Goal: Information Seeking & Learning: Learn about a topic

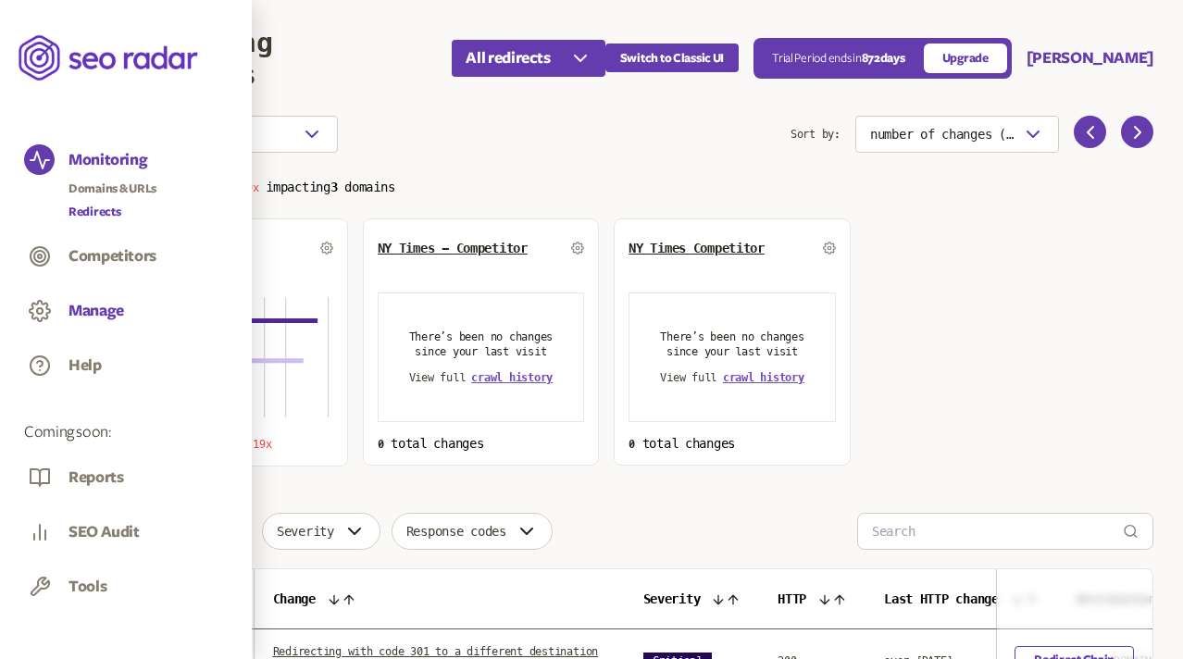
click at [98, 311] on button "Manage" at bounding box center [96, 311] width 56 height 20
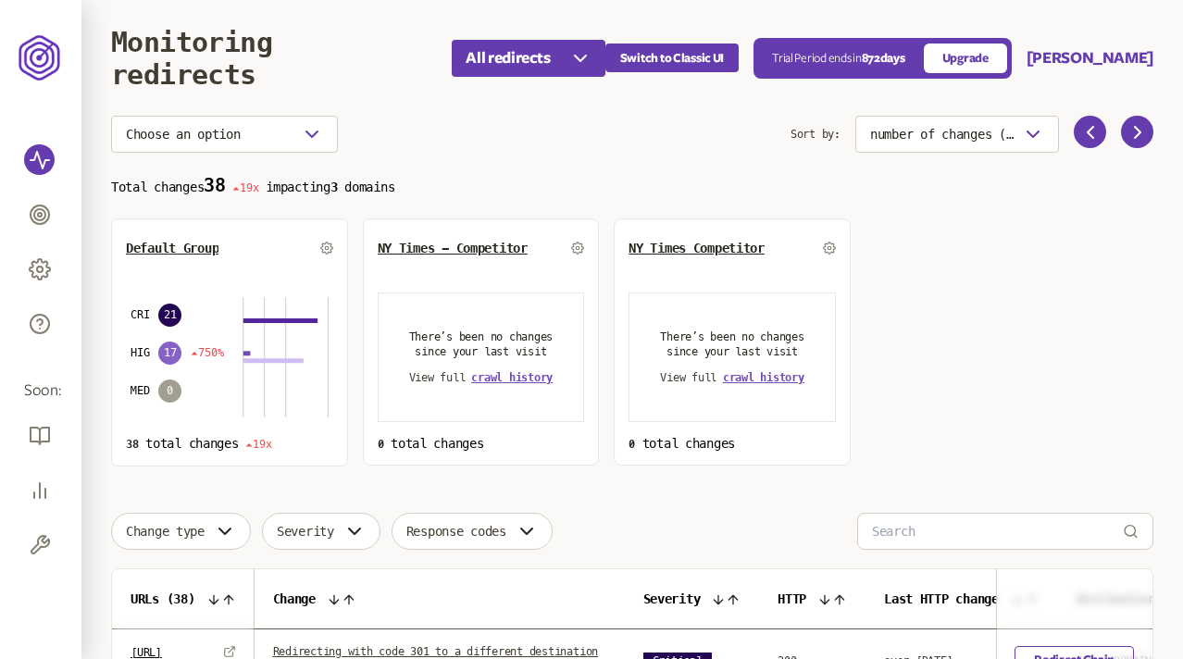
click at [411, 186] on p "Total changes 38 19x impacting 3 domains" at bounding box center [632, 185] width 1042 height 21
drag, startPoint x: 424, startPoint y: 191, endPoint x: 299, endPoint y: 191, distance: 124.9
click at [299, 191] on p "Total changes 38 19x impacting 3 domains" at bounding box center [632, 185] width 1042 height 21
click at [1131, 60] on button "[PERSON_NAME]" at bounding box center [1091, 58] width 127 height 22
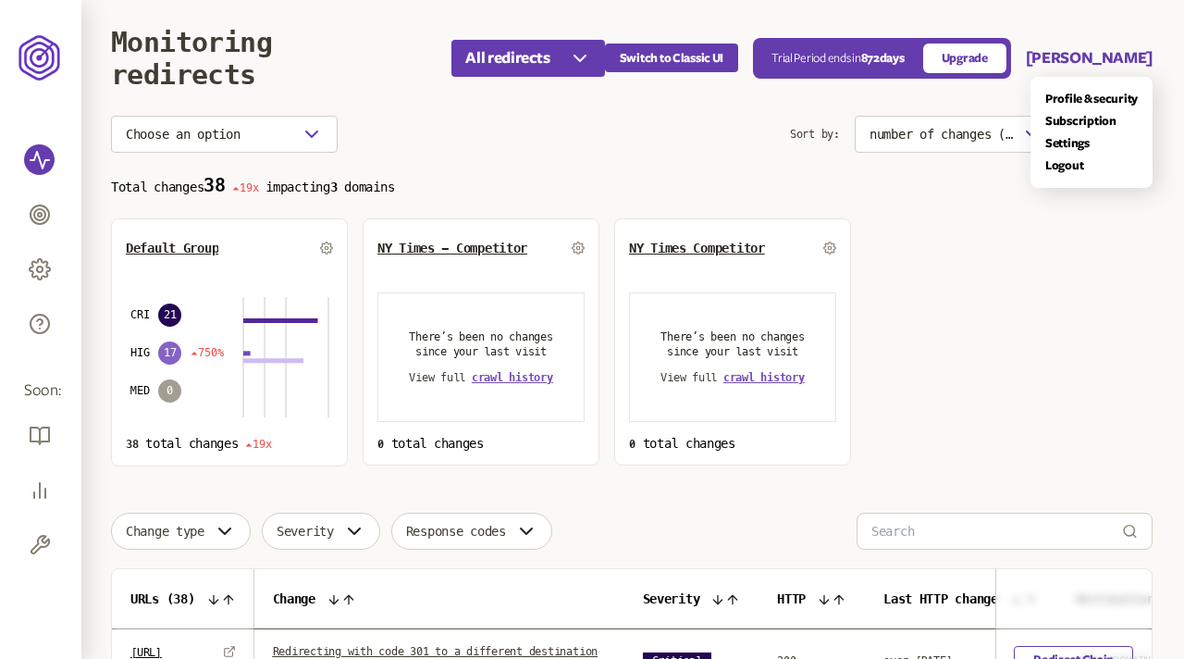
click at [888, 304] on main "Monitoring redirects All redirects Switch to Classic UI Trial Period ends in 87…" at bounding box center [631, 540] width 1101 height 1080
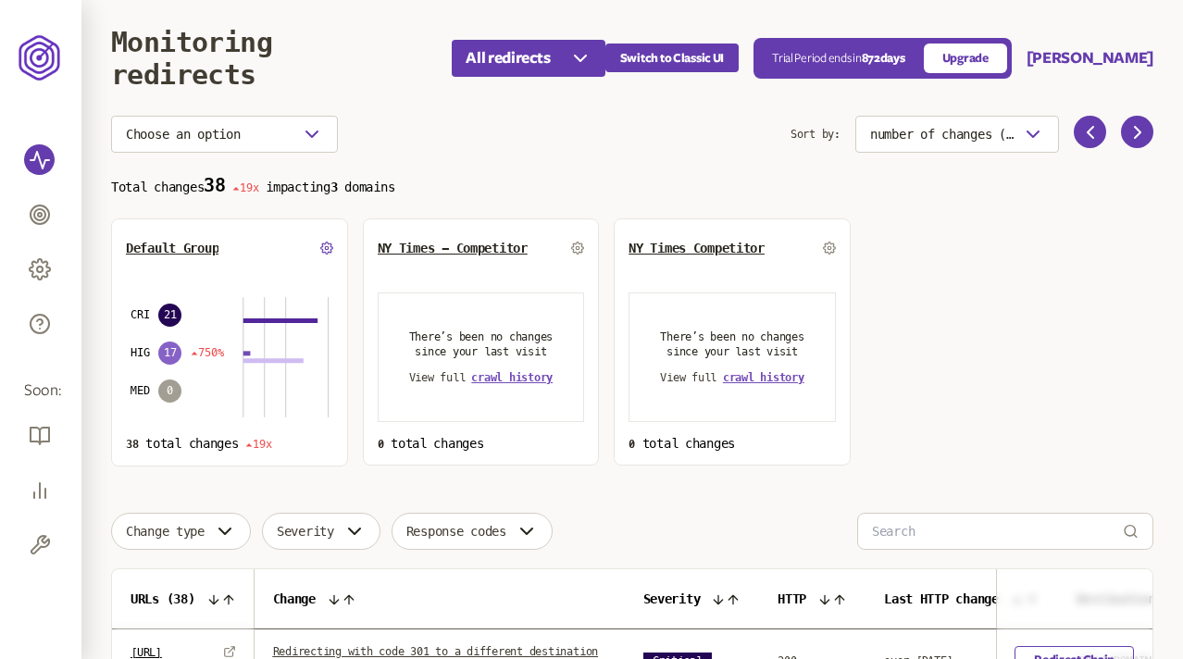
click at [329, 244] on icon at bounding box center [326, 248] width 12 height 12
click at [516, 139] on div "Choose an option" at bounding box center [450, 134] width 679 height 37
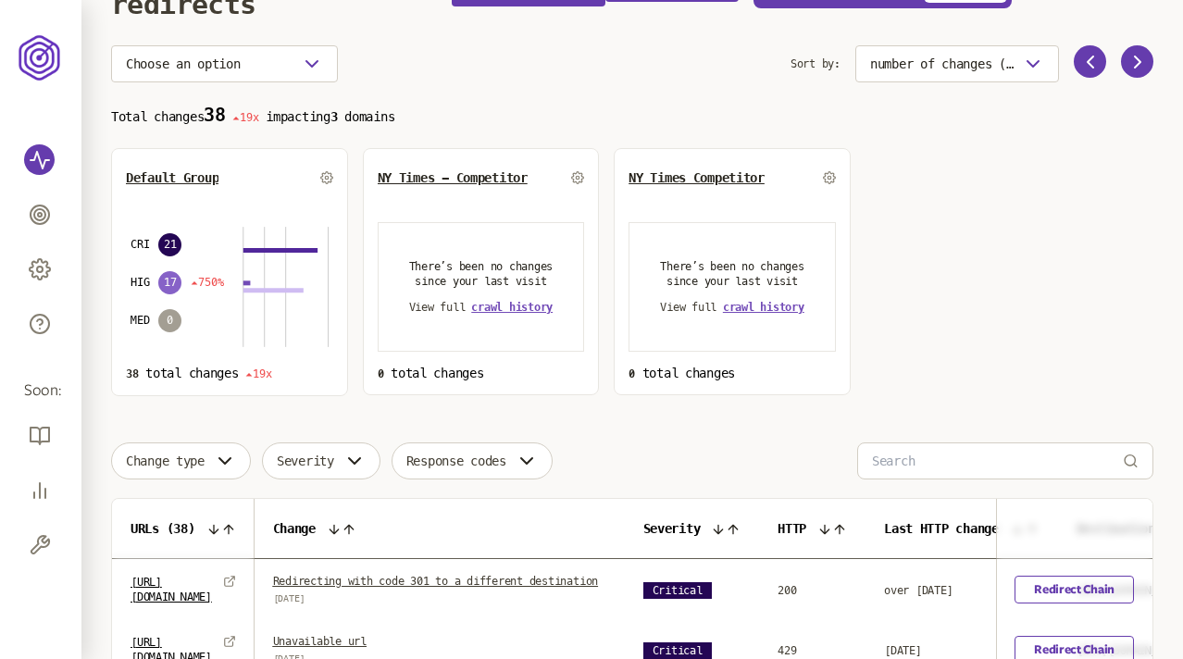
scroll to position [41, 0]
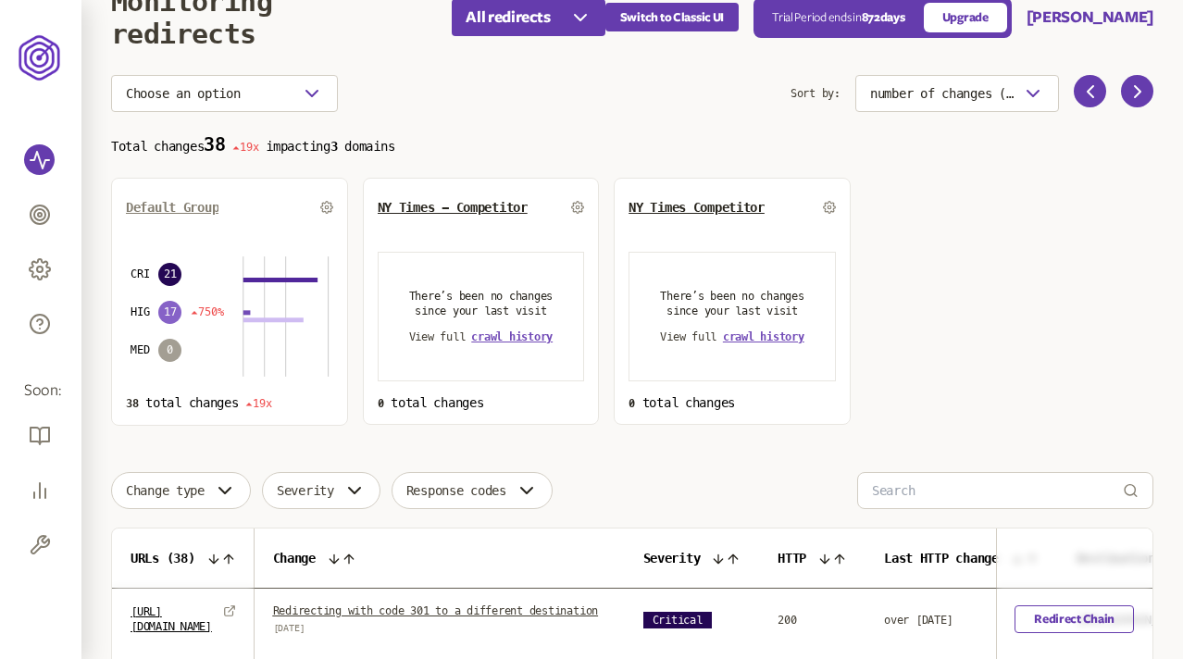
click at [190, 205] on span "Default Group" at bounding box center [172, 207] width 93 height 15
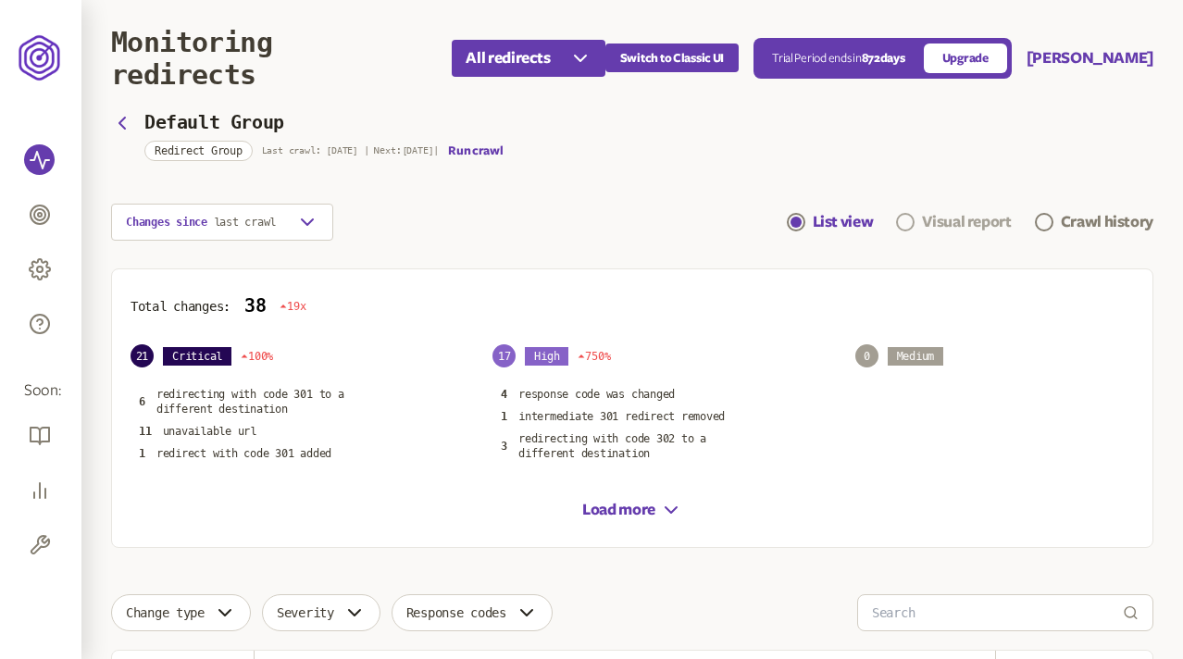
click at [973, 224] on div "Visual report" at bounding box center [966, 222] width 89 height 22
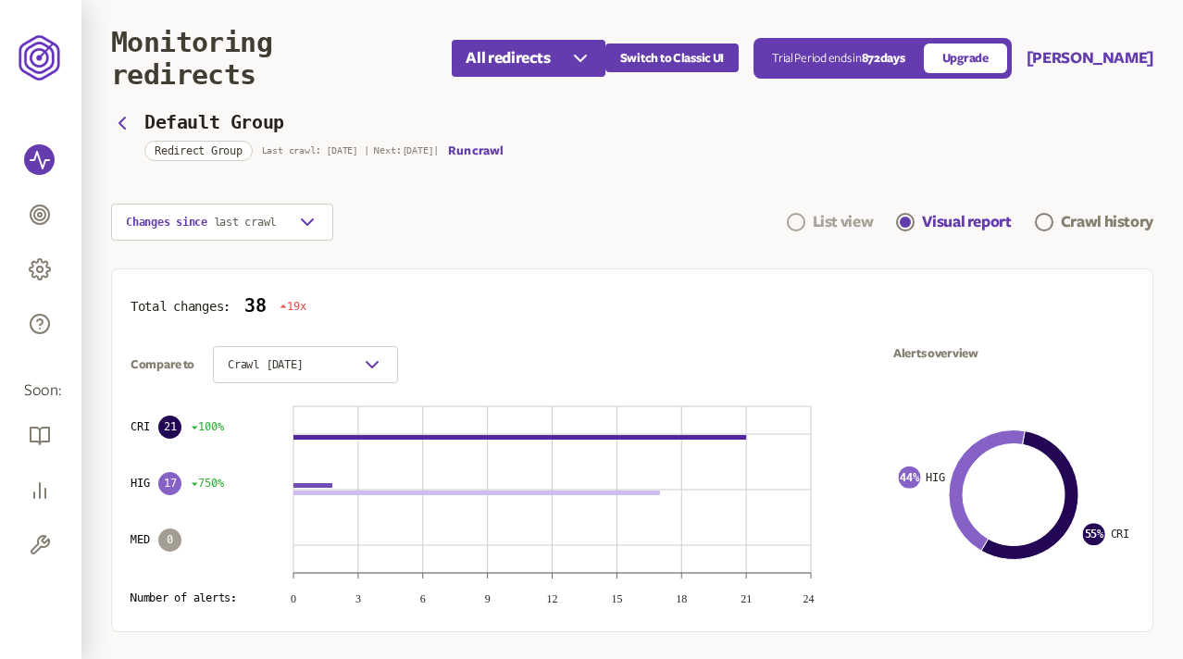
click at [834, 220] on div "List view" at bounding box center [842, 222] width 61 height 22
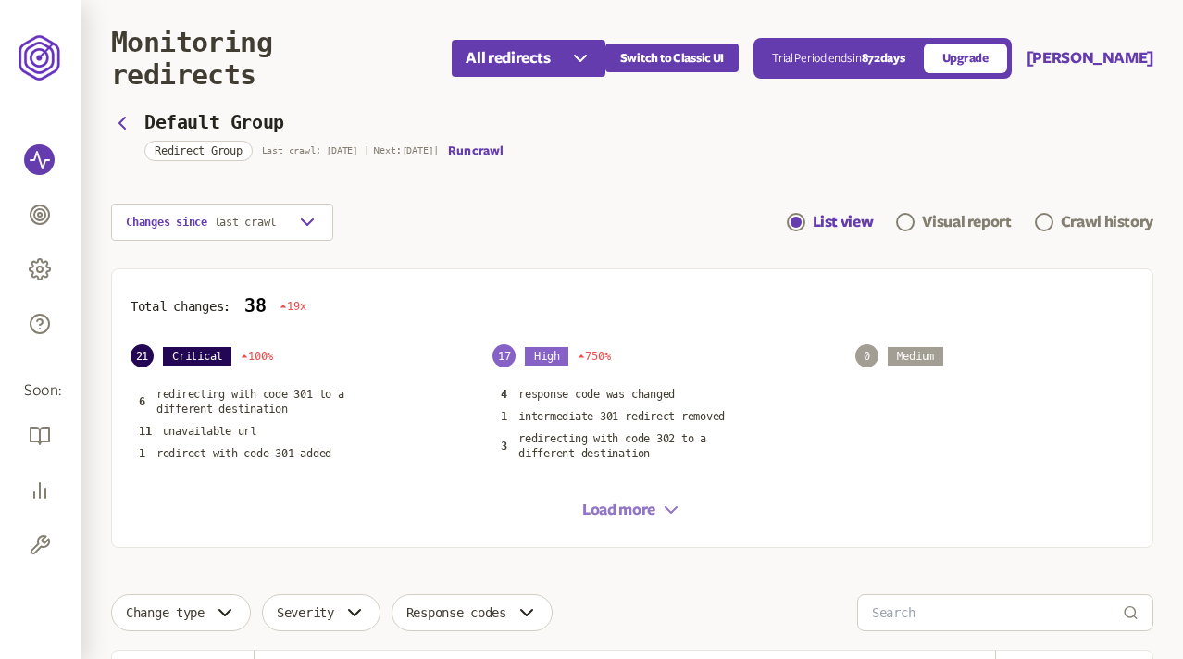
click at [628, 511] on button "Load more" at bounding box center [632, 510] width 100 height 22
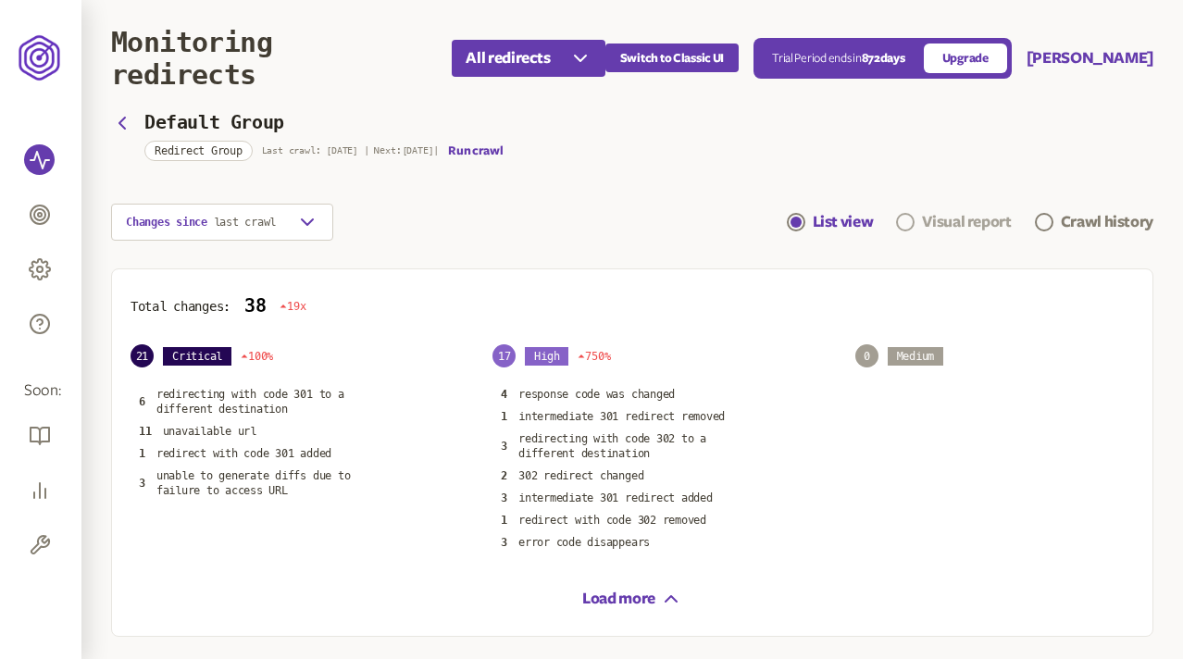
click at [935, 226] on div "Visual report" at bounding box center [966, 222] width 89 height 22
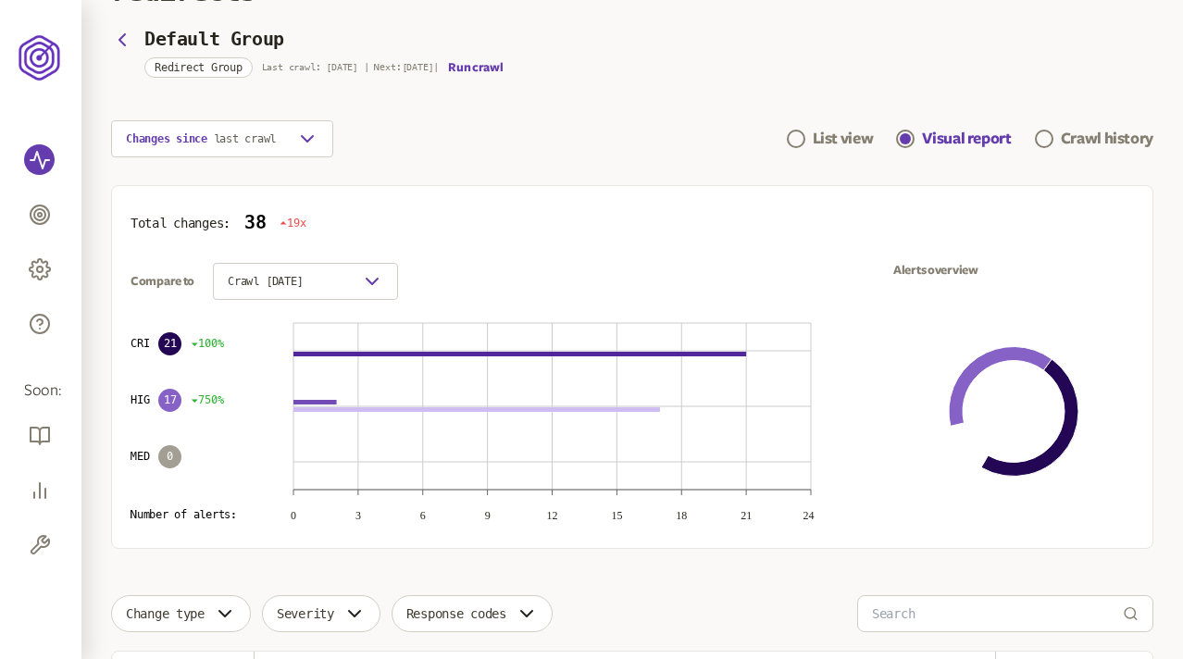
scroll to position [84, 0]
click at [373, 281] on icon "button" at bounding box center [372, 280] width 22 height 22
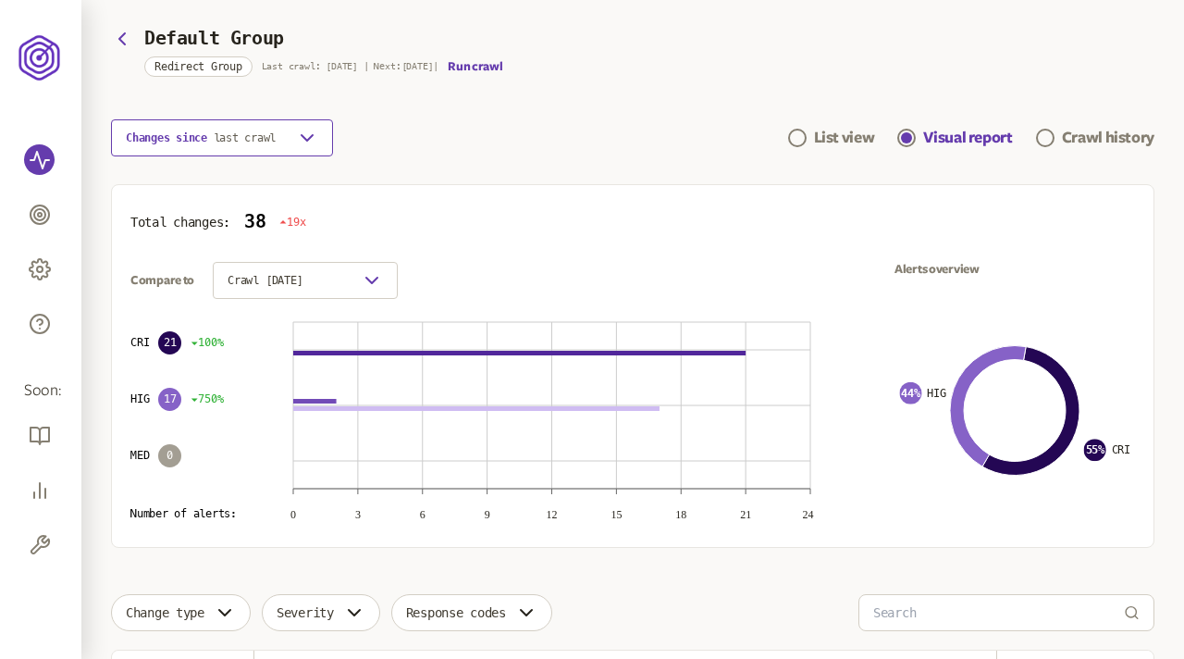
click at [287, 141] on button "Changes since last crawl" at bounding box center [222, 137] width 222 height 37
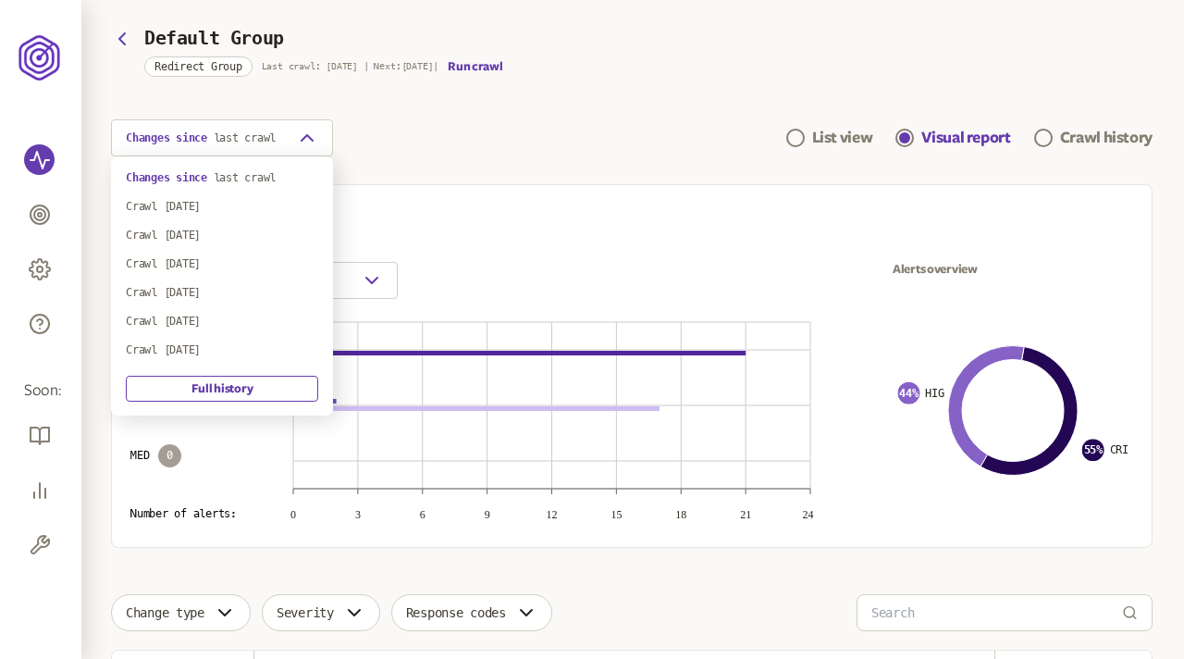
click at [389, 143] on div "Changes since last crawl List view Visual report Crawl history" at bounding box center [632, 137] width 1042 height 37
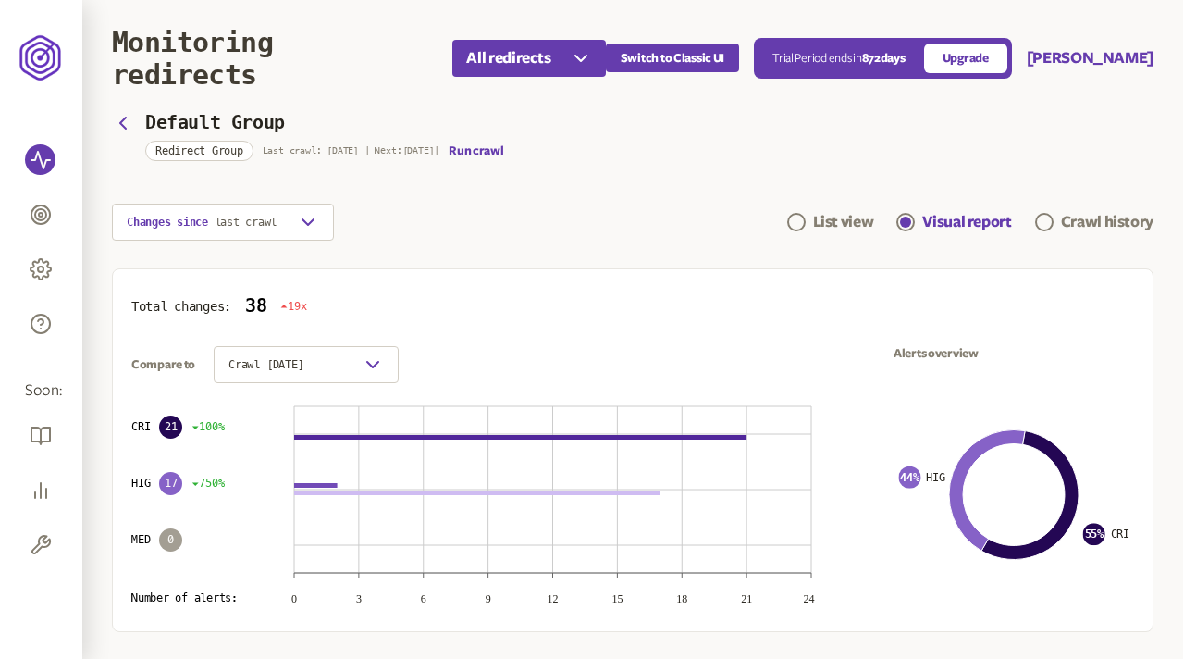
scroll to position [2, 0]
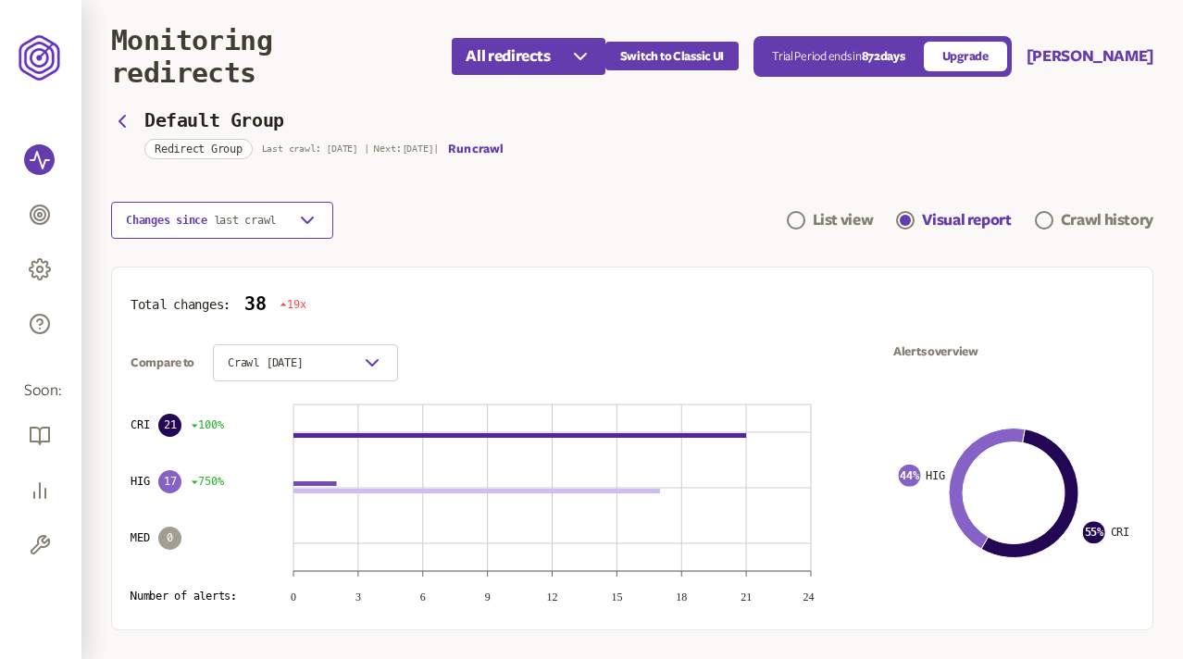
click at [297, 217] on icon "button" at bounding box center [307, 220] width 22 height 22
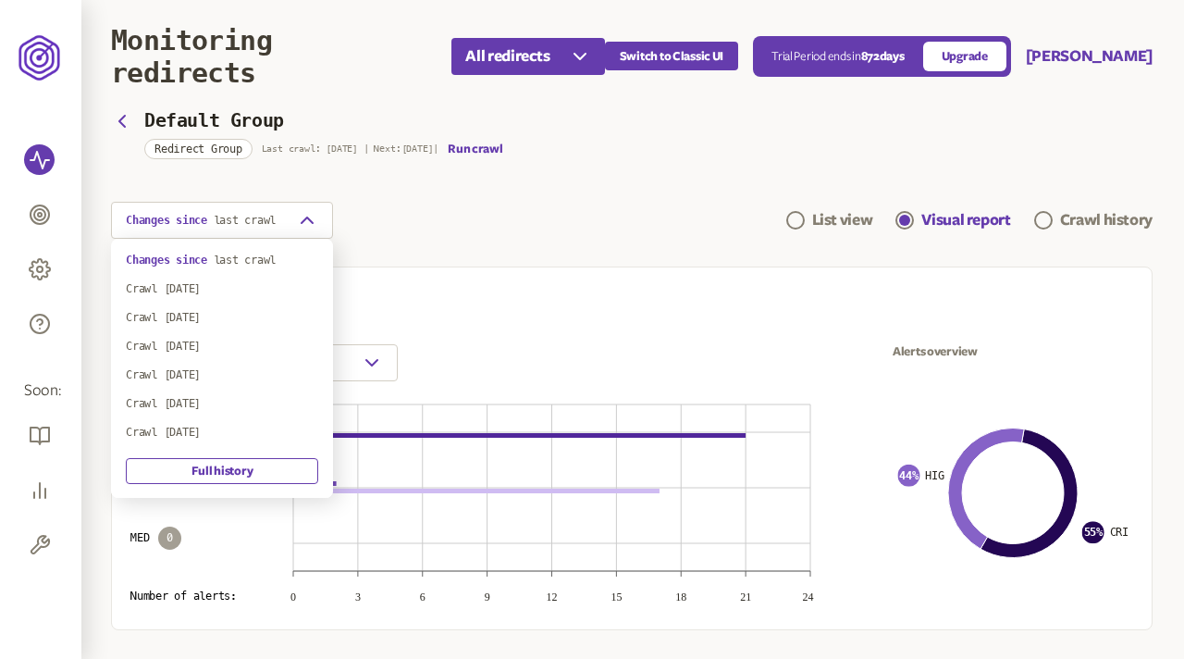
click at [394, 222] on div "Changes since last crawl List view Visual report Crawl history" at bounding box center [632, 220] width 1042 height 37
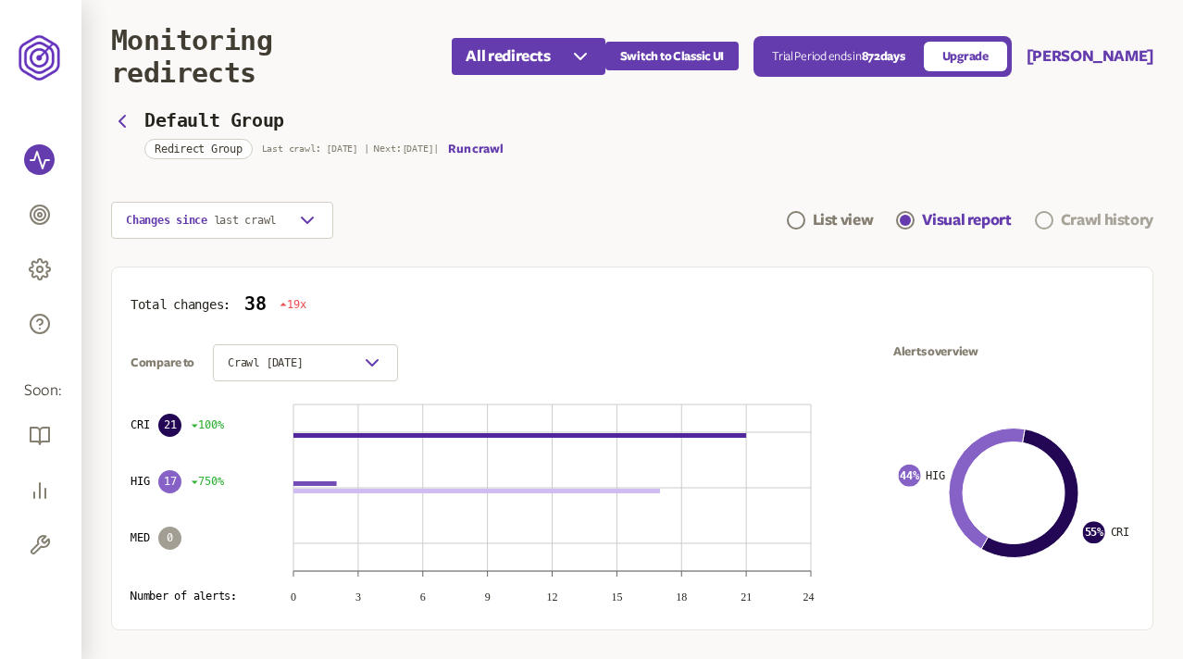
click at [1114, 213] on div "Crawl history" at bounding box center [1106, 220] width 93 height 22
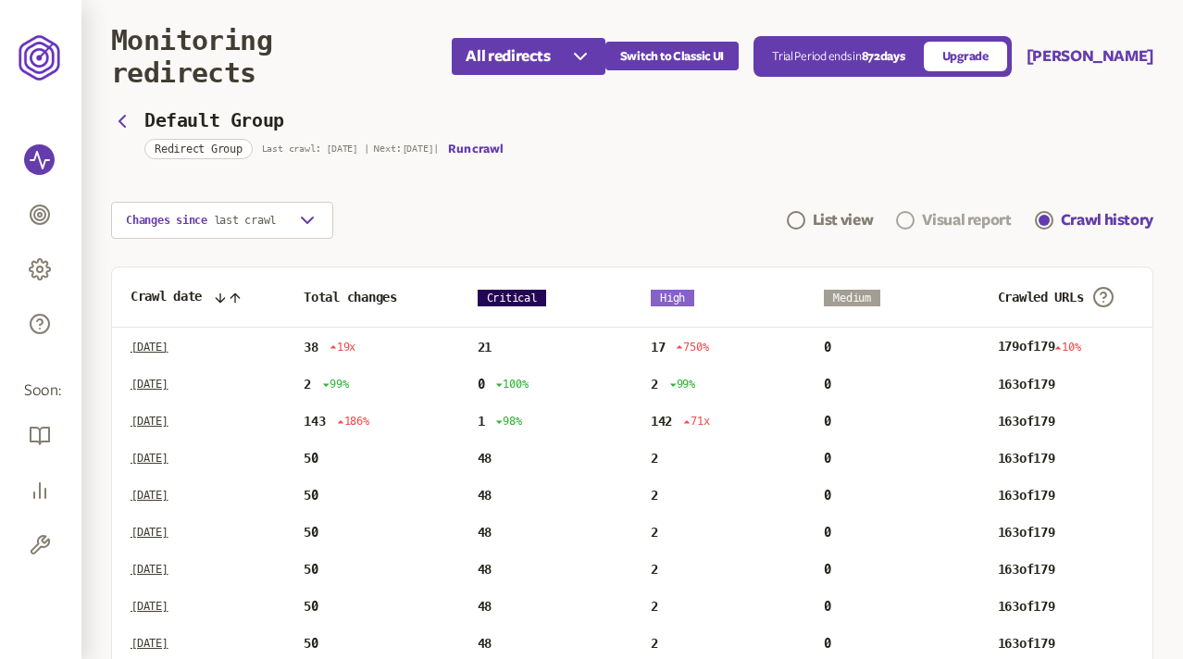
click at [910, 211] on link "Visual report" at bounding box center [953, 220] width 115 height 22
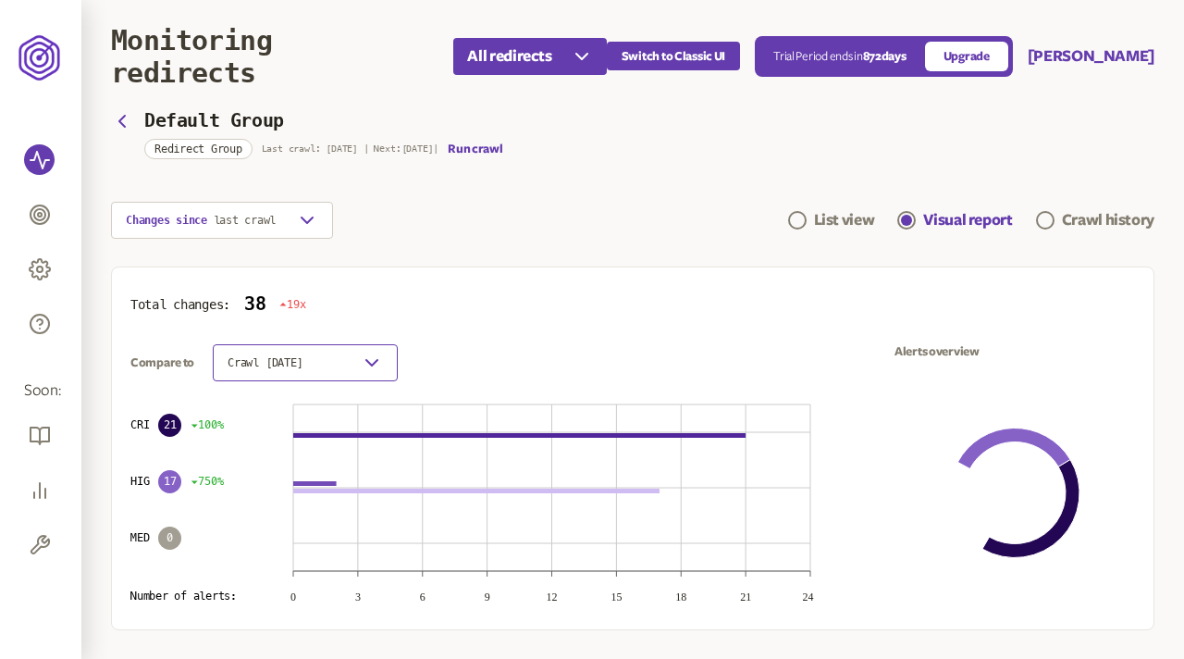
click at [381, 363] on icon "button" at bounding box center [372, 363] width 22 height 22
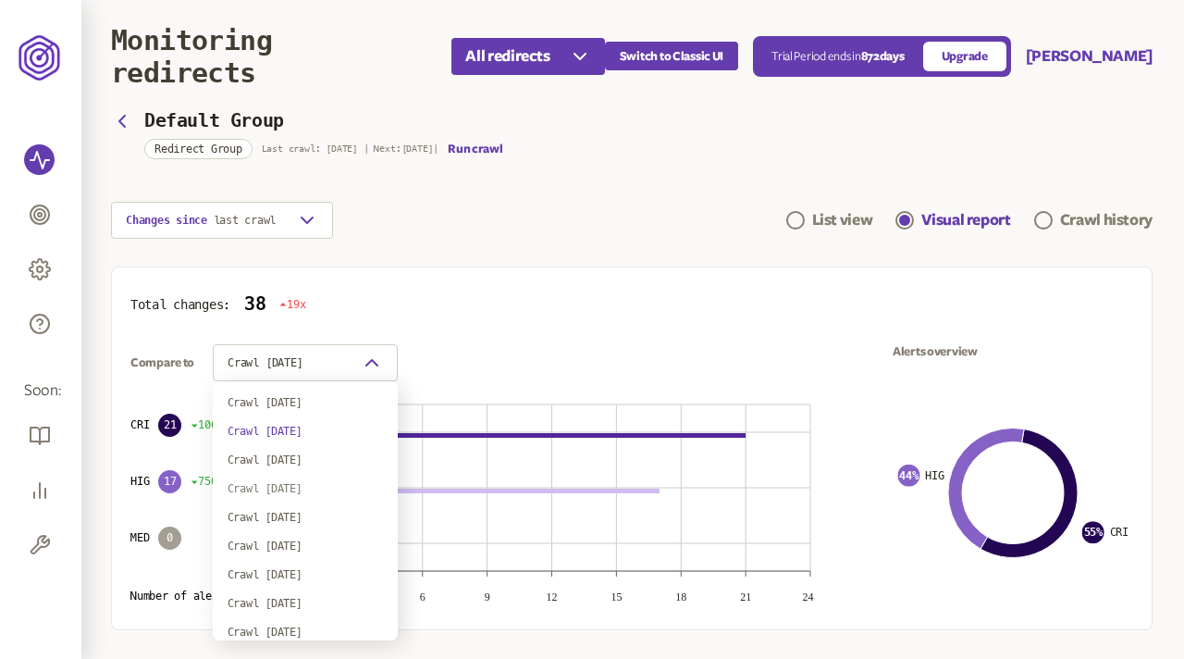
click at [306, 486] on div "Crawl 7th Jan 2024" at bounding box center [305, 488] width 155 height 15
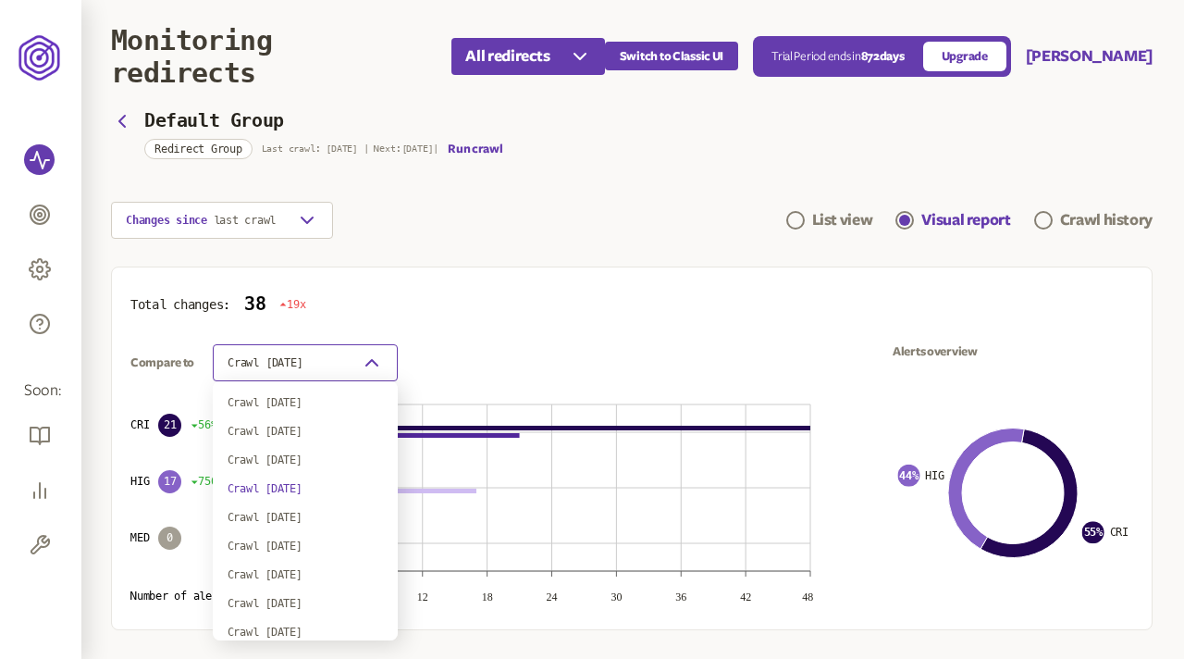
click at [371, 362] on icon "button" at bounding box center [372, 363] width 22 height 22
click at [306, 572] on div "Crawl 7th Jan 2024" at bounding box center [305, 574] width 155 height 15
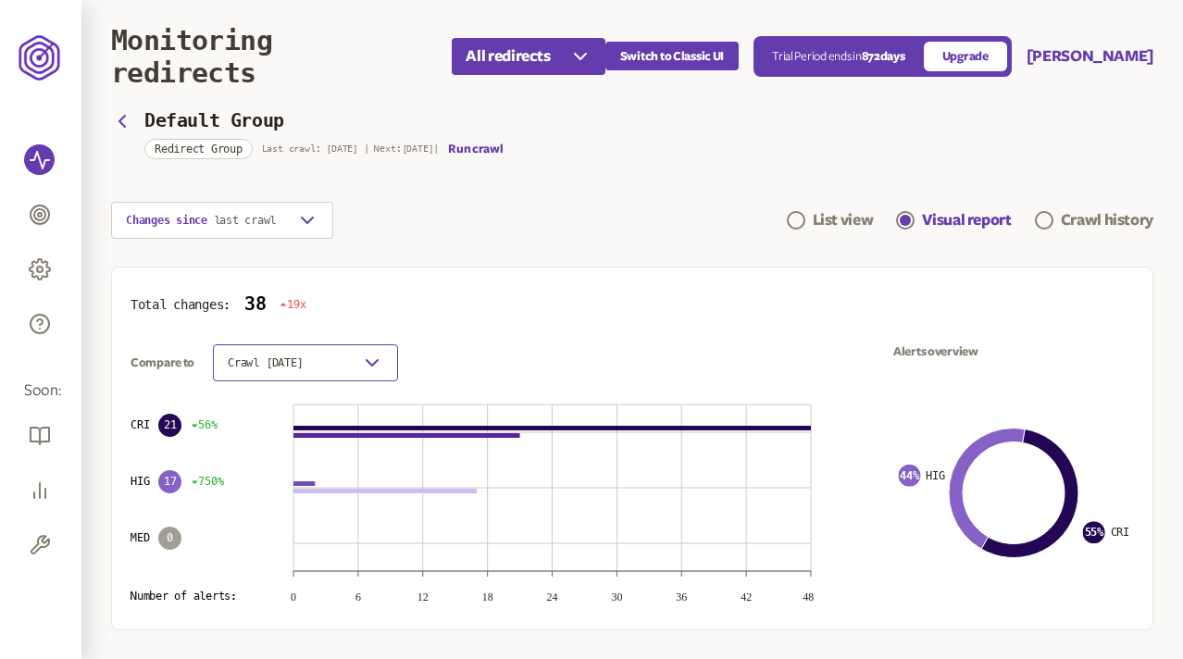
click at [362, 370] on icon "button" at bounding box center [372, 363] width 22 height 22
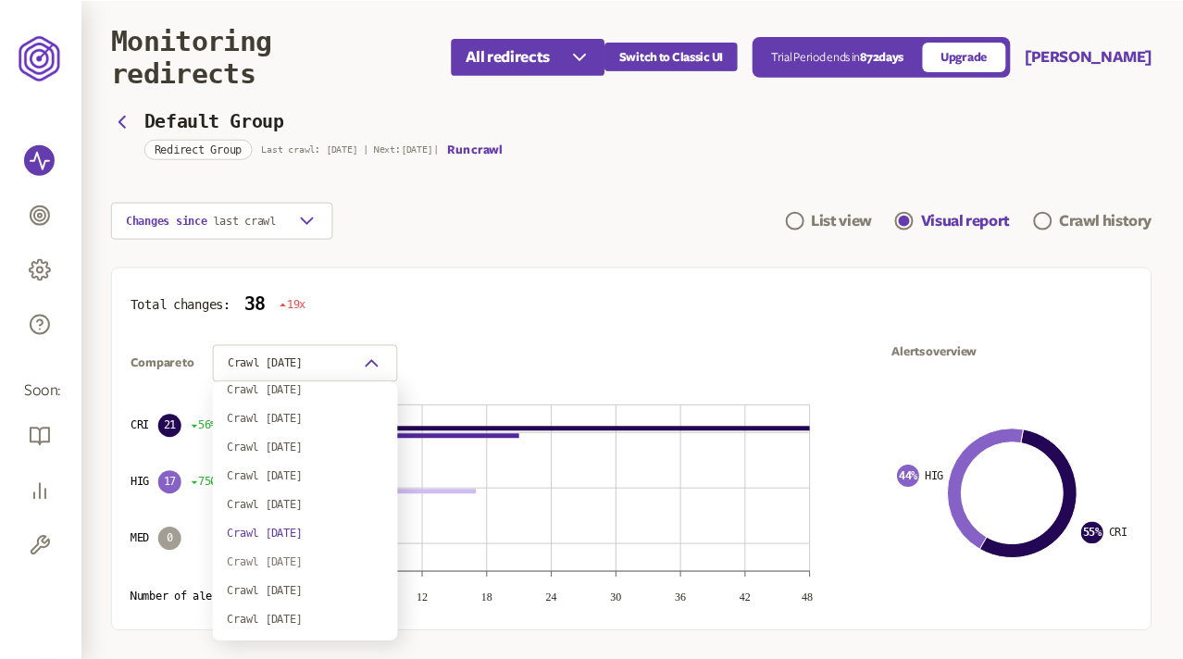
scroll to position [43, 0]
click at [314, 584] on div "Crawl 7th Jan 2024" at bounding box center [305, 588] width 155 height 15
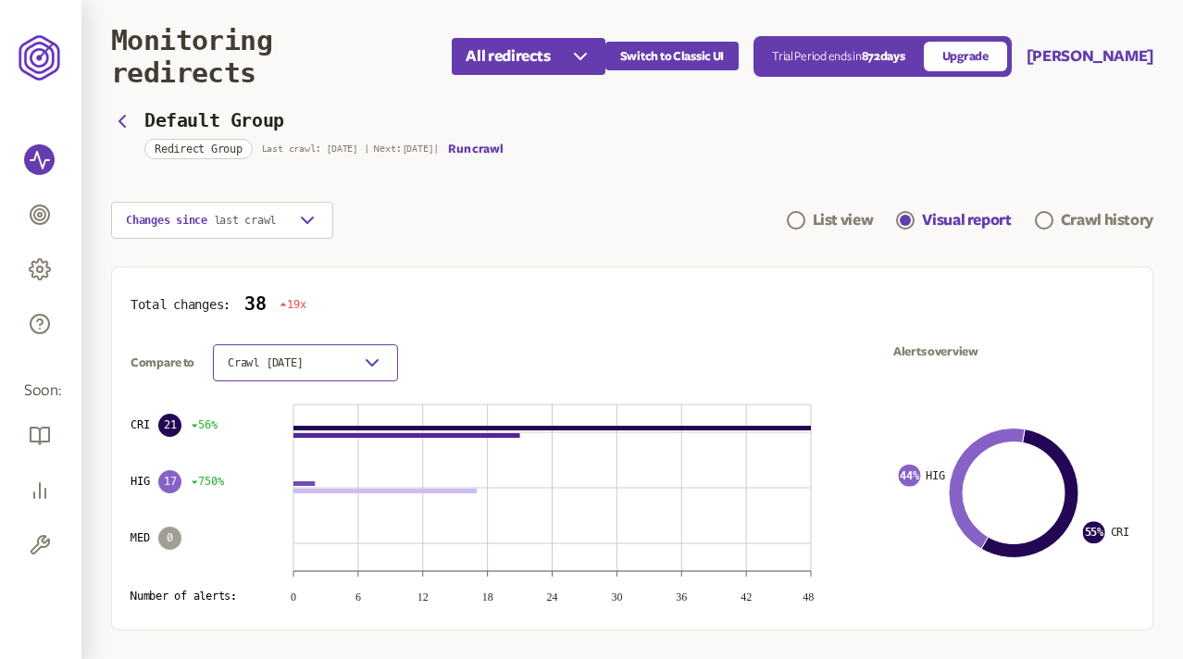
click at [374, 361] on icon "button" at bounding box center [372, 363] width 22 height 22
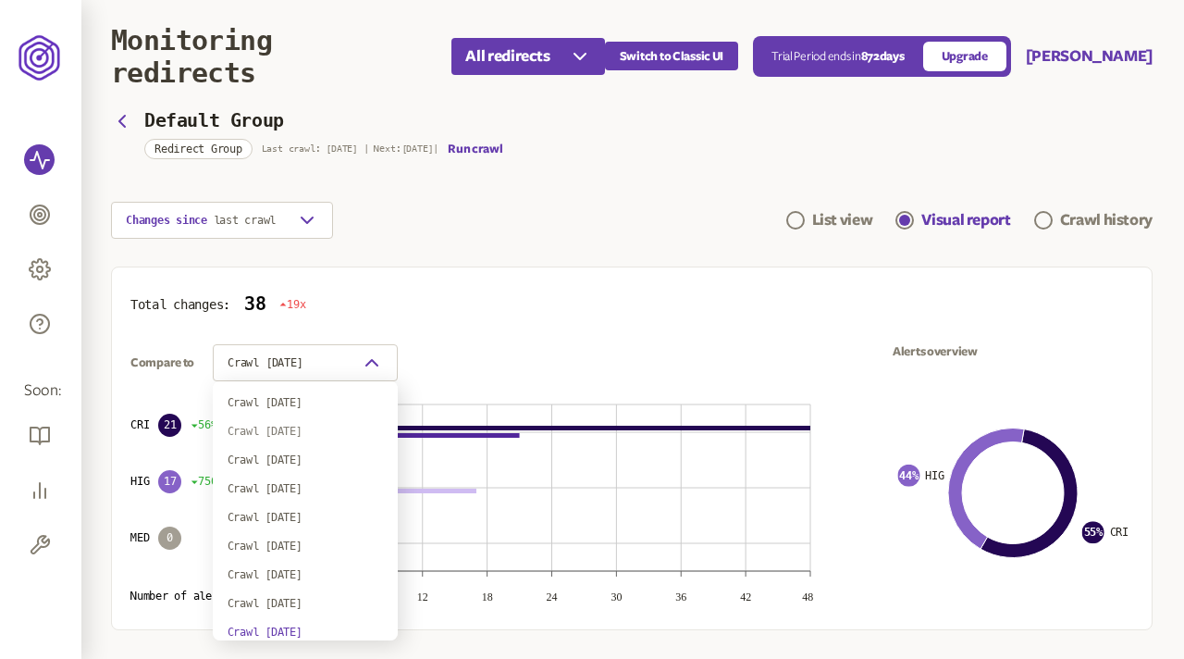
click at [280, 428] on div "Crawl 7th Jan 2024" at bounding box center [305, 431] width 155 height 15
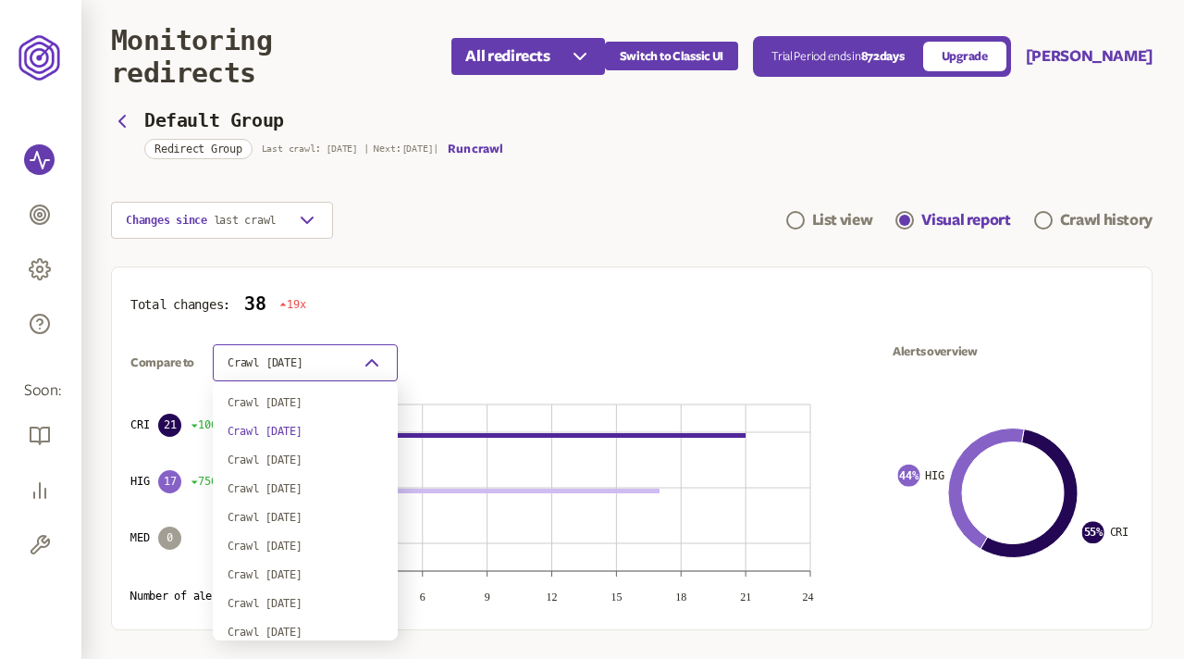
click at [372, 360] on icon "button" at bounding box center [372, 363] width 22 height 22
click at [301, 453] on div "Crawl 7th Jan 2024" at bounding box center [305, 460] width 155 height 15
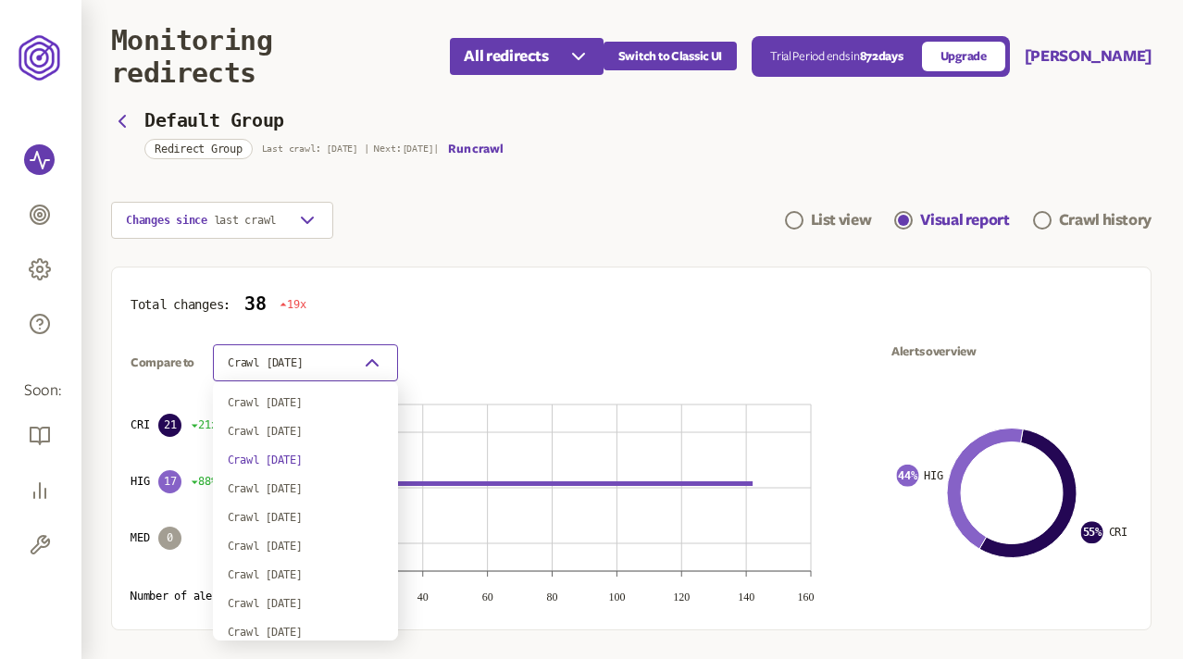
click at [368, 368] on icon "button" at bounding box center [372, 363] width 22 height 22
click at [302, 482] on div "Crawl 7th Jan 2024" at bounding box center [305, 488] width 155 height 15
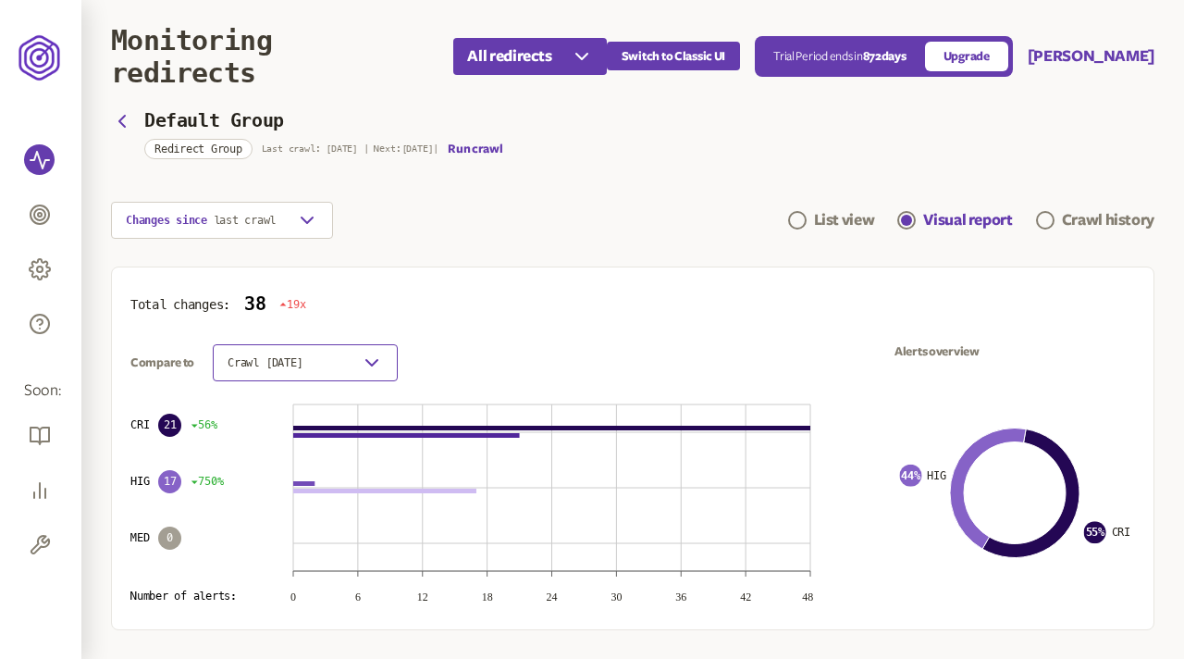
click at [352, 373] on button "Crawl 7th Jan 2024" at bounding box center [305, 362] width 185 height 37
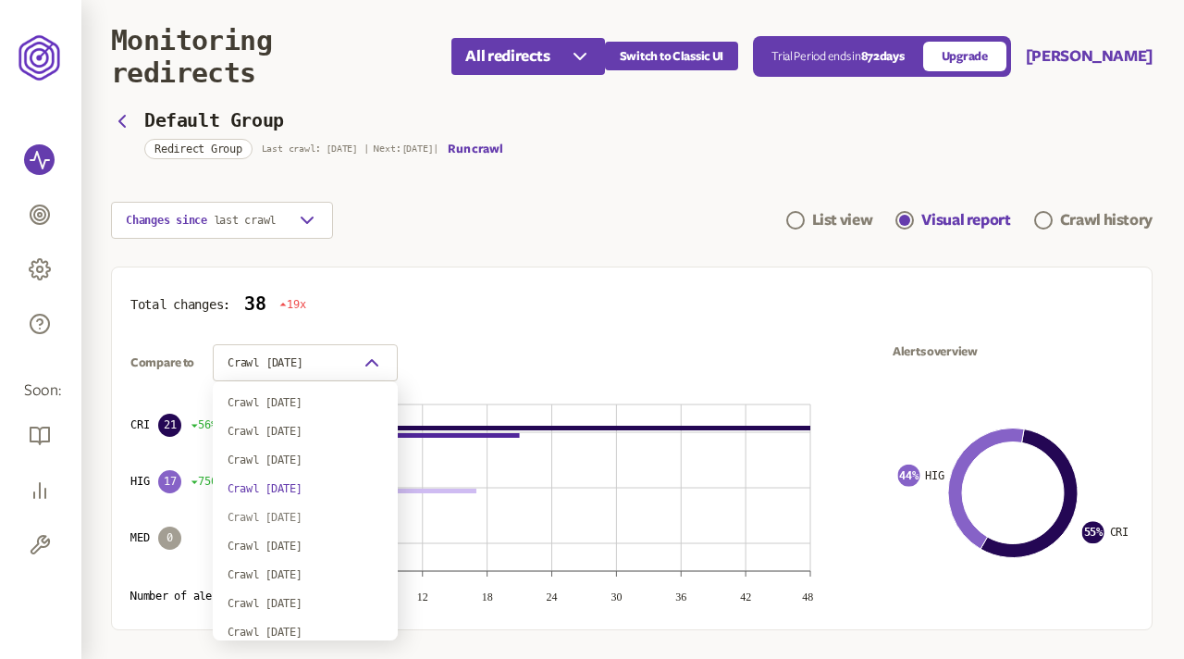
click at [304, 514] on div "Crawl 7th Jan 2024" at bounding box center [305, 517] width 155 height 15
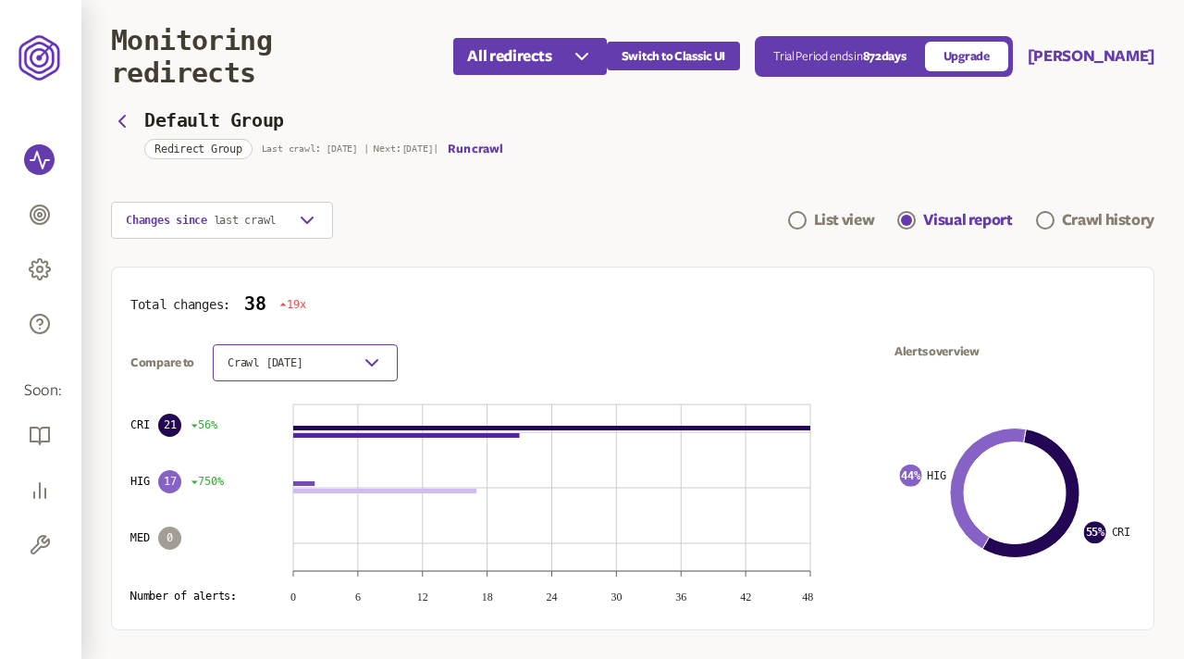
click at [303, 363] on span "Crawl 7th Jan 2024" at bounding box center [265, 362] width 75 height 15
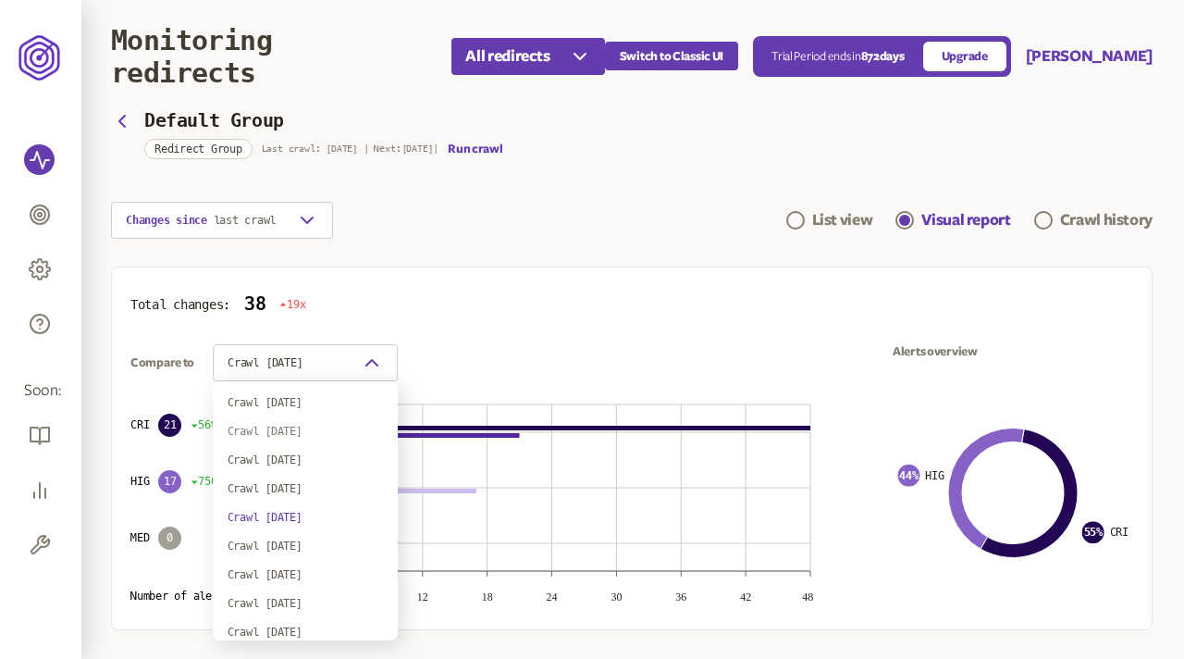
click at [303, 429] on div "Crawl 7th Jan 2024" at bounding box center [305, 431] width 155 height 15
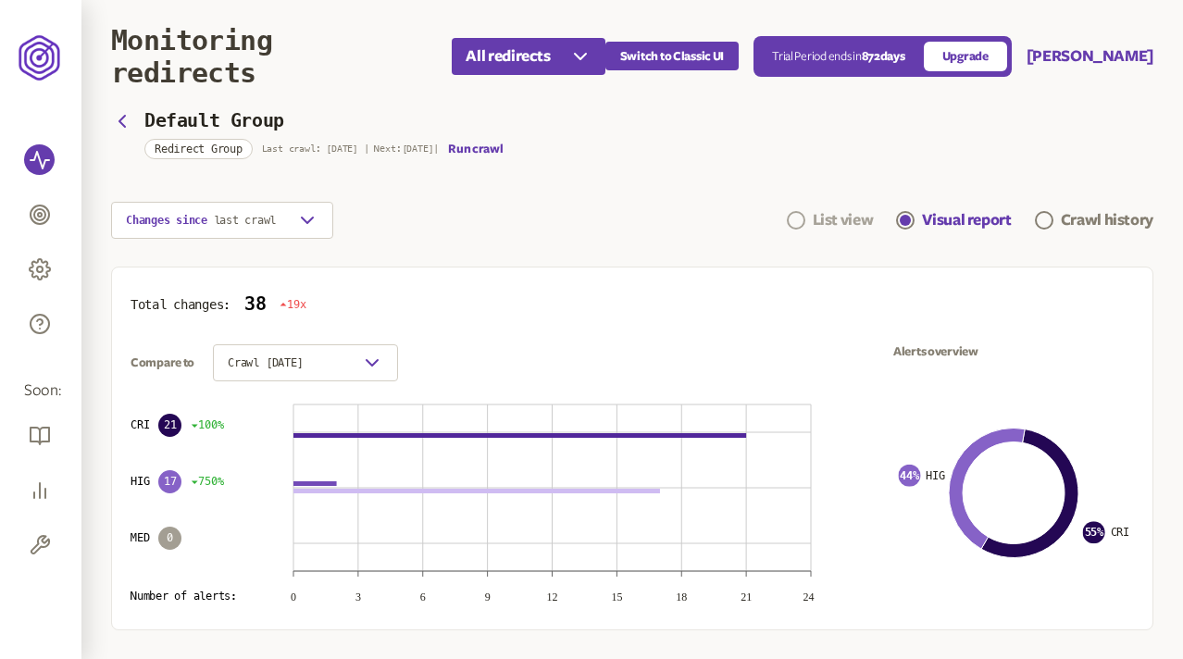
click at [834, 217] on div "List view" at bounding box center [842, 220] width 61 height 22
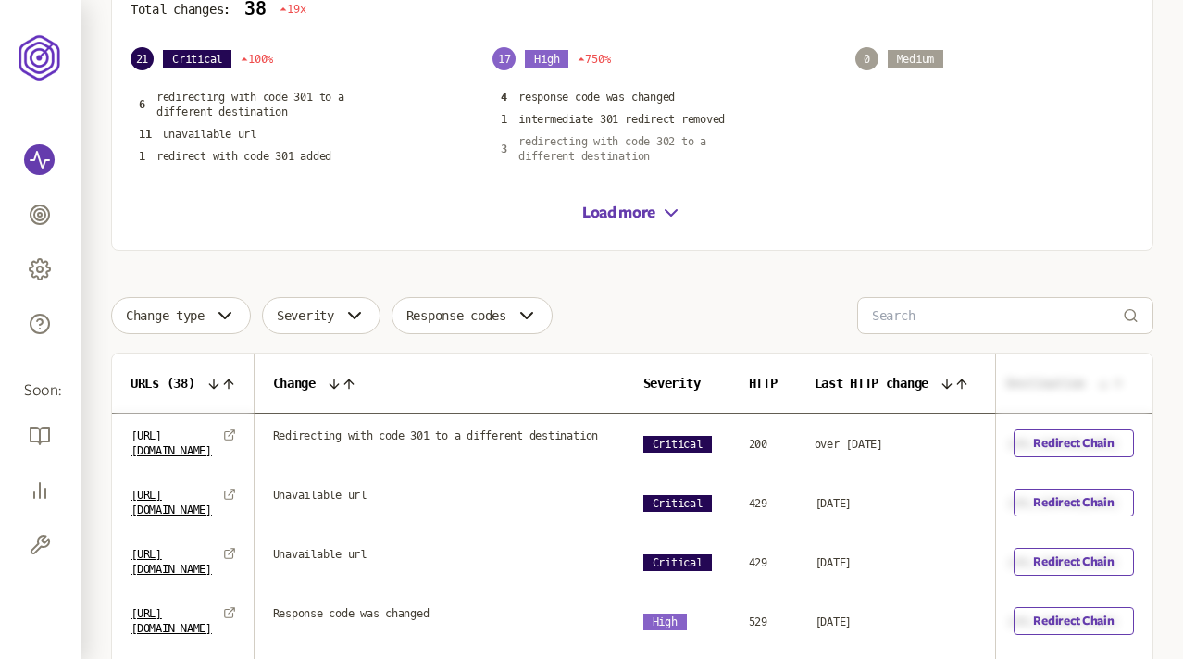
scroll to position [341, 0]
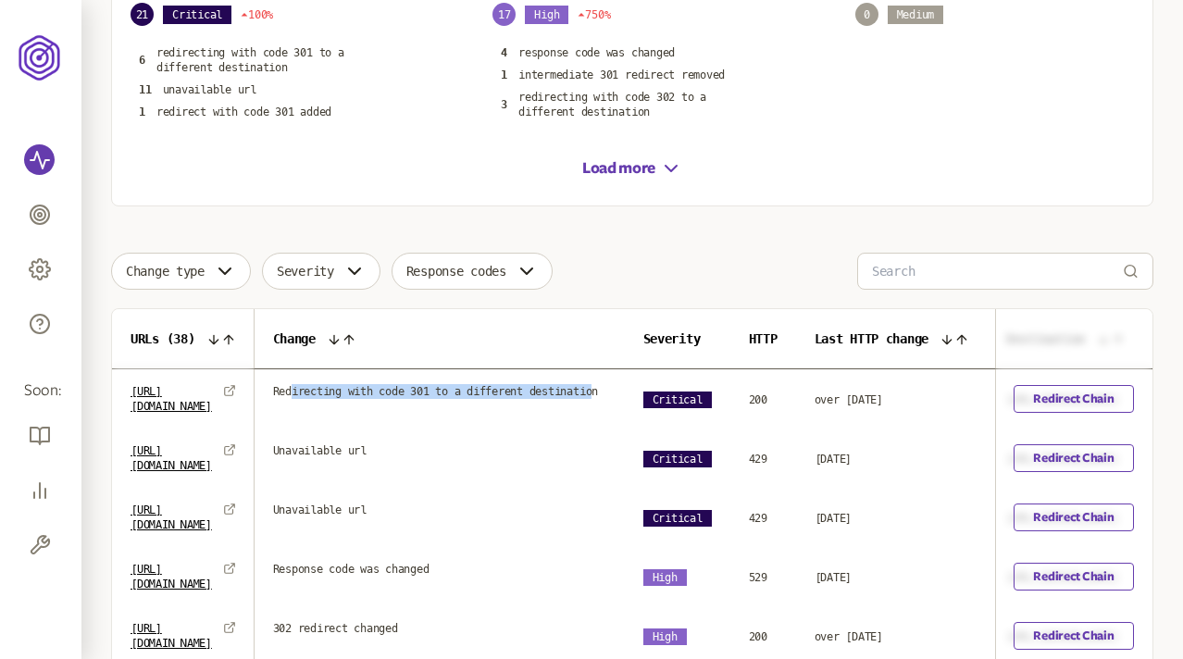
drag, startPoint x: 435, startPoint y: 403, endPoint x: 386, endPoint y: 391, distance: 50.5
click at [386, 391] on span "Redirecting with code 301 to a different destination" at bounding box center [436, 391] width 326 height 15
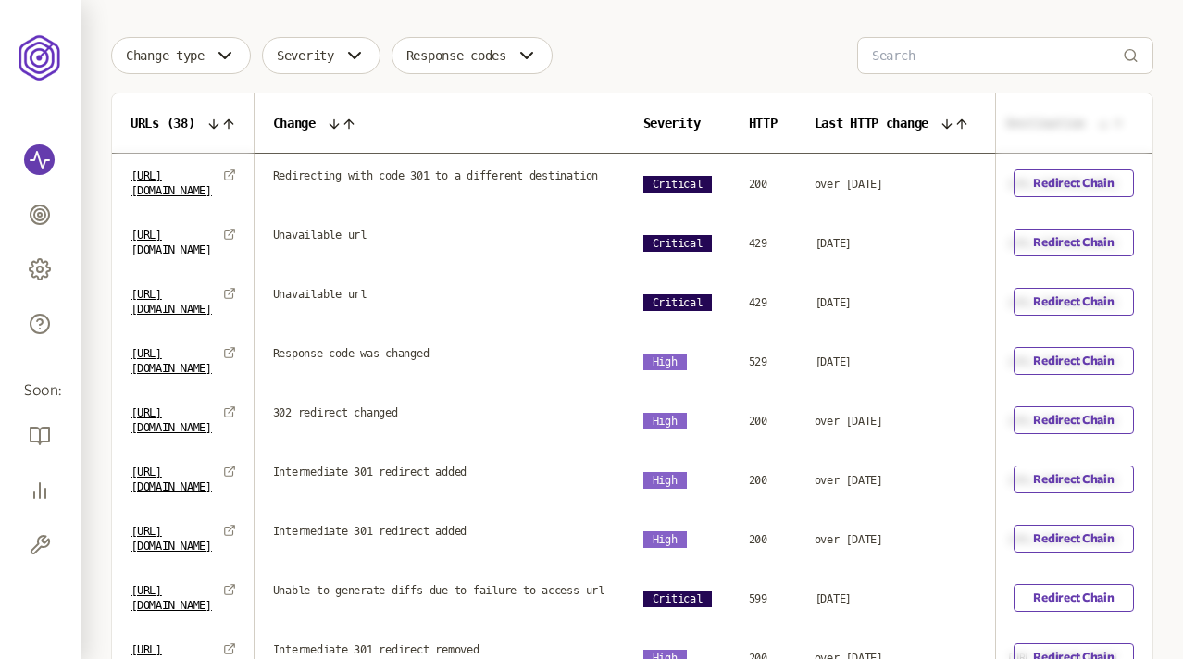
scroll to position [556, 0]
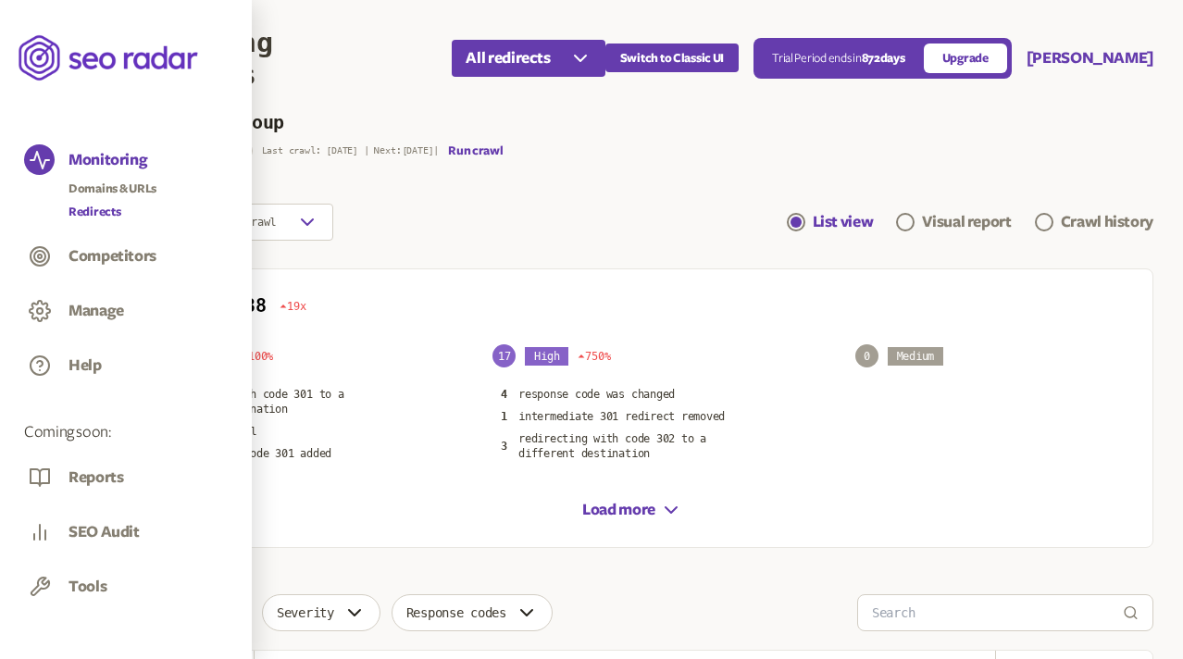
click at [98, 205] on link "Redirects" at bounding box center [112, 212] width 88 height 19
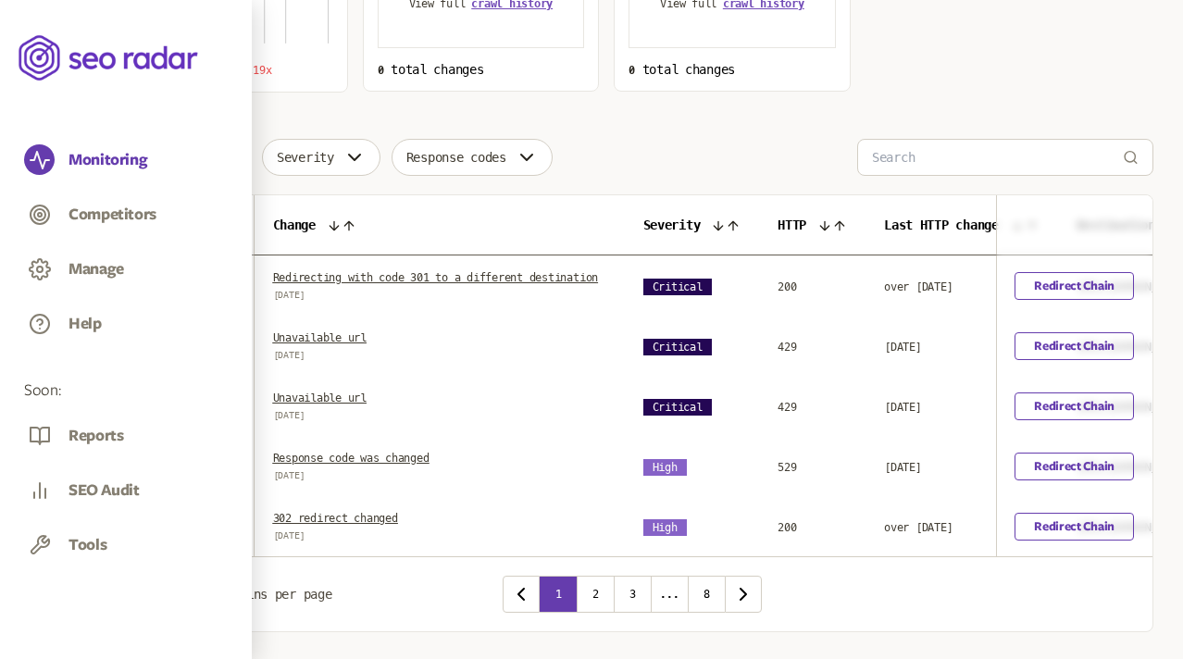
scroll to position [376, 0]
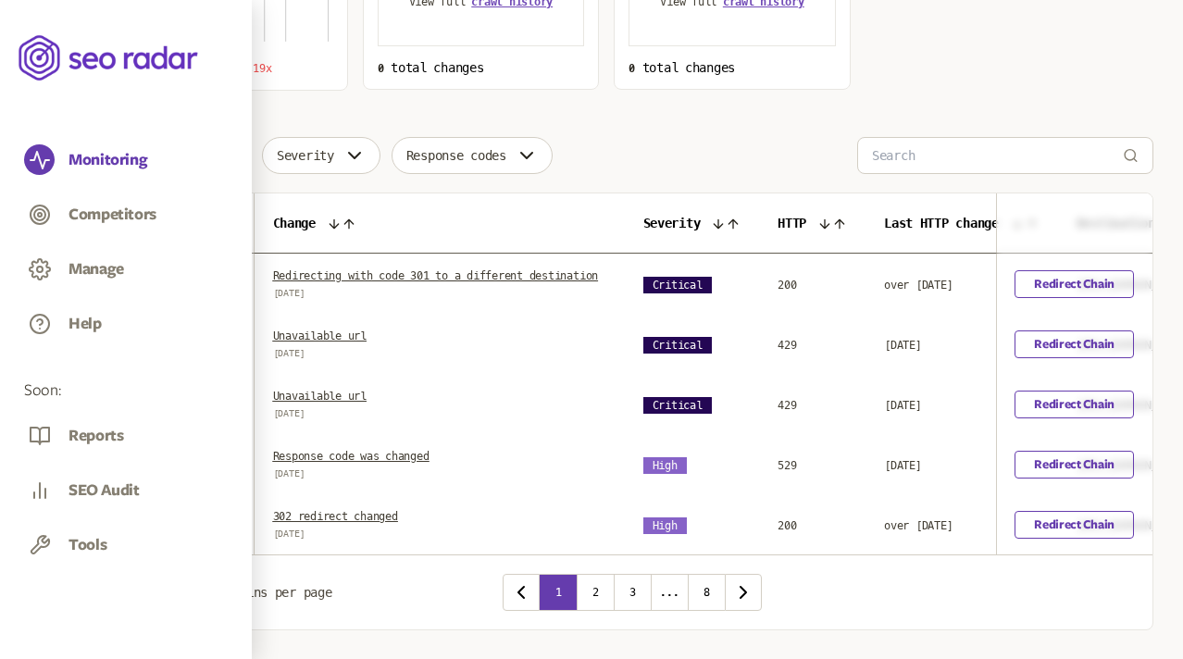
click at [391, 280] on link "Redirecting with code 301 to a different destination" at bounding box center [436, 275] width 326 height 13
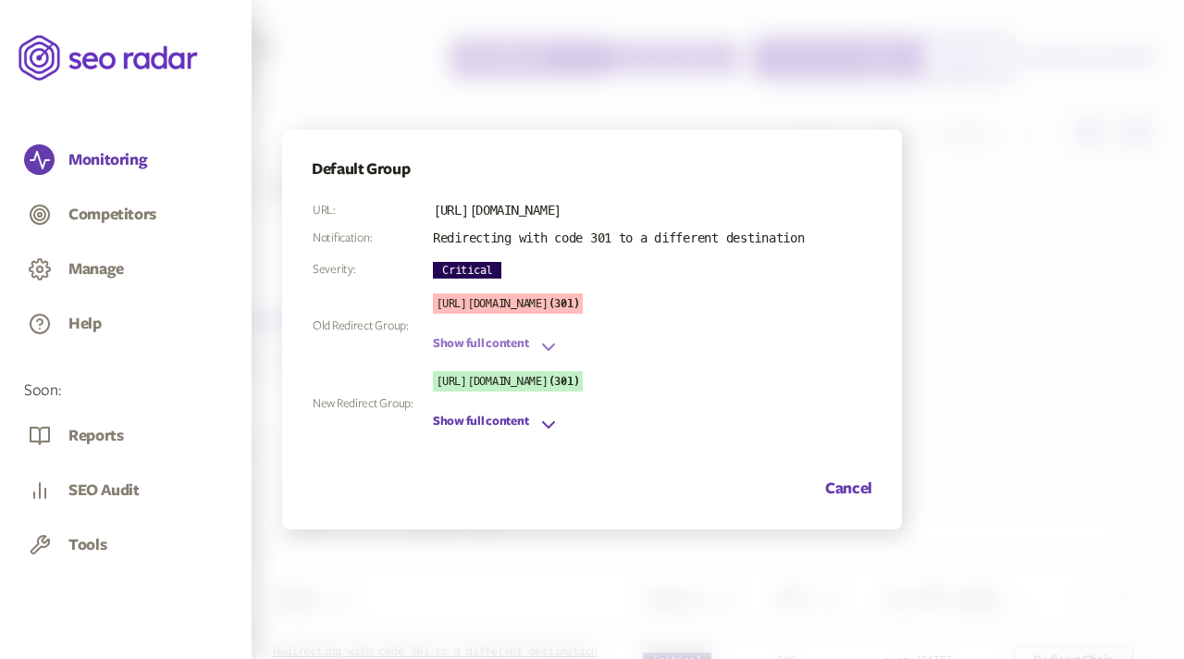
click at [539, 348] on icon "button" at bounding box center [549, 347] width 22 height 22
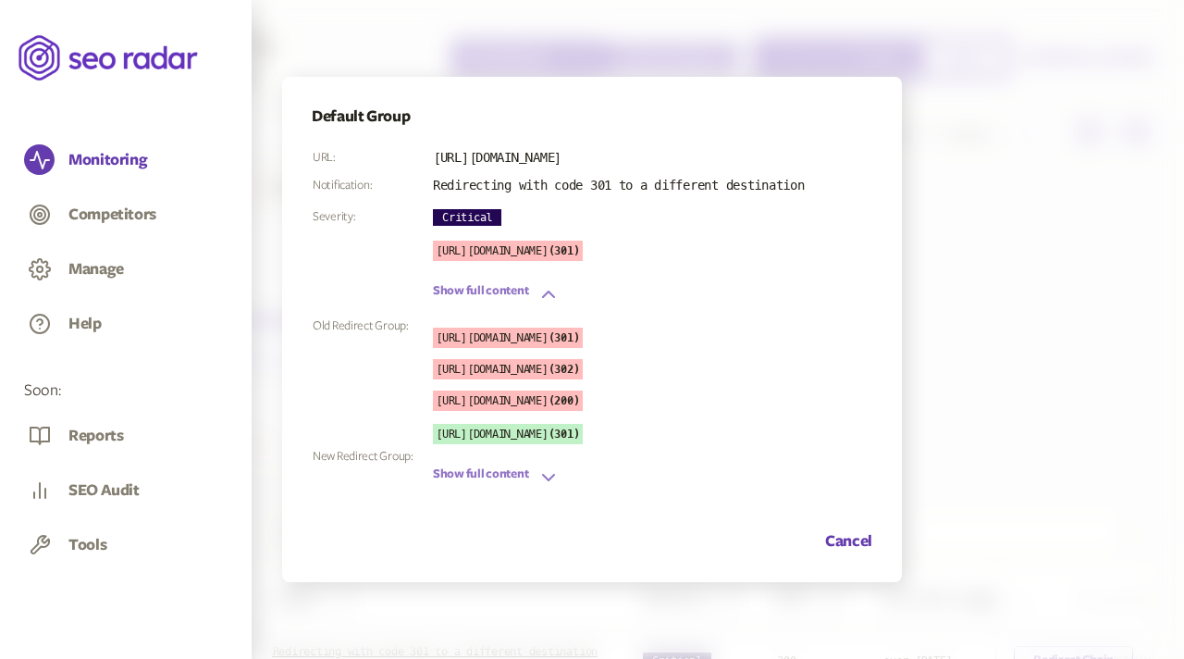
click at [536, 469] on button "Show full content" at bounding box center [496, 477] width 127 height 22
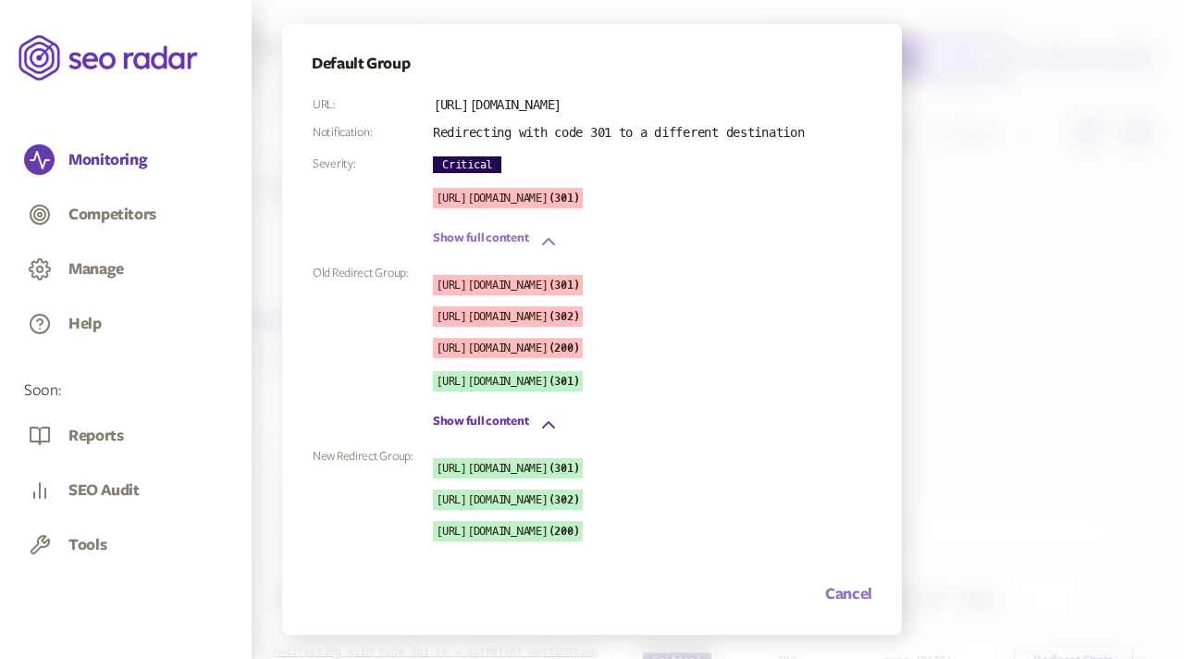
click at [841, 599] on button "Cancel" at bounding box center [848, 594] width 47 height 22
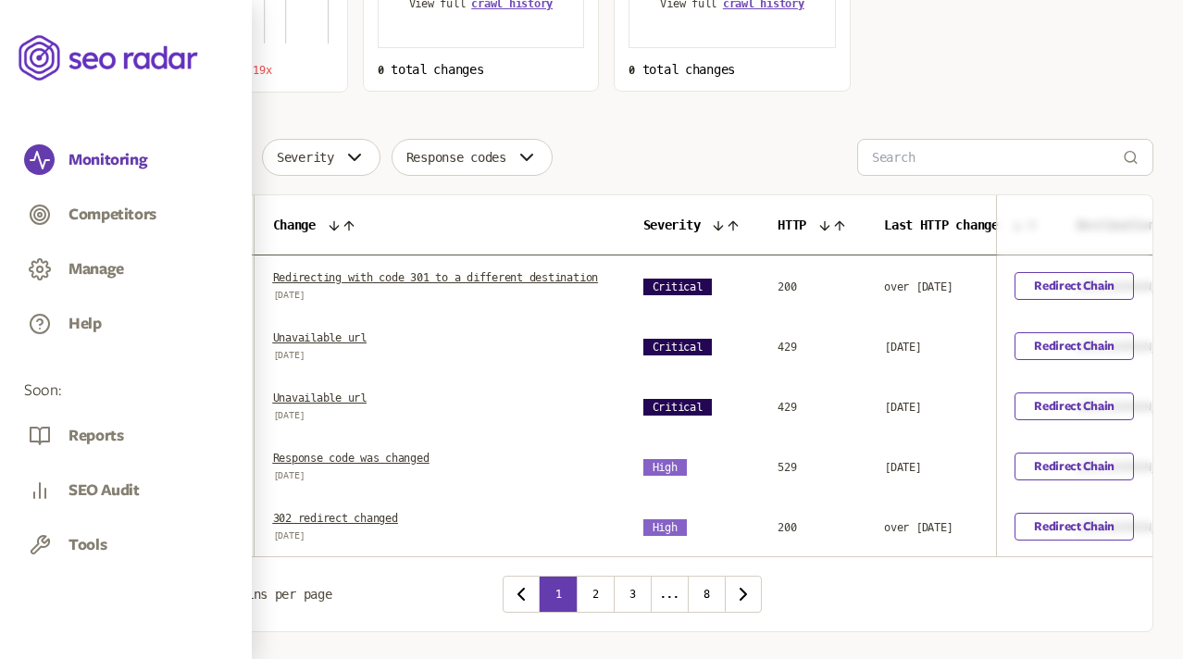
scroll to position [376, 0]
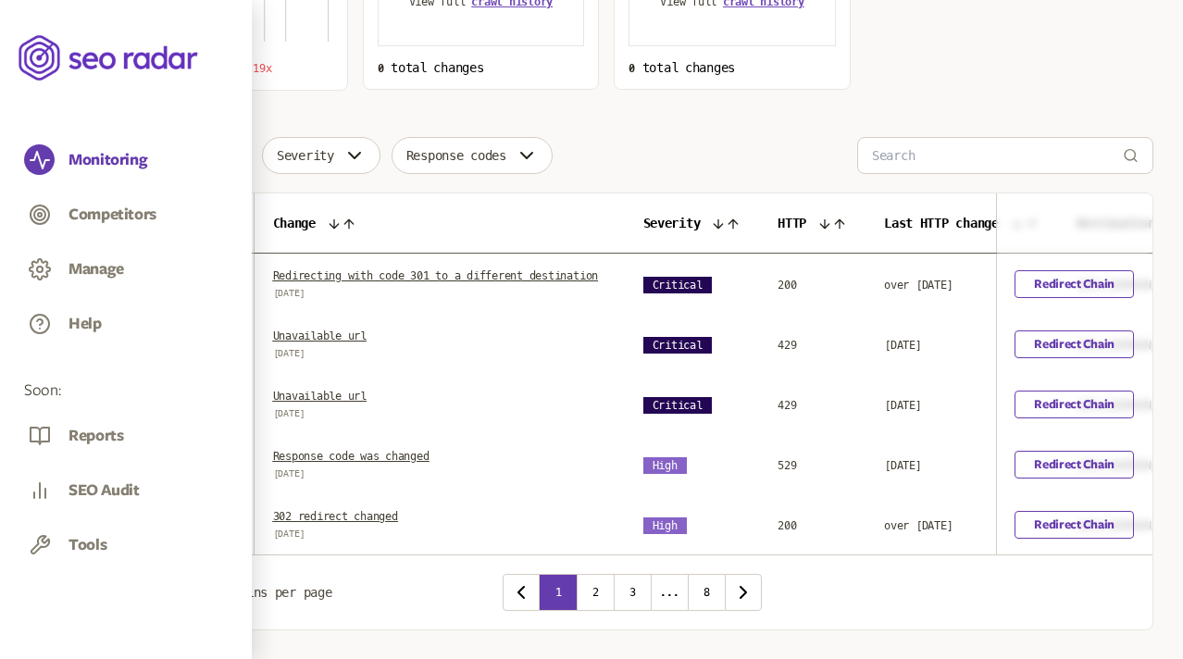
click at [366, 403] on link "Unavailable url" at bounding box center [319, 396] width 93 height 13
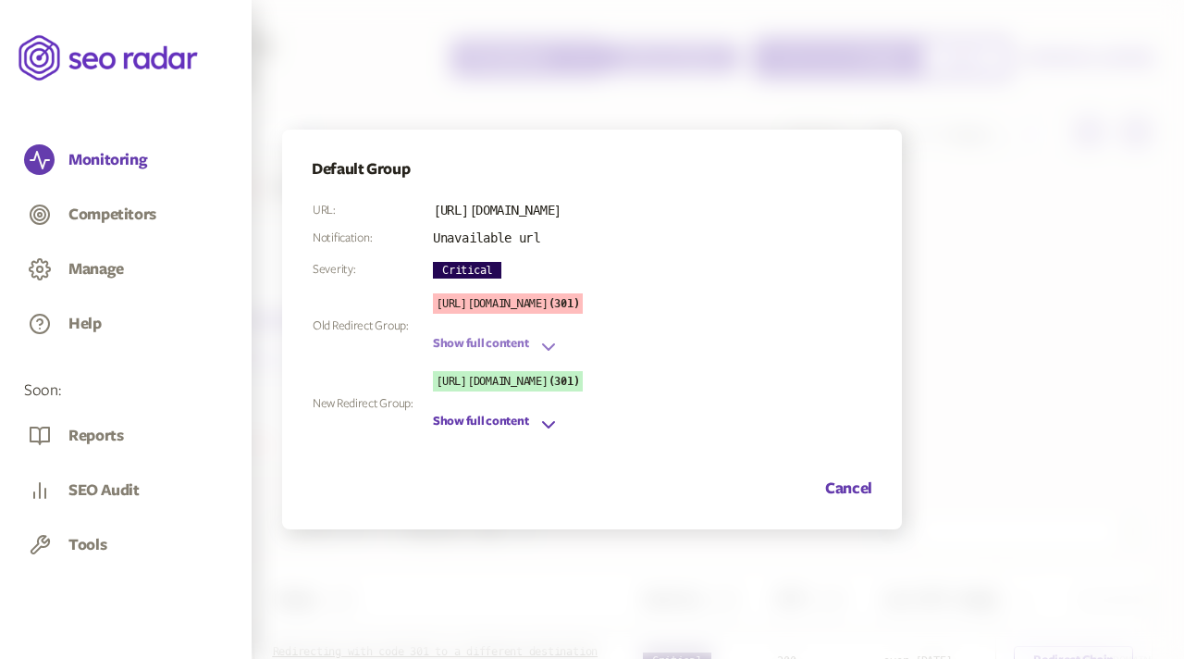
click at [538, 345] on icon "button" at bounding box center [549, 347] width 22 height 22
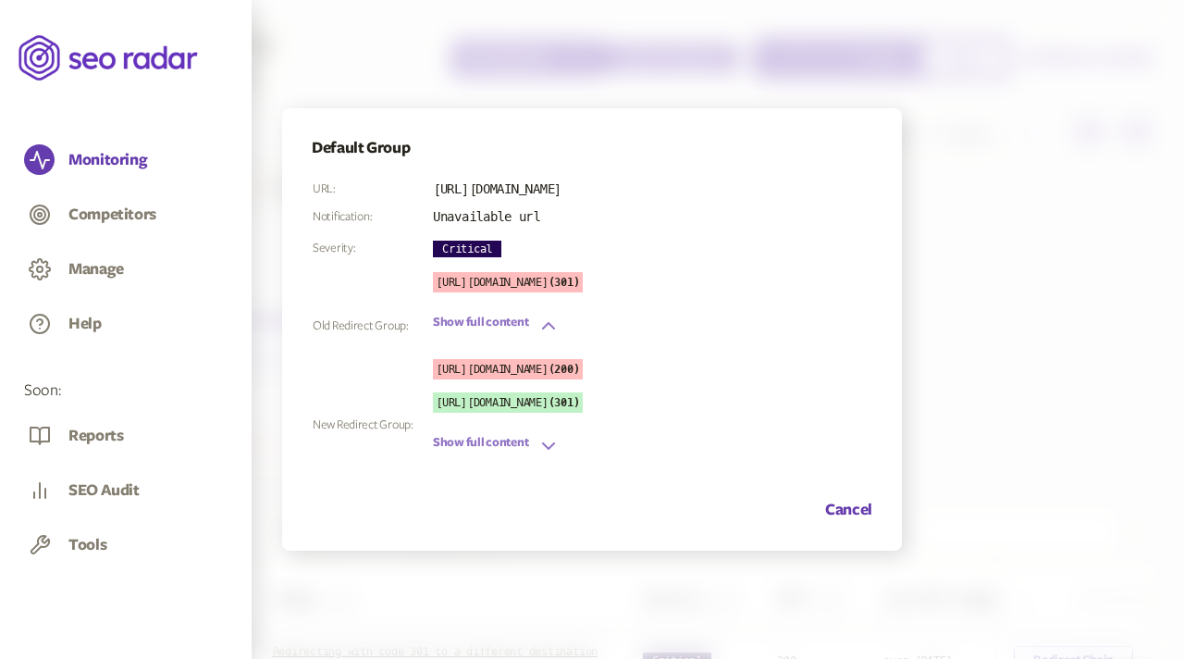
click at [539, 439] on icon "button" at bounding box center [549, 446] width 22 height 22
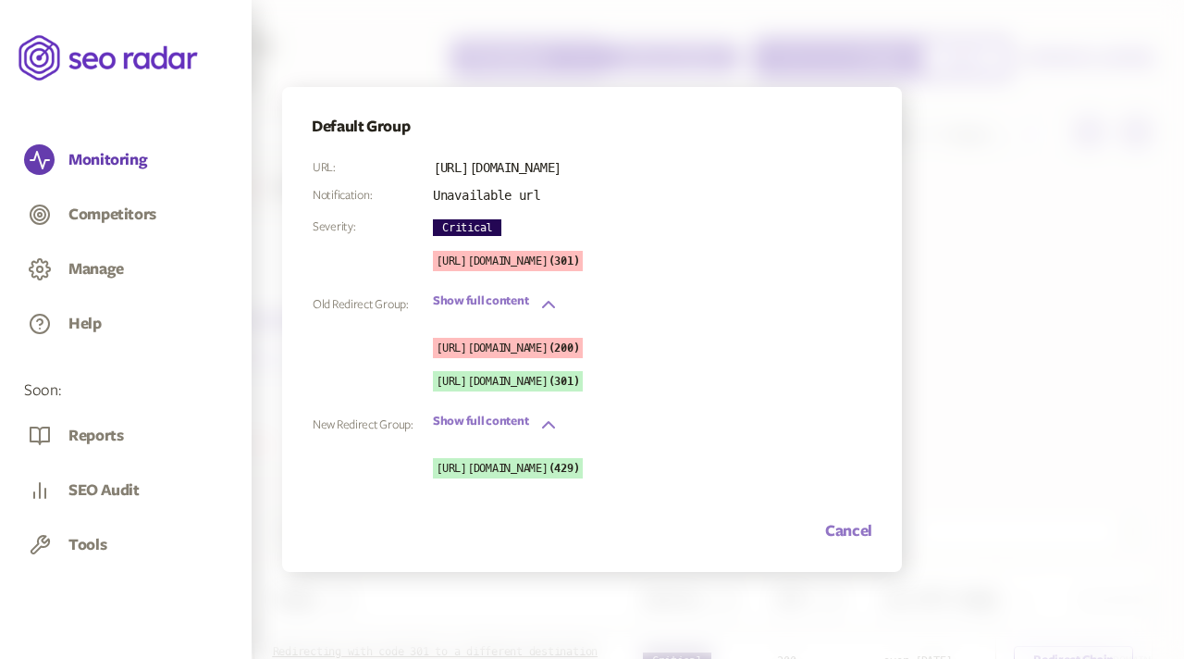
click at [870, 528] on button "Cancel" at bounding box center [848, 531] width 47 height 22
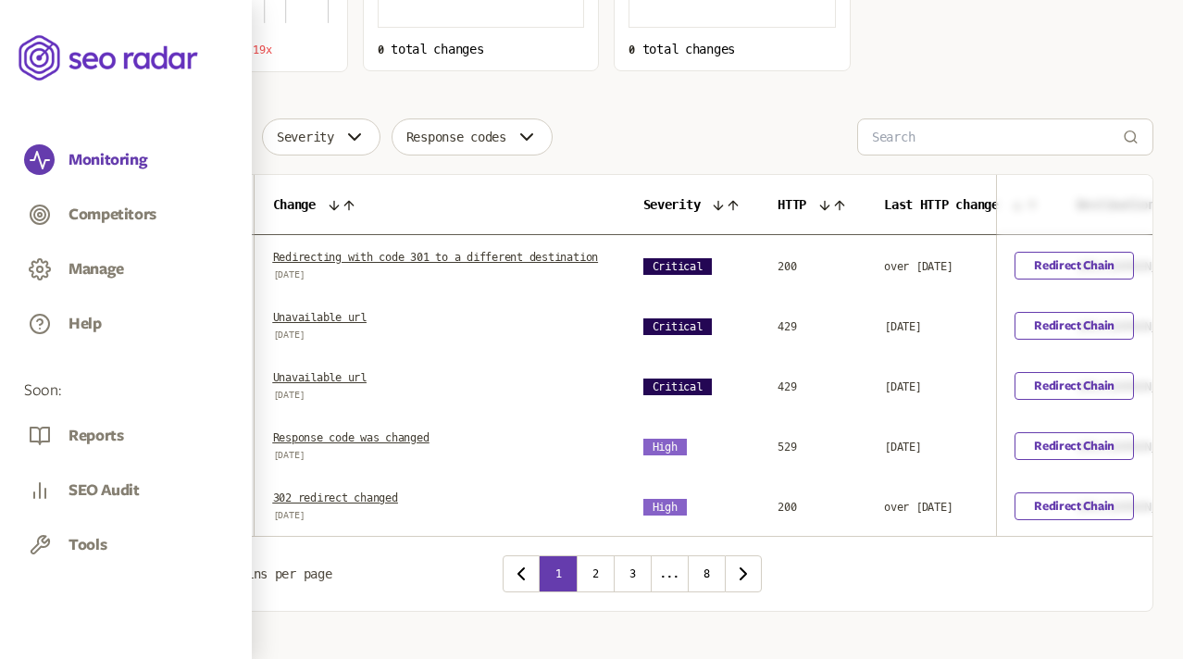
scroll to position [385, 0]
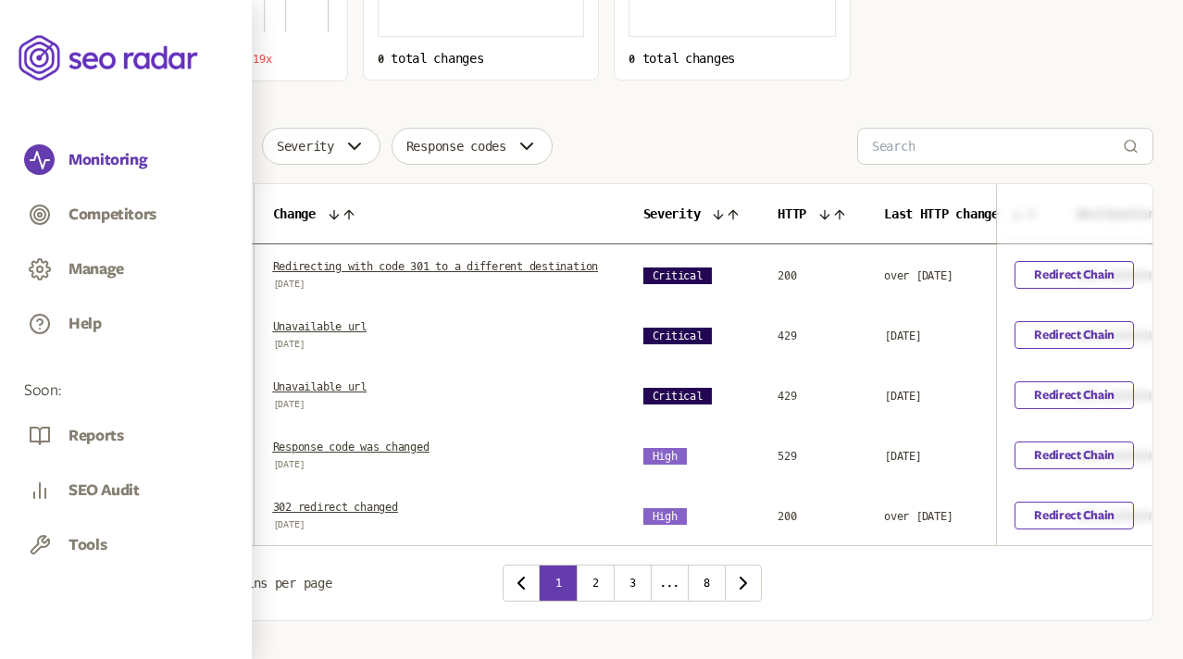
click at [388, 514] on link "302 redirect changed" at bounding box center [335, 507] width 125 height 13
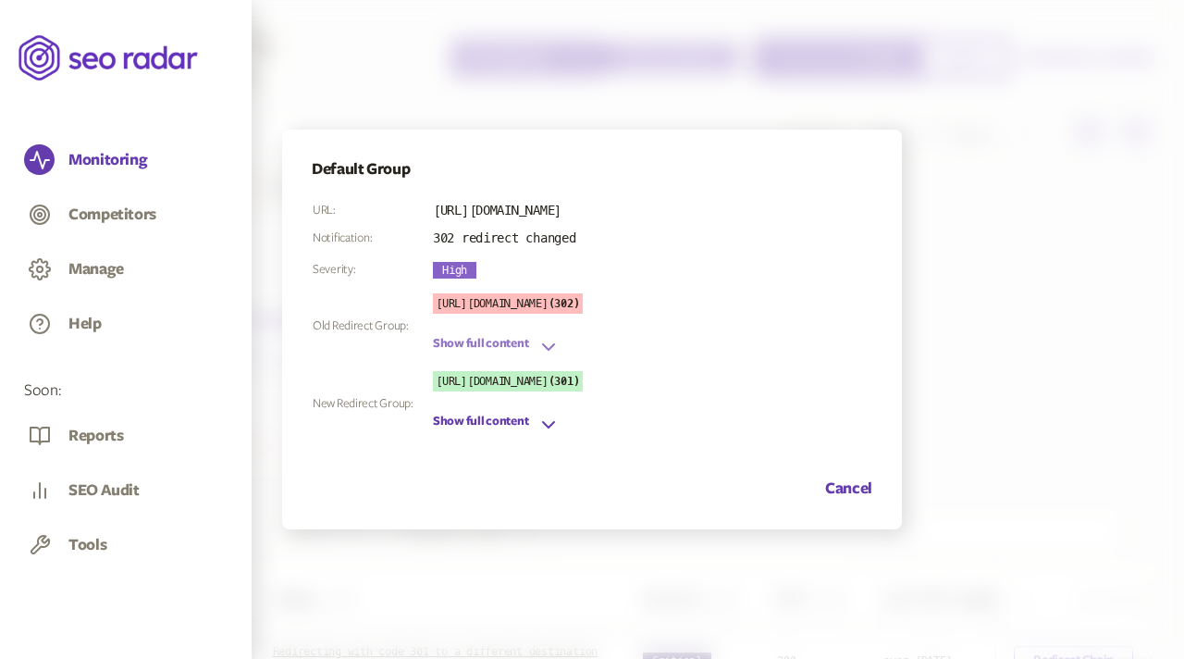
click at [529, 343] on button "Show full content" at bounding box center [496, 347] width 127 height 22
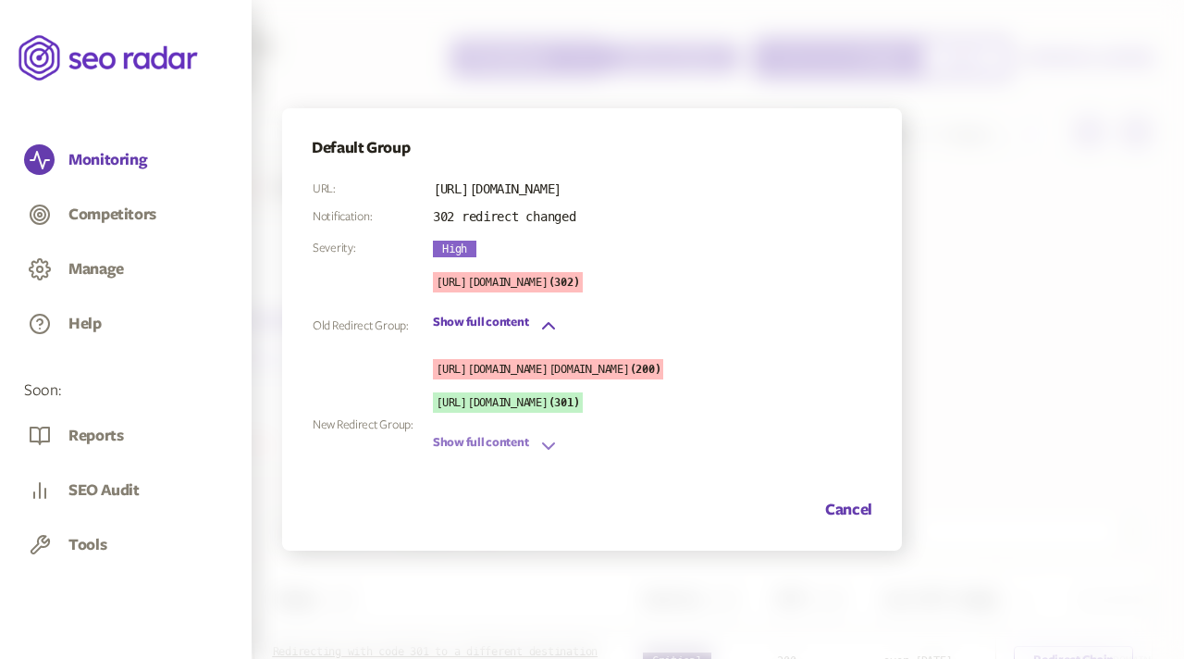
click at [530, 457] on button "Show full content" at bounding box center [496, 446] width 127 height 22
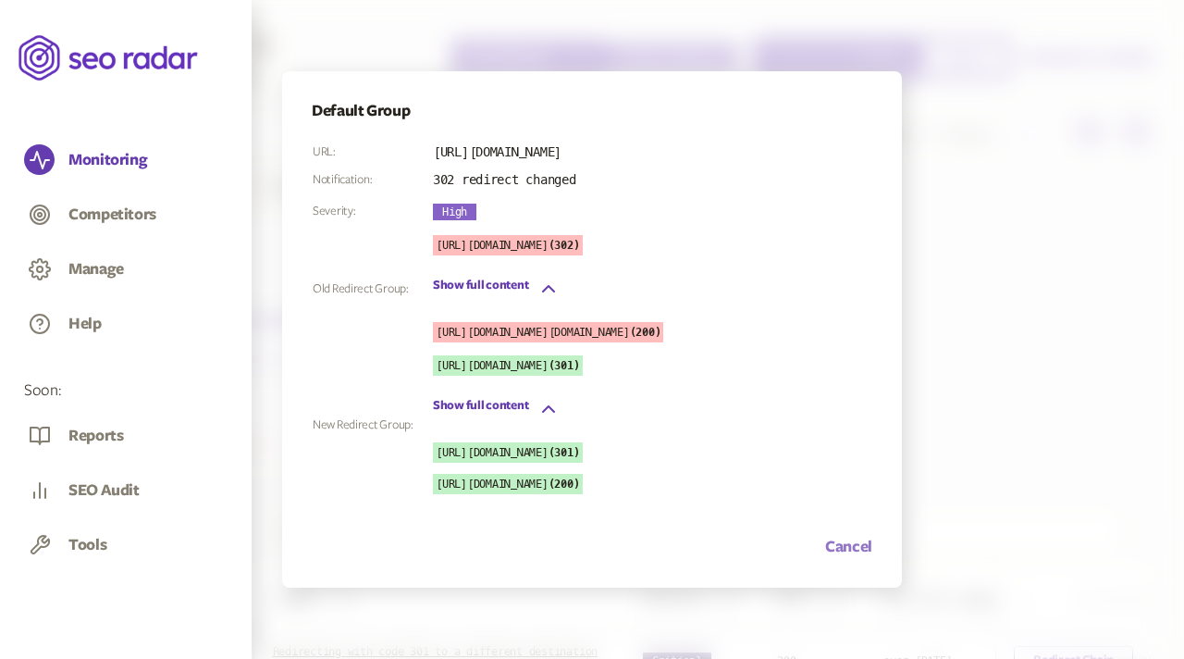
click at [860, 558] on button "Cancel" at bounding box center [848, 547] width 47 height 22
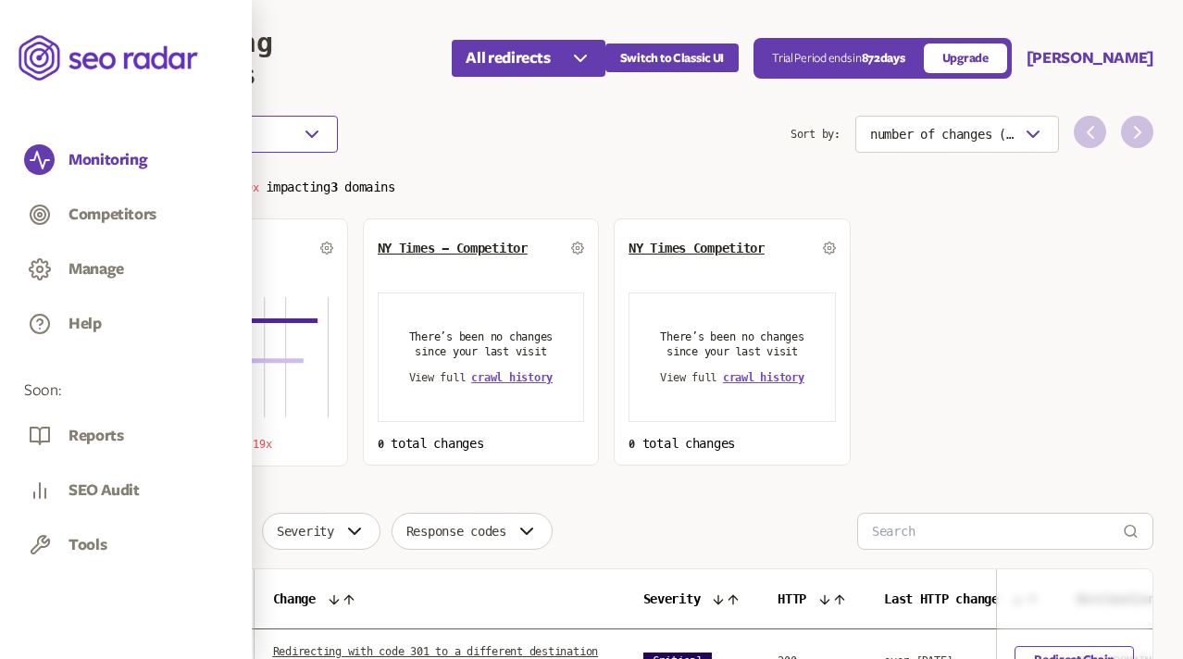
click at [267, 130] on button "Choose an option" at bounding box center [224, 134] width 227 height 37
click at [209, 194] on span "Select dates" at bounding box center [192, 195] width 75 height 15
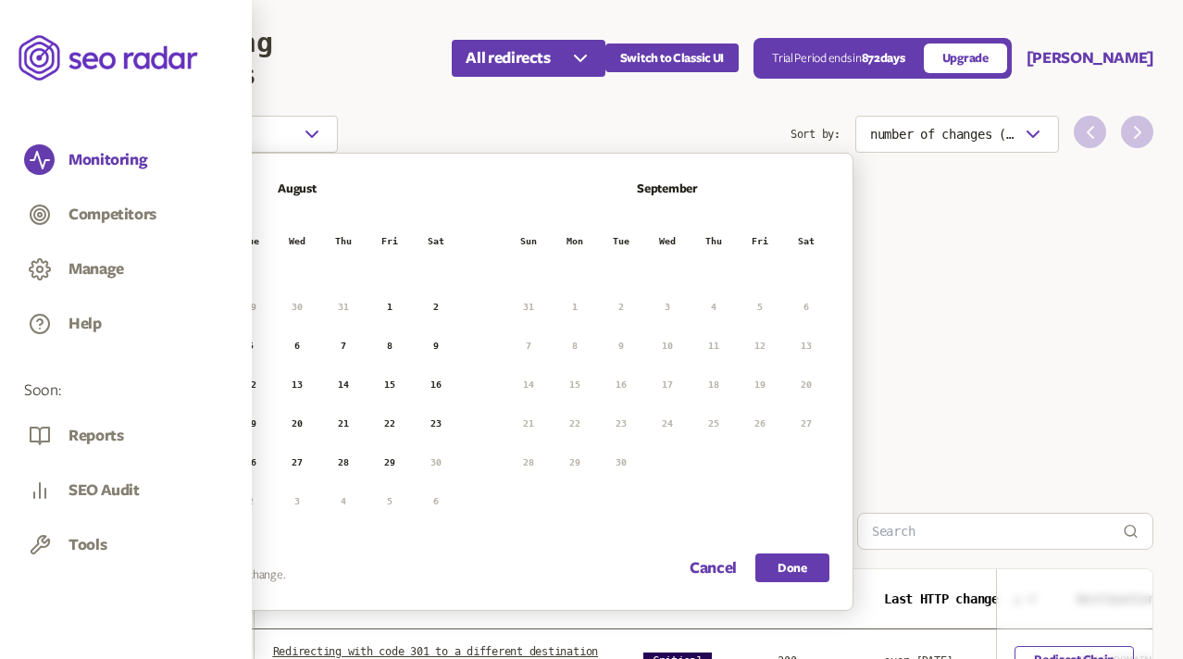
click at [340, 425] on button "21" at bounding box center [343, 424] width 28 height 28
click at [207, 458] on button "25" at bounding box center [205, 463] width 28 height 28
click at [790, 571] on button "Done" at bounding box center [792, 567] width 74 height 29
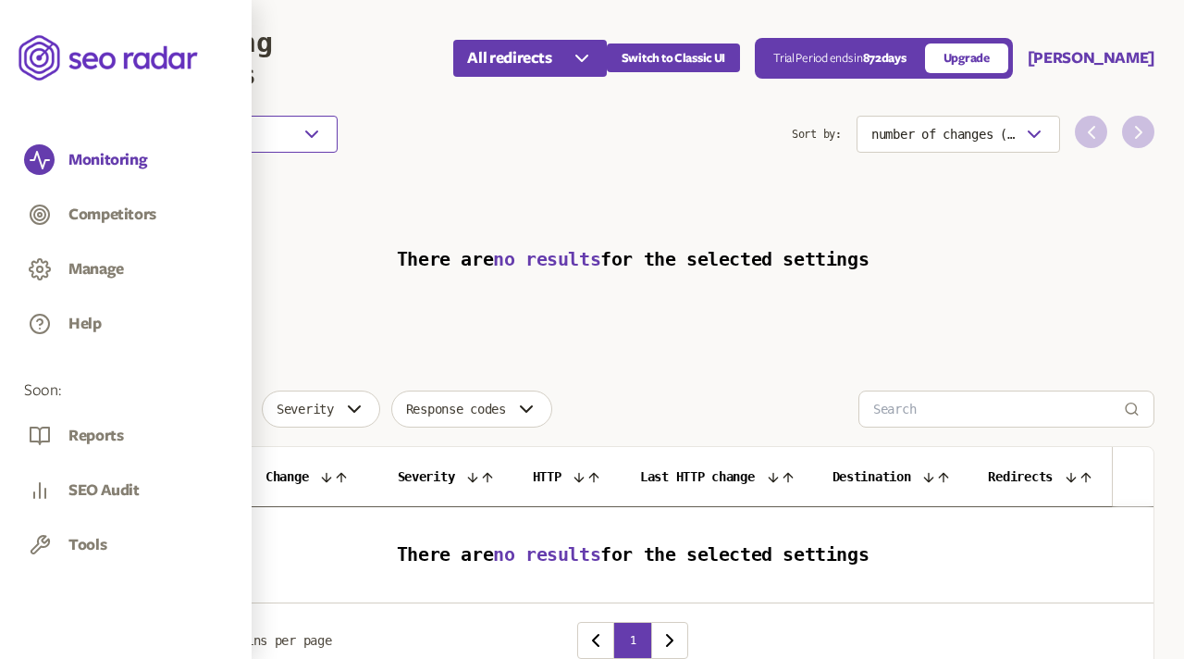
click at [239, 125] on button "21 Aug 2025 - 25 Aug 2025" at bounding box center [224, 134] width 227 height 37
click at [180, 171] on p "Changes since last crawl" at bounding box center [224, 169] width 197 height 15
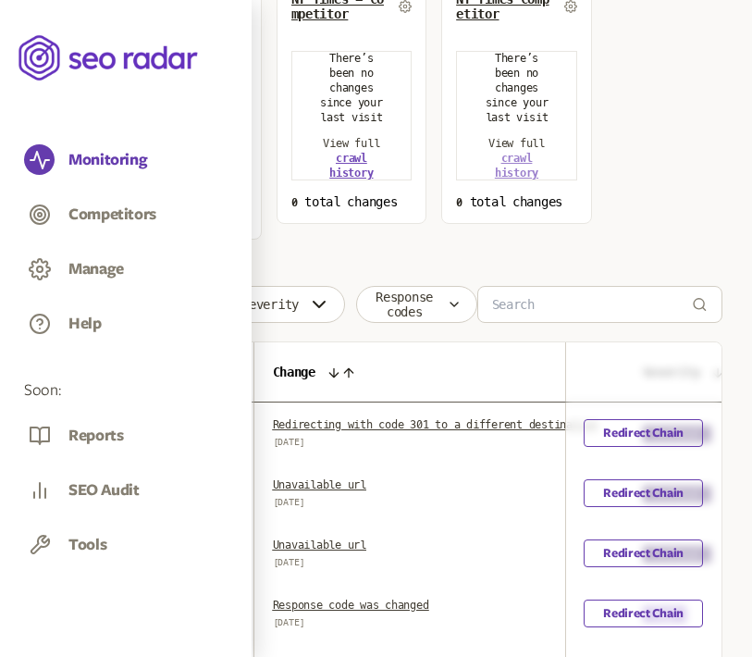
scroll to position [245, 0]
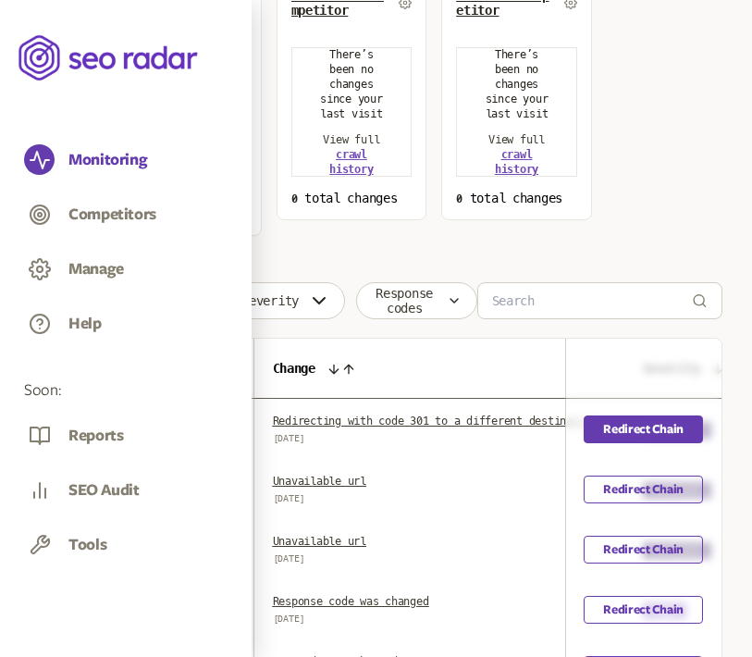
click at [641, 432] on link "Redirect Chain" at bounding box center [643, 429] width 119 height 28
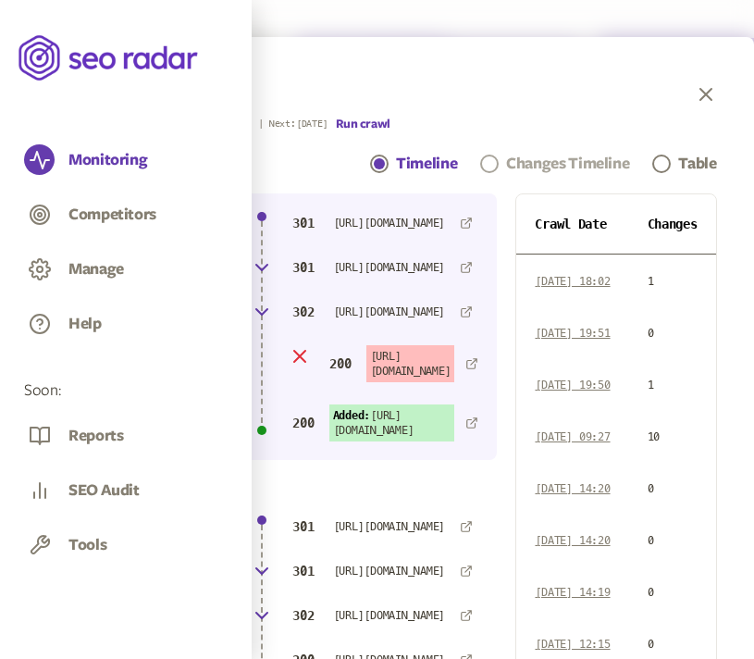
scroll to position [0, 82]
click at [652, 159] on span "Navigation" at bounding box center [661, 164] width 19 height 19
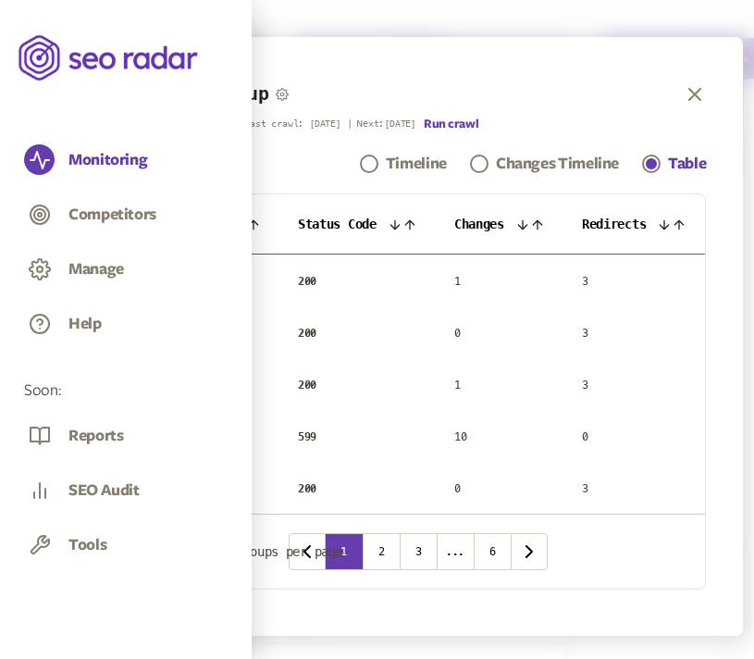
click at [527, 217] on icon at bounding box center [522, 224] width 15 height 15
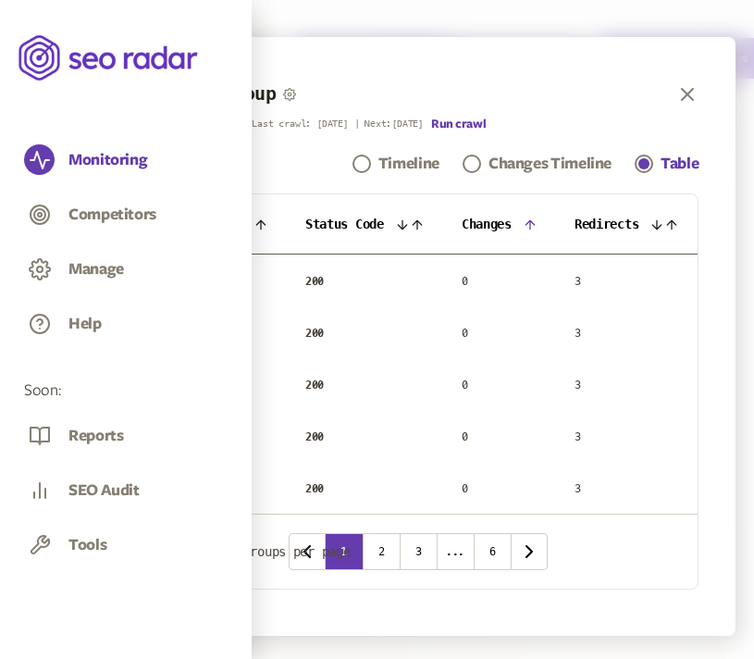
click at [533, 218] on icon at bounding box center [530, 224] width 15 height 15
click at [534, 223] on icon at bounding box center [530, 224] width 15 height 15
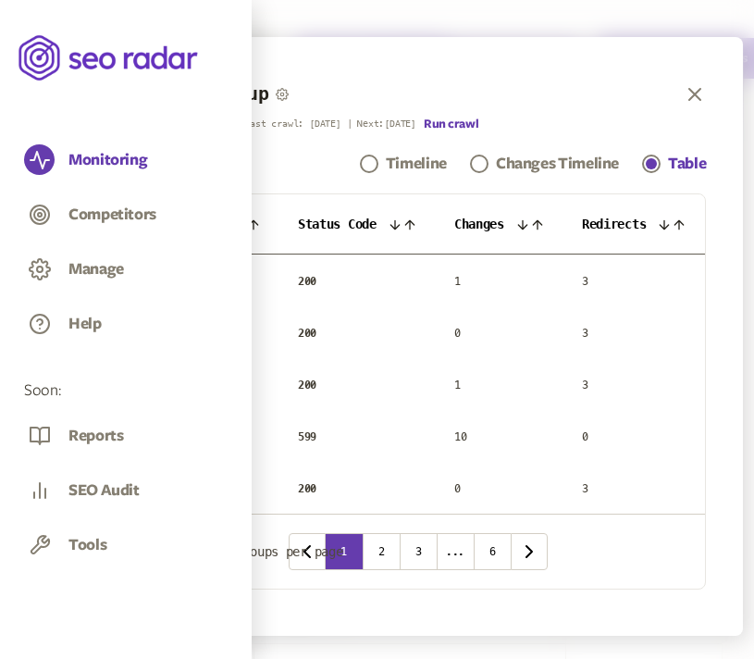
click at [530, 228] on icon at bounding box center [522, 224] width 15 height 15
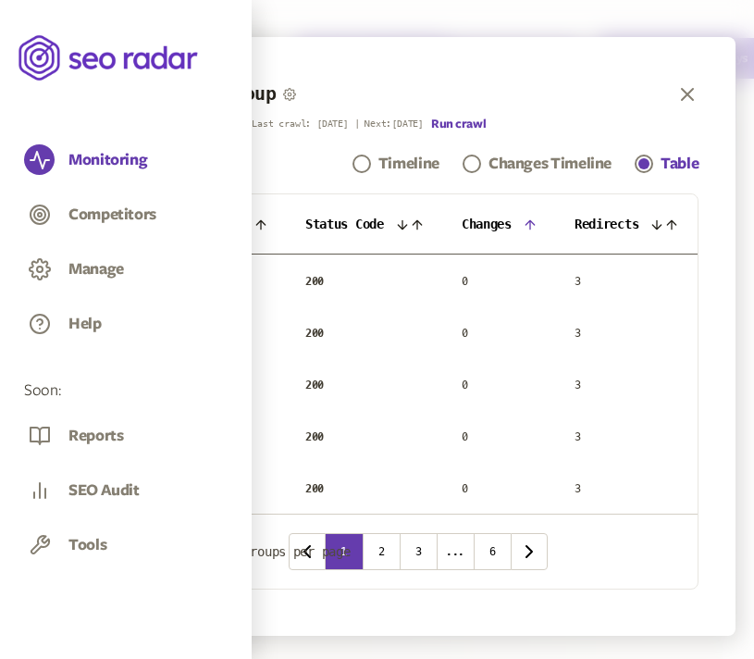
click at [675, 232] on icon at bounding box center [671, 224] width 15 height 15
click at [675, 218] on icon at bounding box center [671, 224] width 15 height 15
click at [676, 219] on icon at bounding box center [671, 224] width 15 height 15
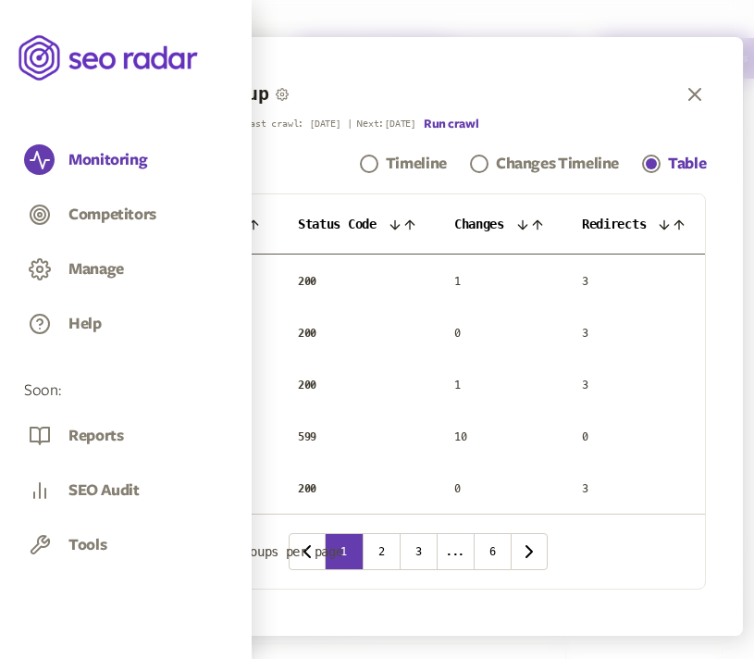
click at [400, 221] on icon at bounding box center [395, 224] width 15 height 15
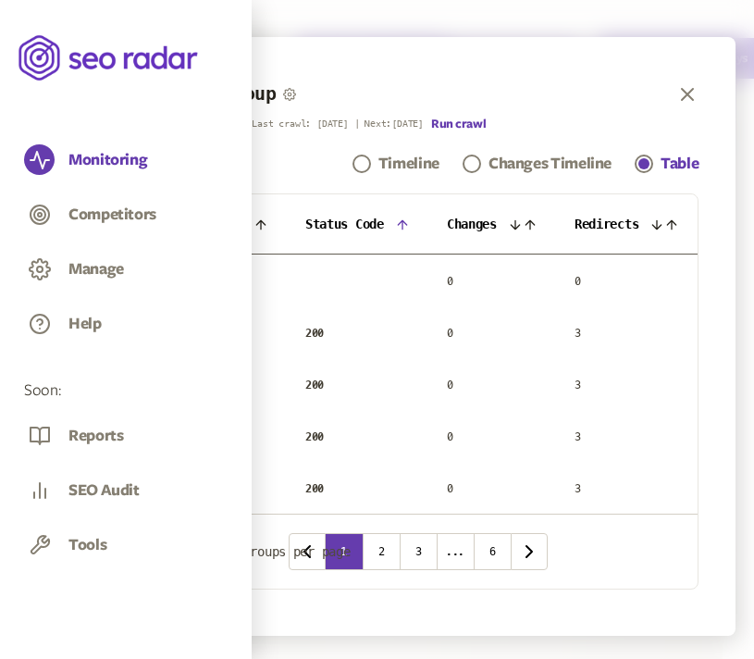
click at [400, 219] on icon at bounding box center [402, 224] width 15 height 15
click at [404, 221] on icon at bounding box center [402, 224] width 15 height 15
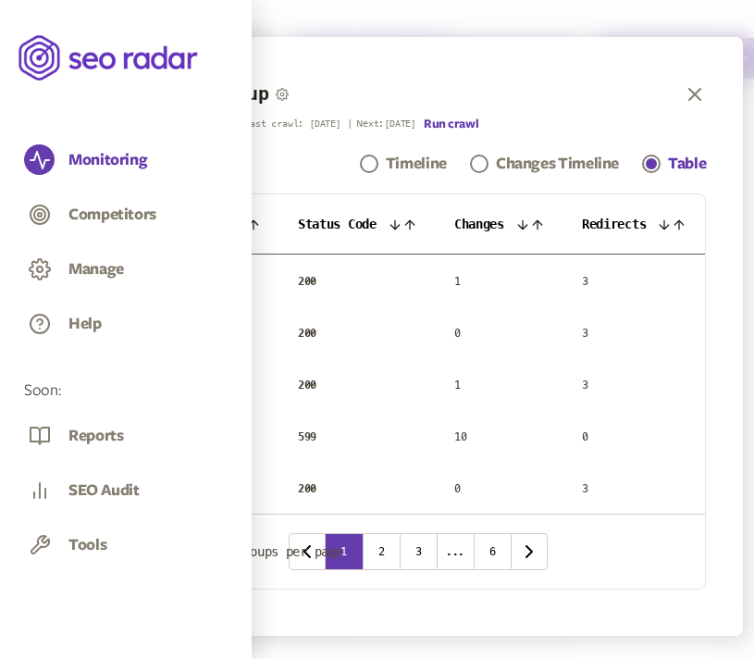
click at [403, 220] on icon at bounding box center [410, 224] width 15 height 15
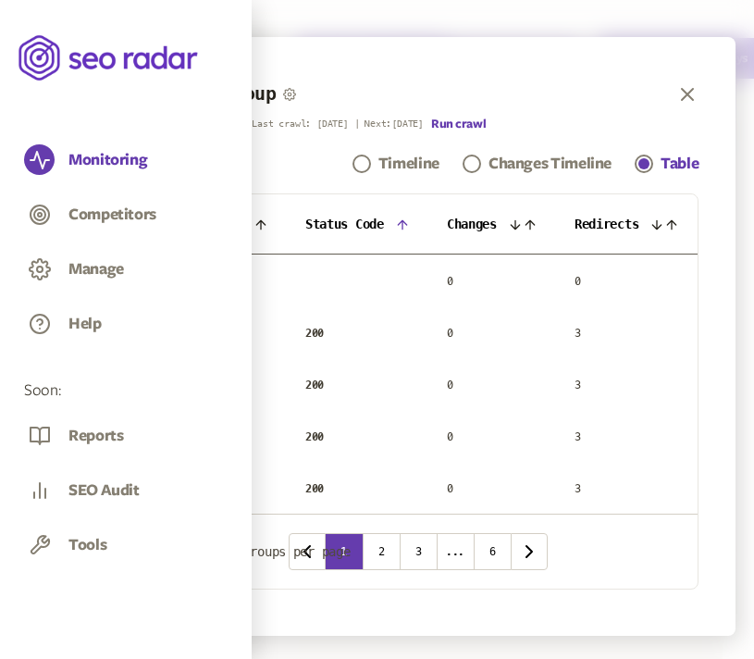
click at [527, 222] on icon at bounding box center [530, 224] width 15 height 15
click at [528, 222] on icon at bounding box center [530, 224] width 15 height 15
click at [699, 95] on icon "button" at bounding box center [687, 94] width 22 height 22
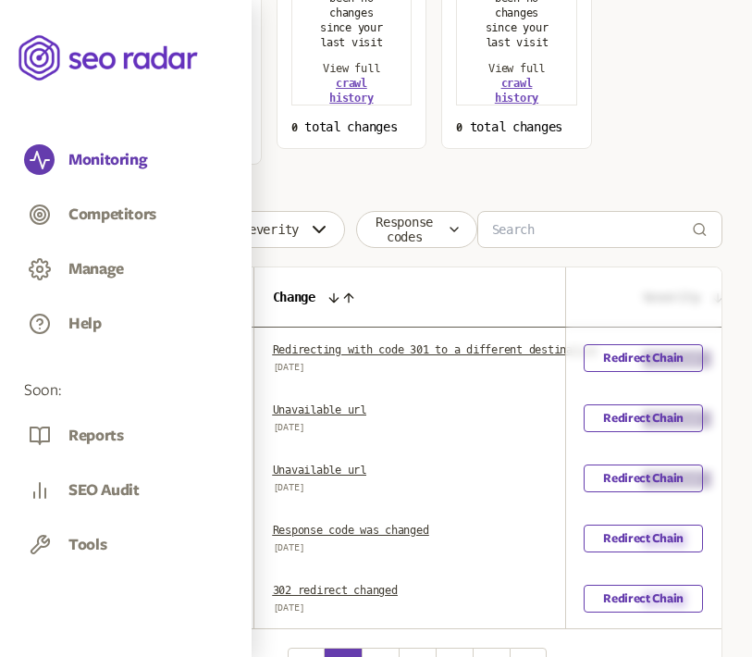
scroll to position [317, 0]
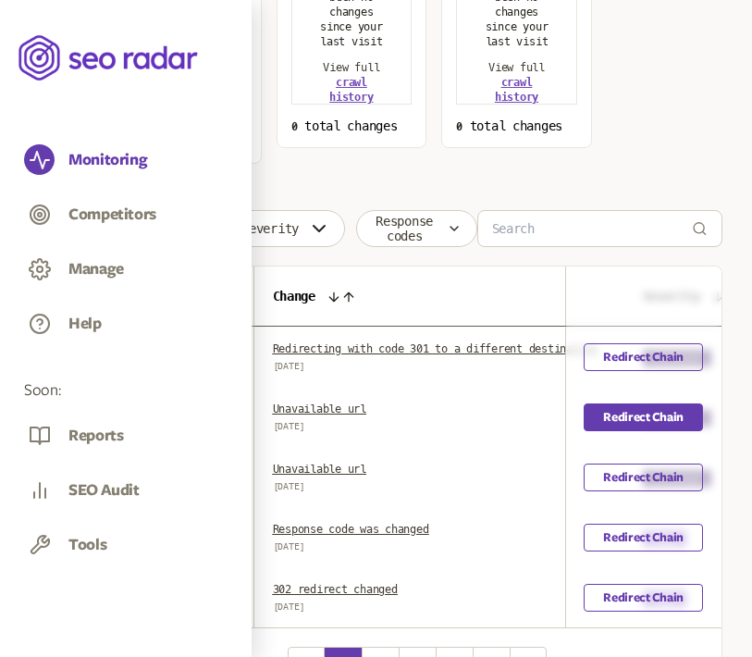
click at [617, 430] on link "Redirect Chain" at bounding box center [643, 417] width 119 height 28
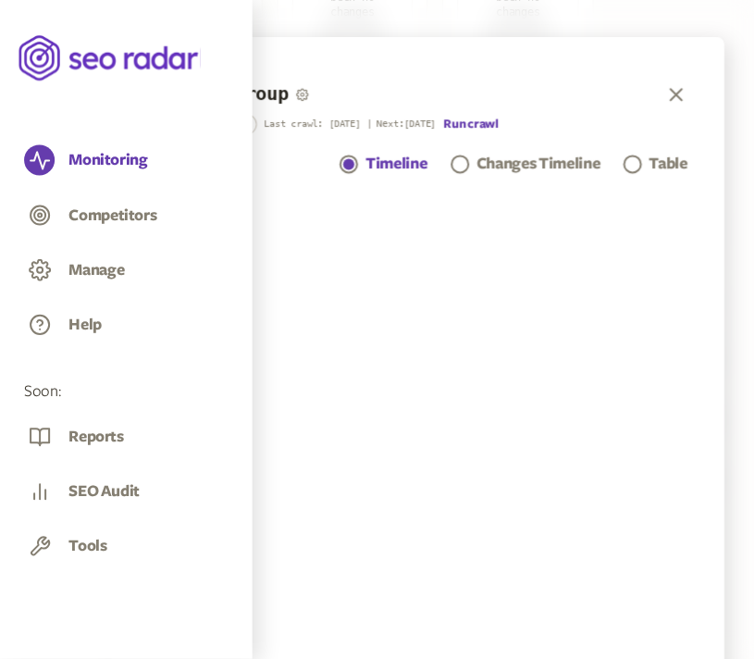
scroll to position [453, 0]
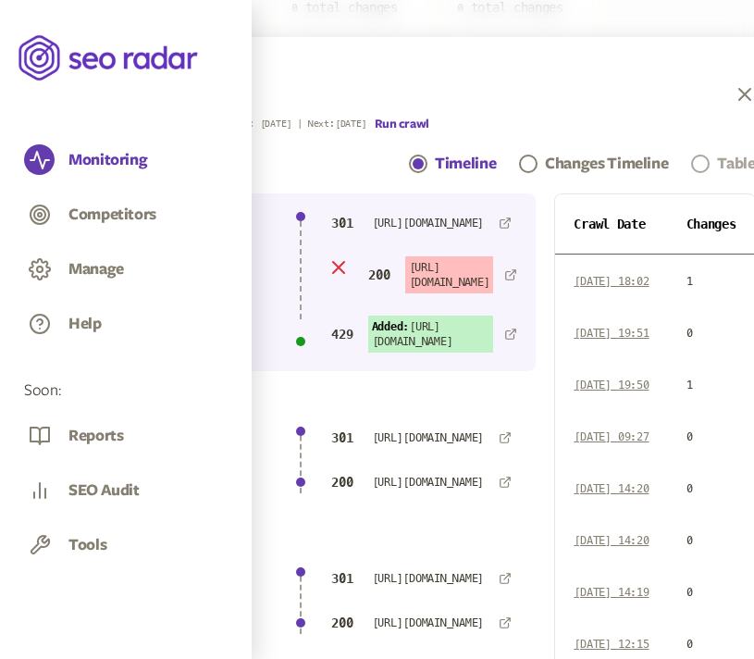
click at [722, 160] on div "Table" at bounding box center [736, 164] width 38 height 22
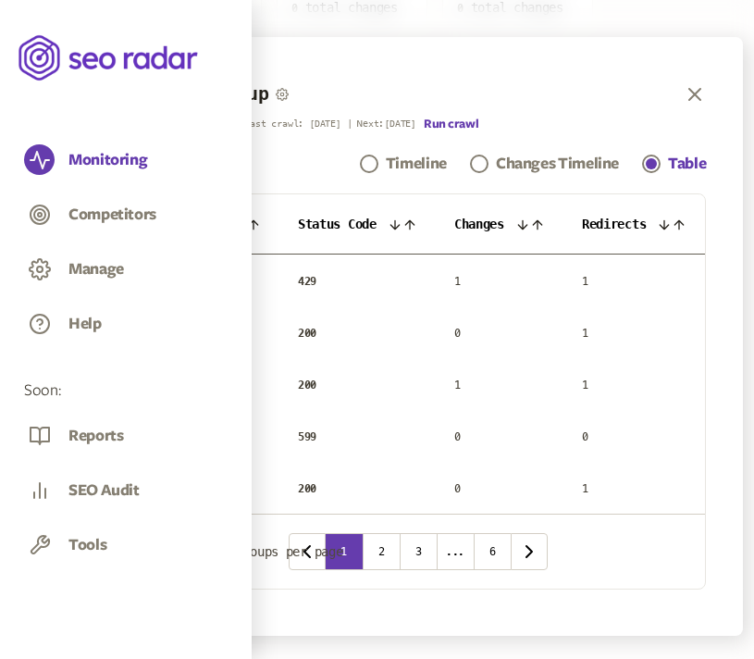
click at [532, 223] on icon at bounding box center [537, 224] width 15 height 15
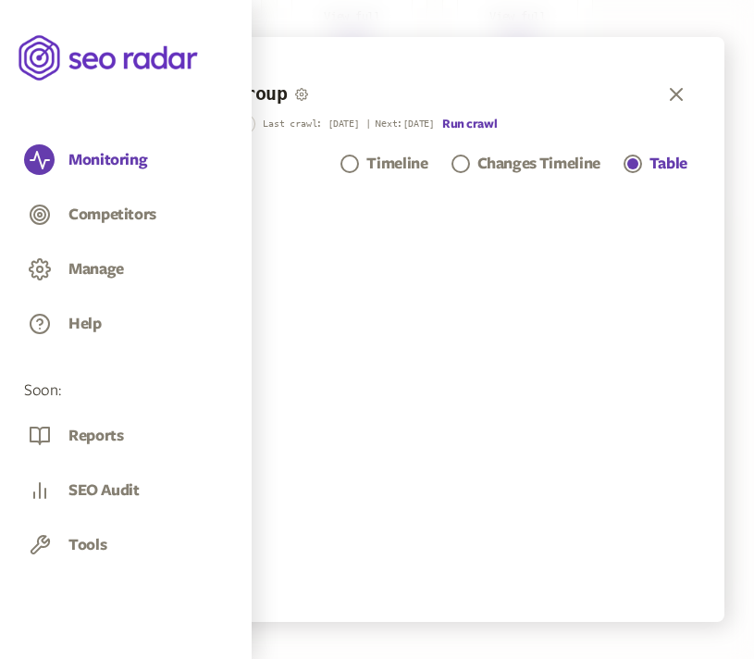
scroll to position [368, 0]
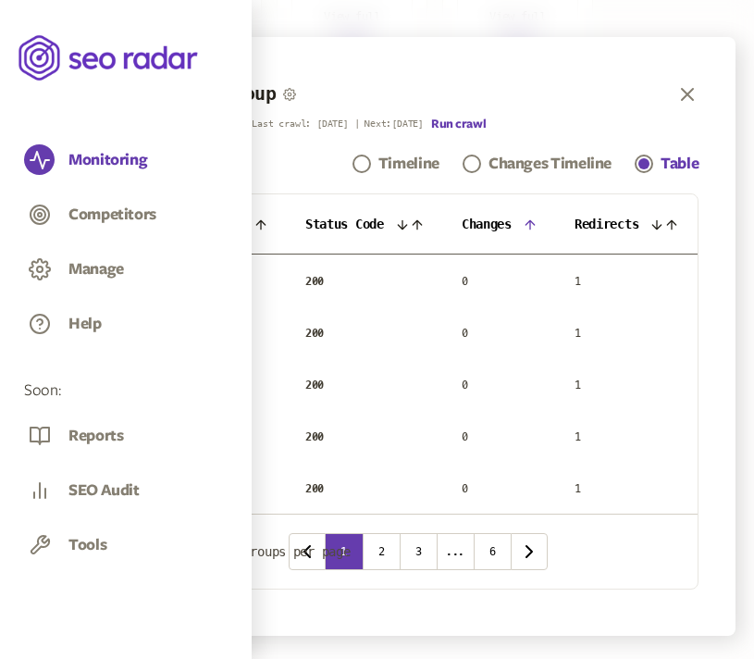
click at [533, 223] on icon at bounding box center [530, 224] width 15 height 15
click at [533, 223] on icon at bounding box center [530, 224] width 8 height 8
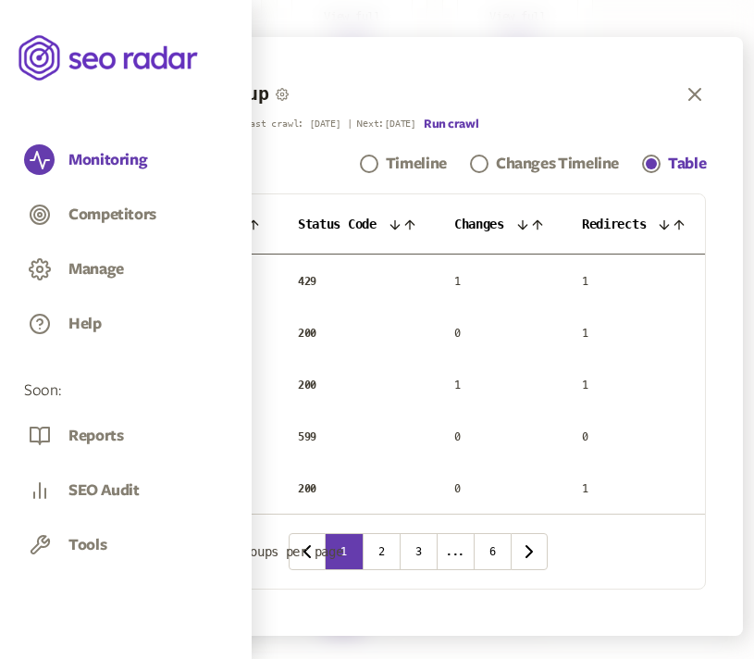
scroll to position [453, 0]
click at [533, 223] on icon at bounding box center [537, 224] width 15 height 15
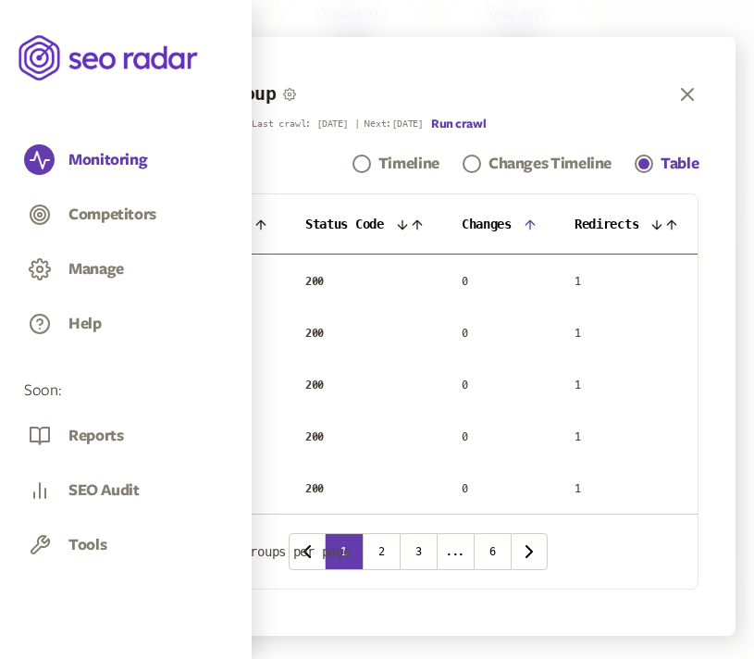
scroll to position [368, 0]
click at [405, 224] on icon at bounding box center [402, 224] width 15 height 15
click at [405, 224] on icon at bounding box center [402, 224] width 8 height 8
click at [405, 226] on icon at bounding box center [402, 224] width 8 height 8
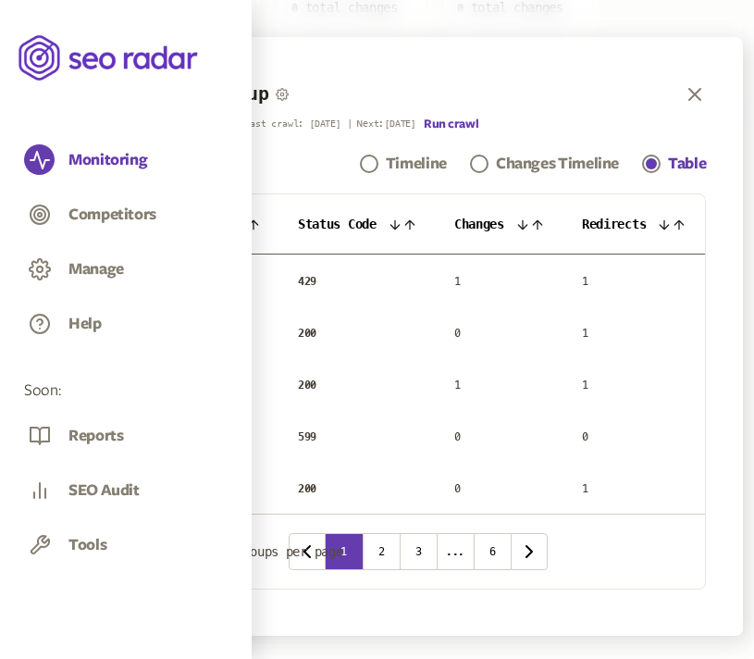
click at [680, 222] on icon at bounding box center [679, 224] width 15 height 15
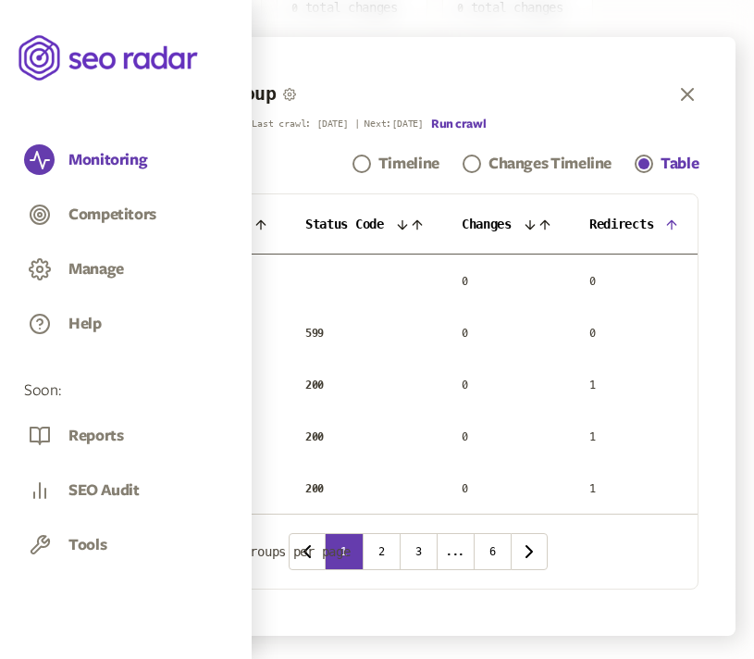
click at [679, 221] on icon at bounding box center [671, 224] width 15 height 15
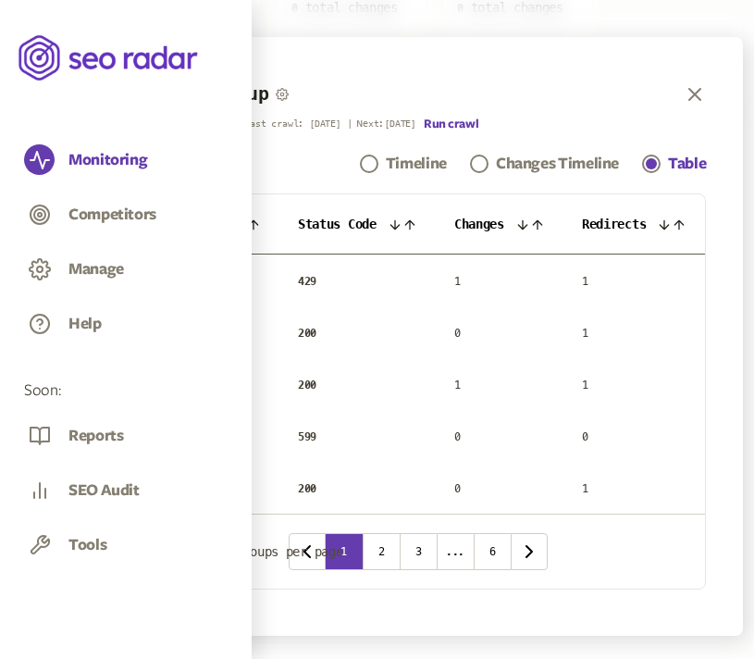
click at [246, 227] on icon at bounding box center [253, 224] width 15 height 15
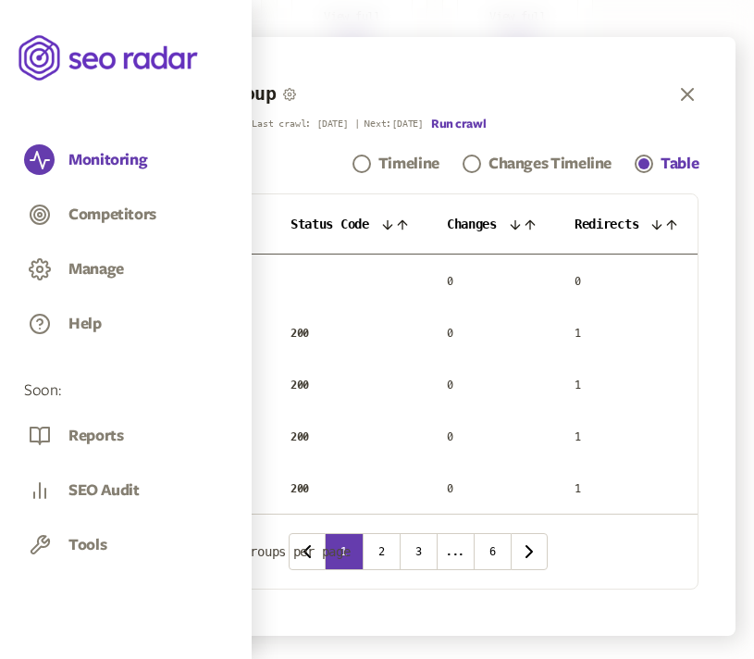
click at [244, 227] on icon at bounding box center [246, 224] width 15 height 15
click at [244, 227] on icon at bounding box center [246, 224] width 8 height 8
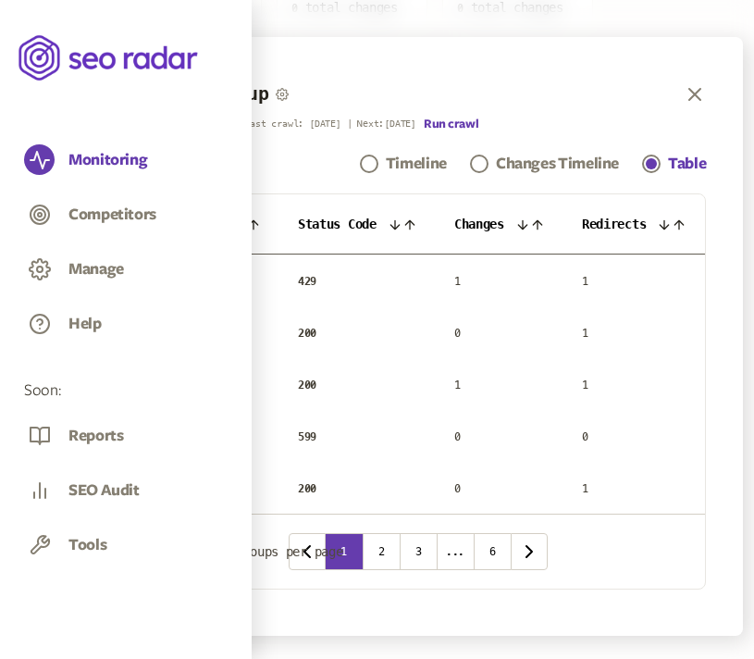
click at [246, 227] on icon at bounding box center [253, 224] width 15 height 15
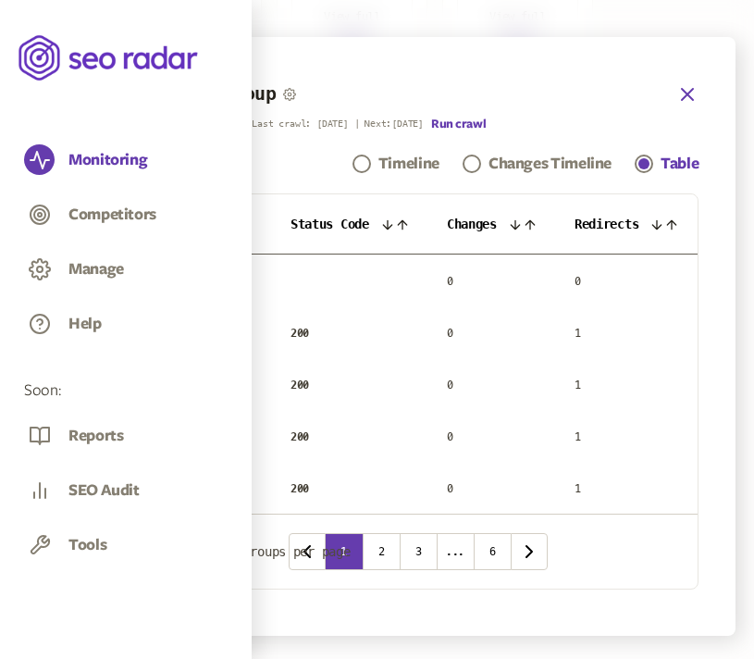
click at [691, 95] on icon "button" at bounding box center [687, 94] width 11 height 11
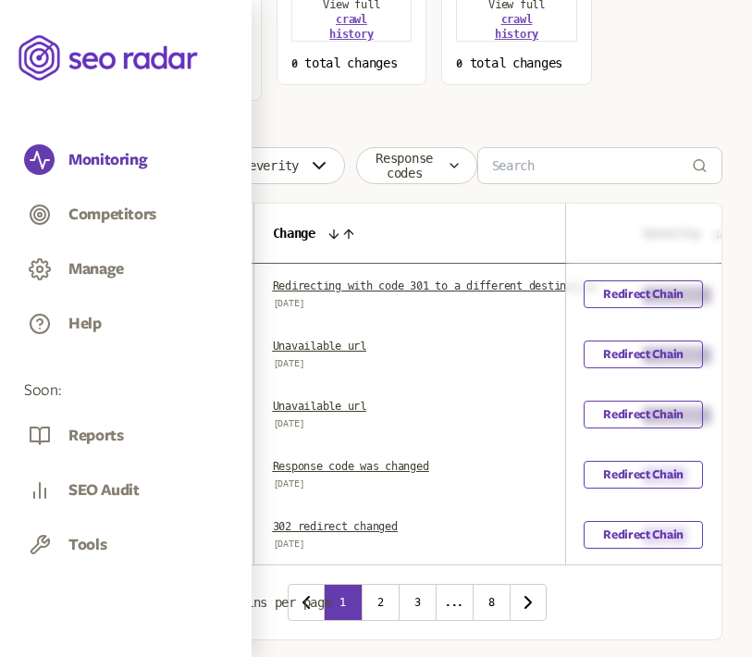
scroll to position [381, 0]
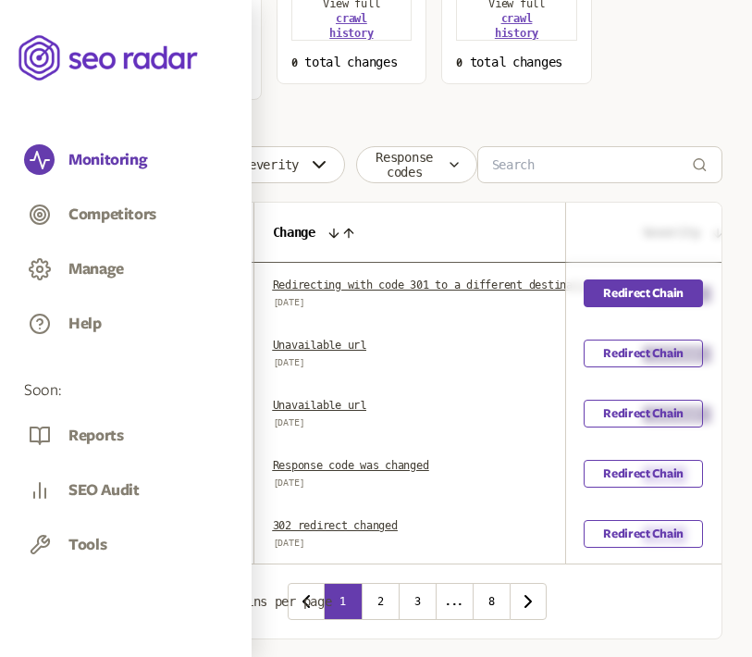
click at [649, 298] on link "Redirect Chain" at bounding box center [643, 293] width 119 height 28
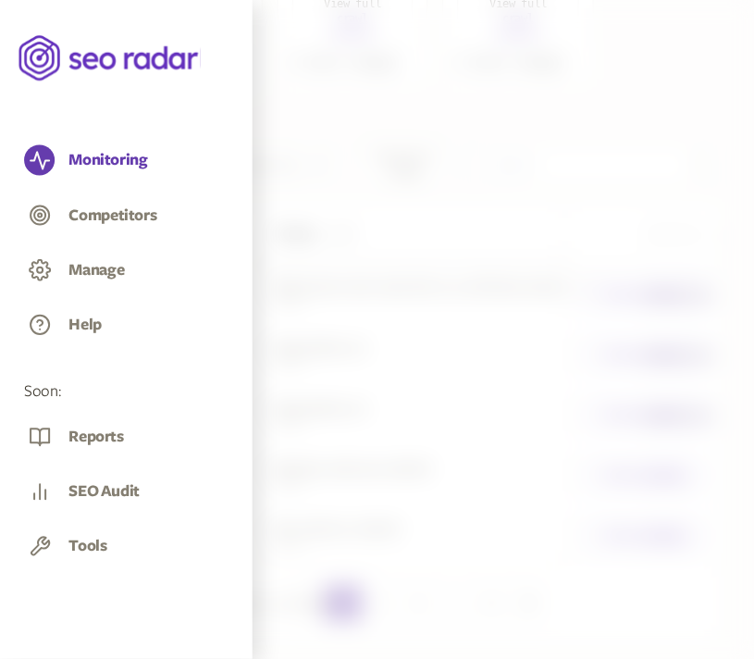
scroll to position [453, 0]
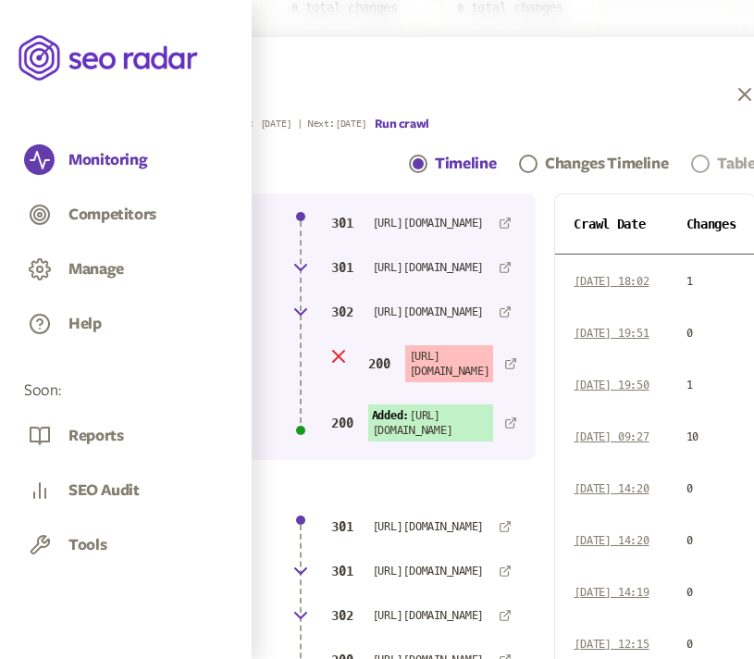
click at [720, 163] on div "Table" at bounding box center [736, 164] width 38 height 22
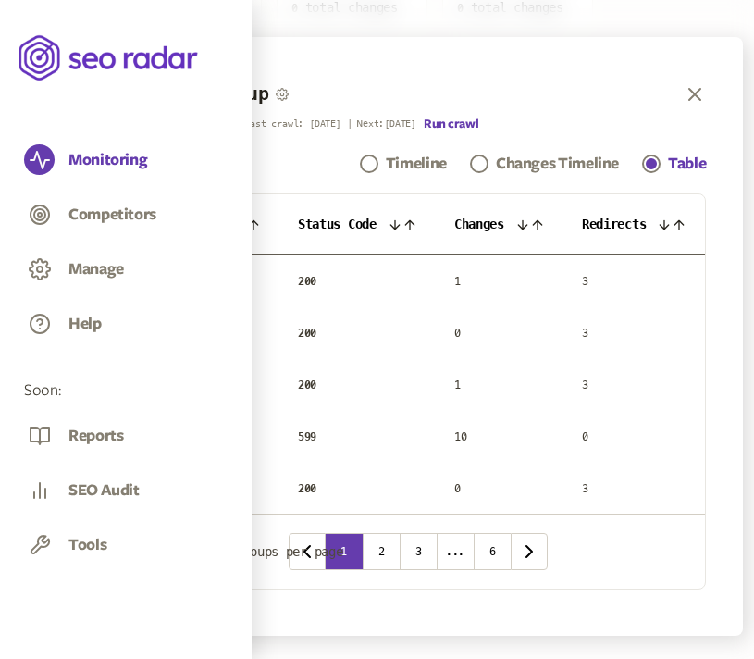
click at [526, 225] on icon at bounding box center [522, 224] width 8 height 8
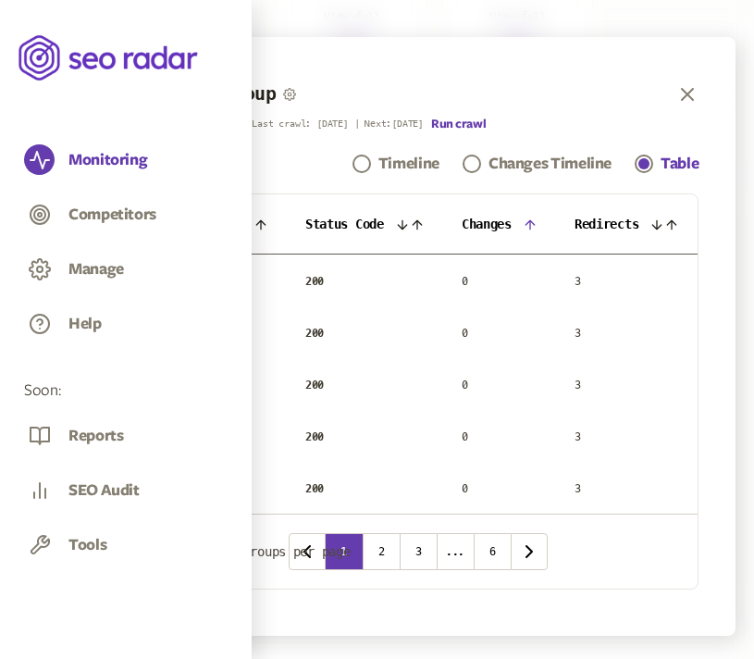
click at [398, 223] on icon at bounding box center [402, 224] width 15 height 15
click at [403, 226] on icon at bounding box center [402, 224] width 15 height 15
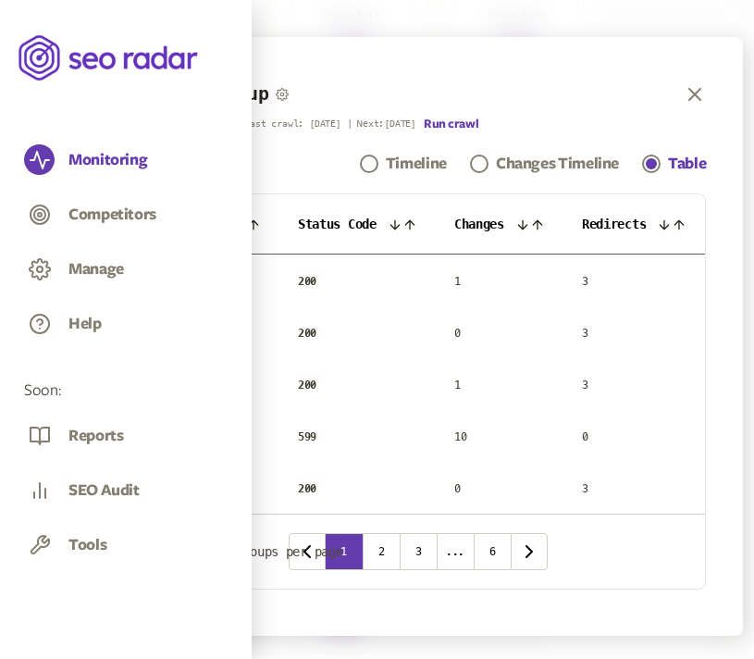
scroll to position [453, 0]
click at [529, 224] on icon at bounding box center [522, 224] width 15 height 15
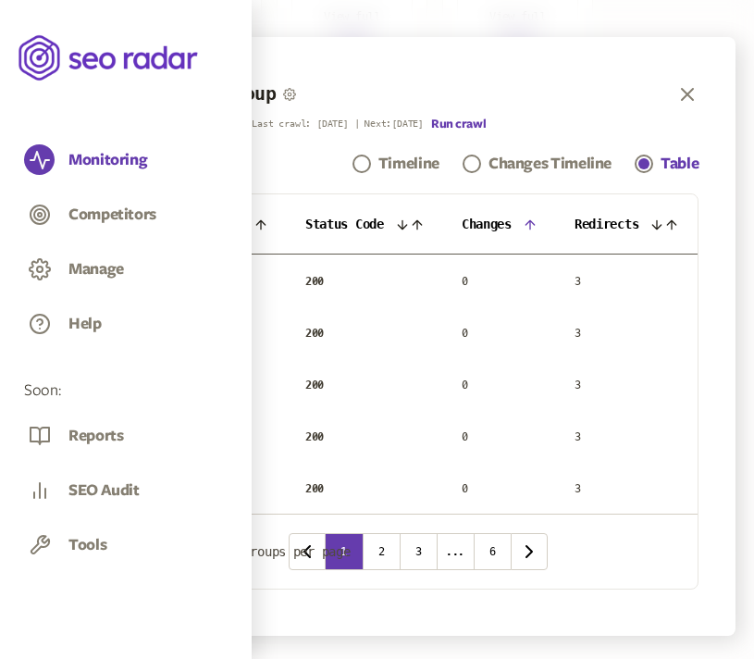
scroll to position [368, 0]
click at [531, 222] on icon at bounding box center [530, 224] width 8 height 8
click at [530, 224] on icon at bounding box center [530, 224] width 15 height 15
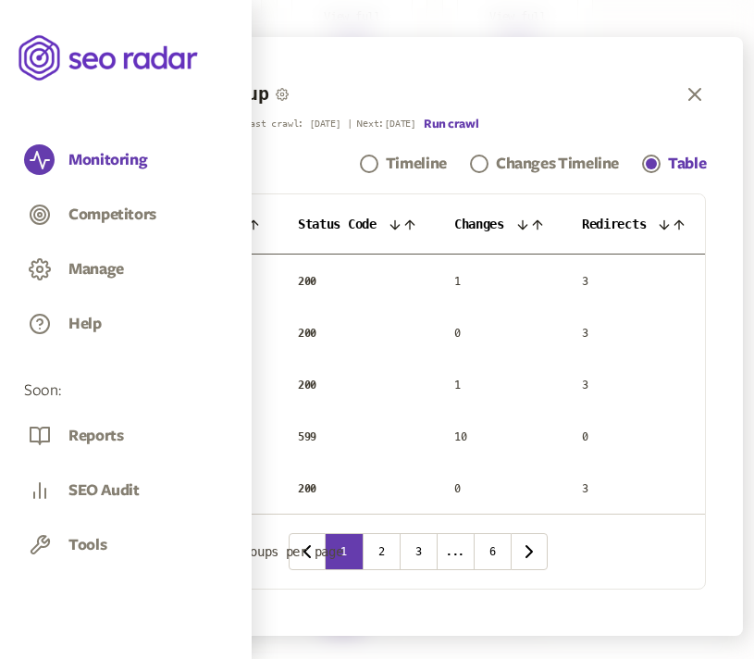
scroll to position [453, 0]
click at [404, 223] on icon at bounding box center [410, 224] width 15 height 15
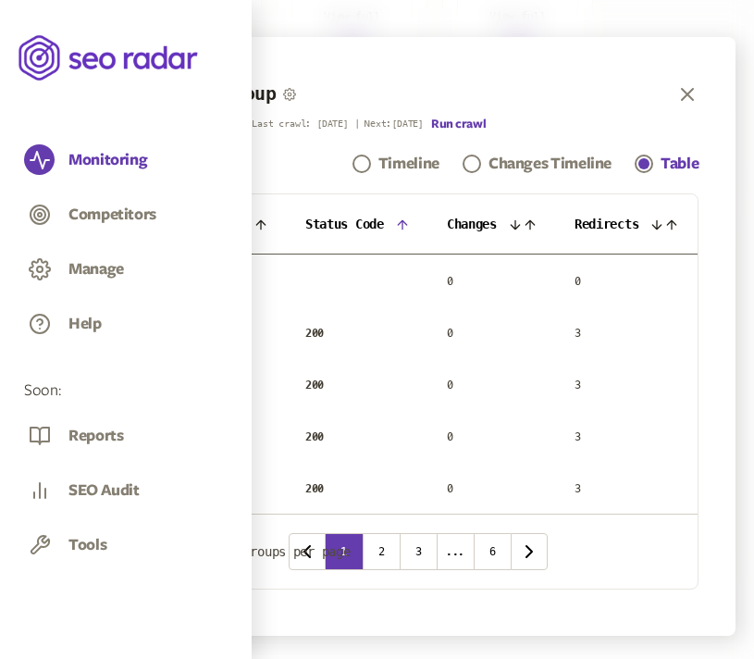
click at [402, 229] on icon at bounding box center [402, 224] width 8 height 8
click at [664, 227] on icon at bounding box center [657, 224] width 15 height 15
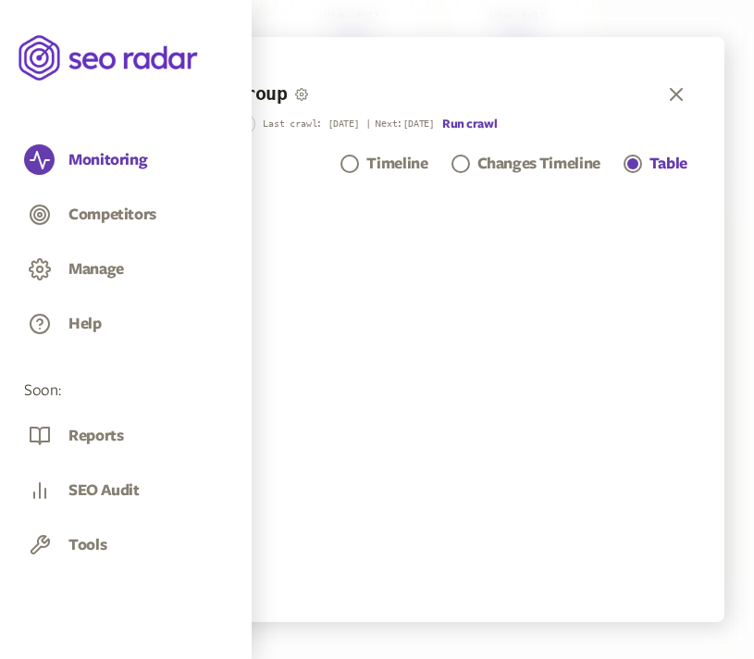
scroll to position [453, 0]
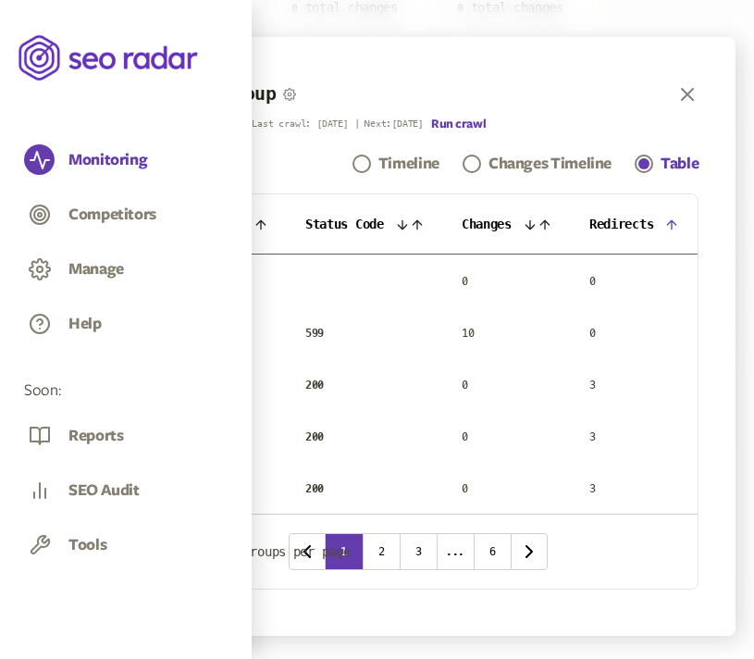
click at [669, 226] on th "Redirects" at bounding box center [634, 224] width 127 height 60
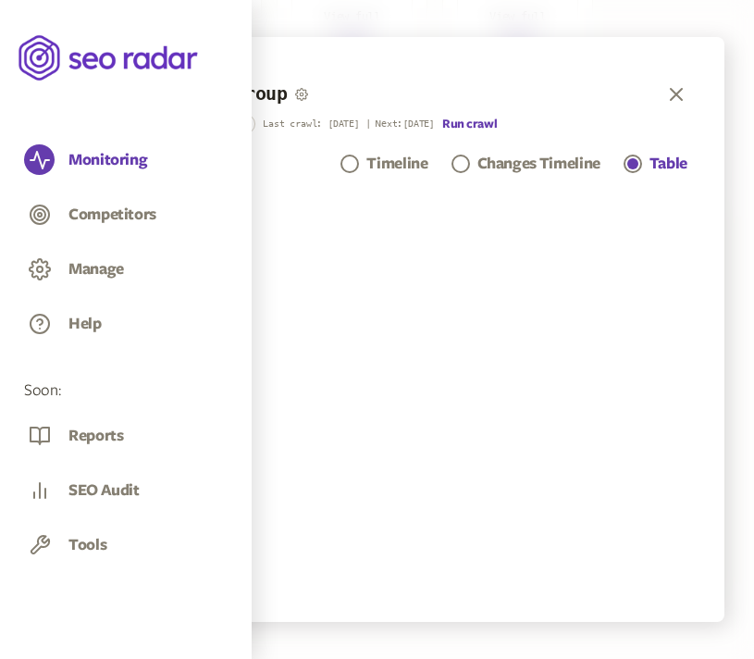
scroll to position [453, 0]
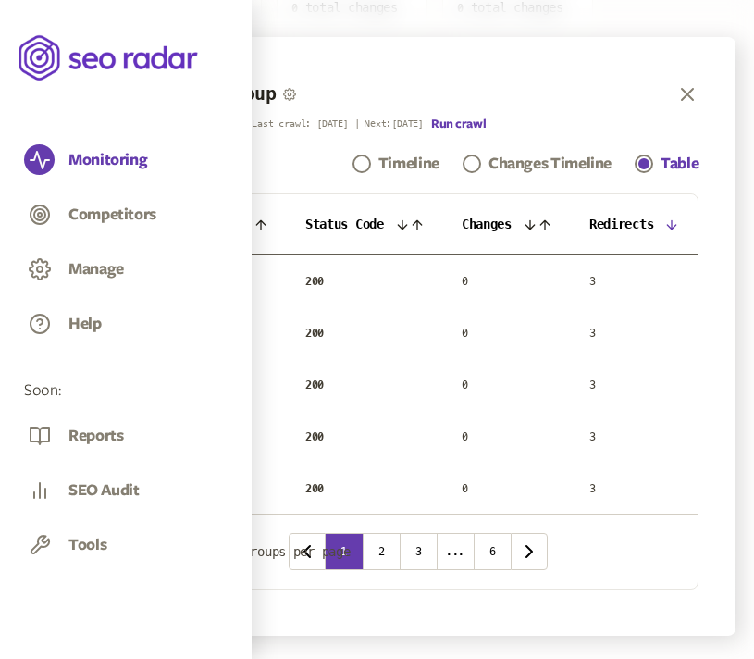
click at [246, 218] on icon at bounding box center [246, 224] width 15 height 15
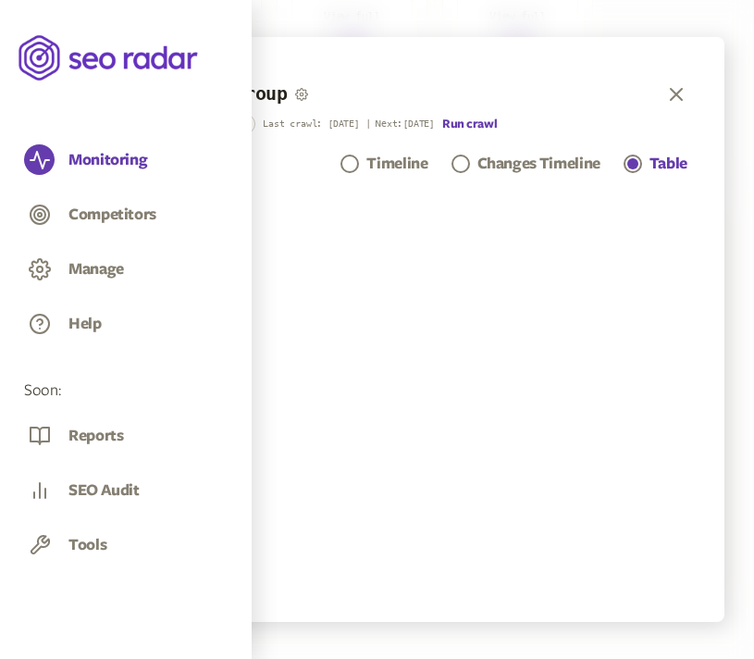
scroll to position [368, 0]
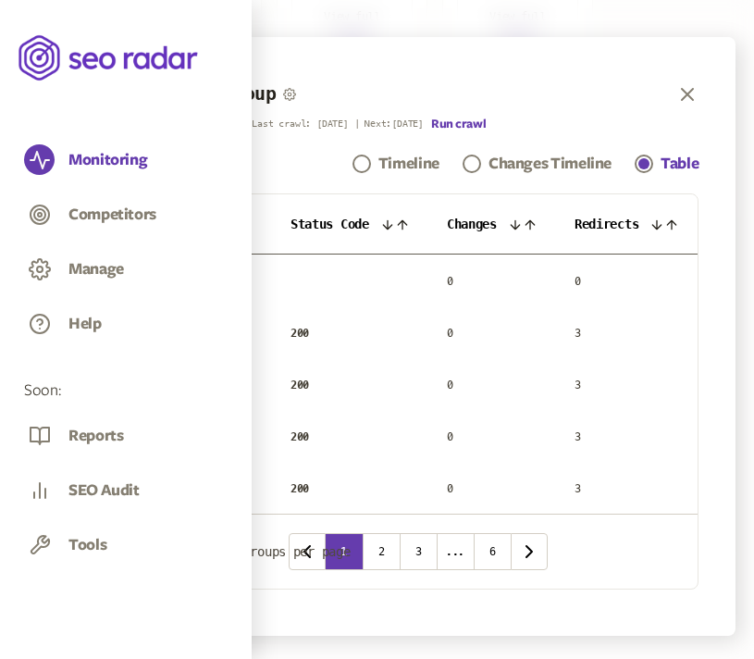
click at [245, 229] on icon at bounding box center [246, 224] width 15 height 15
click at [242, 224] on icon at bounding box center [246, 224] width 15 height 15
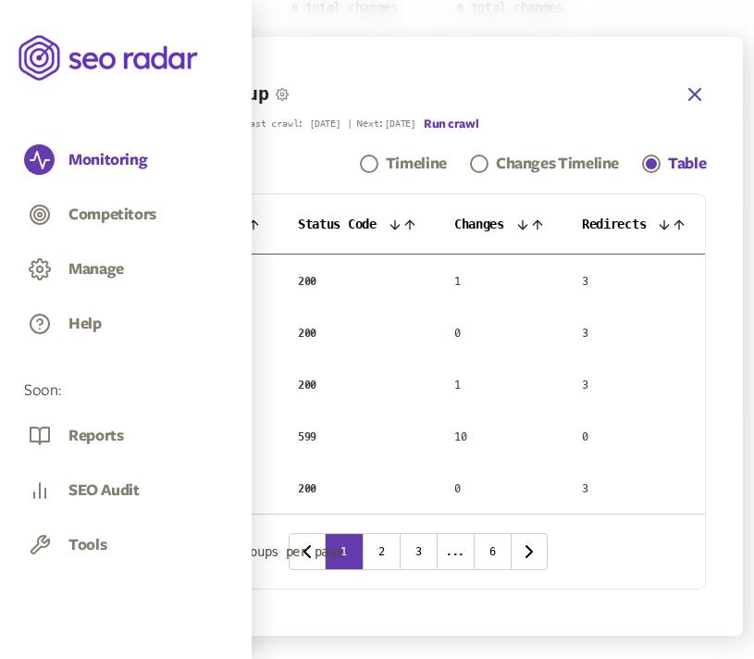
click at [700, 83] on icon "button" at bounding box center [695, 94] width 22 height 22
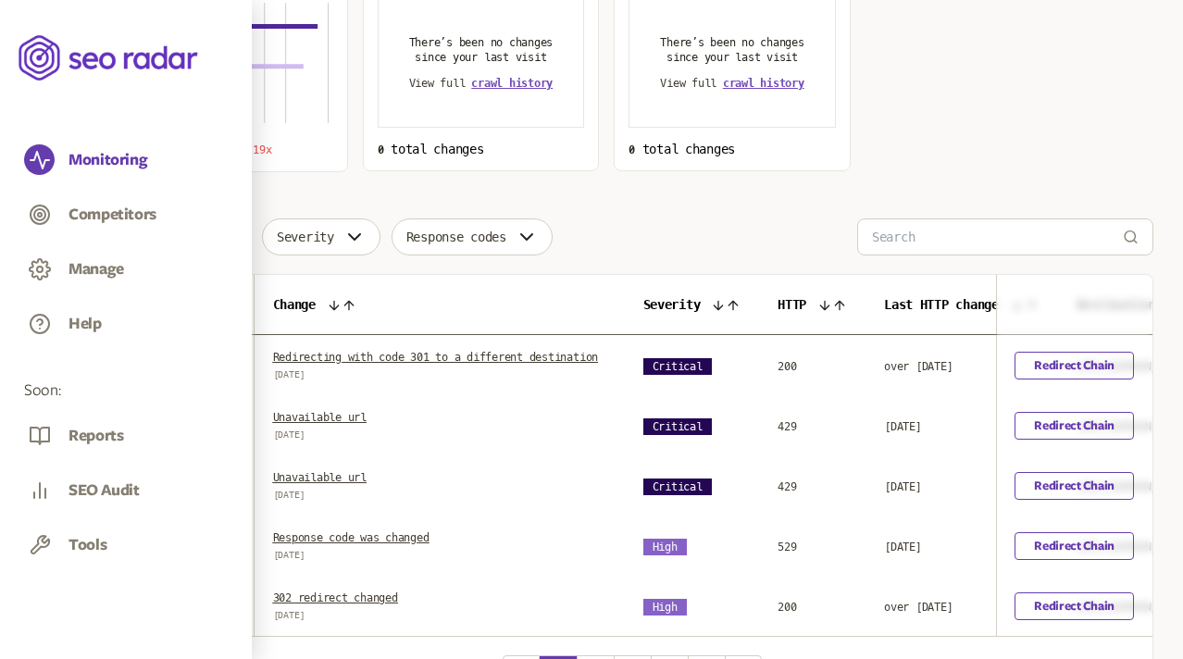
scroll to position [293, 0]
click at [422, 361] on link "Redirecting with code 301 to a different destination" at bounding box center [436, 358] width 326 height 13
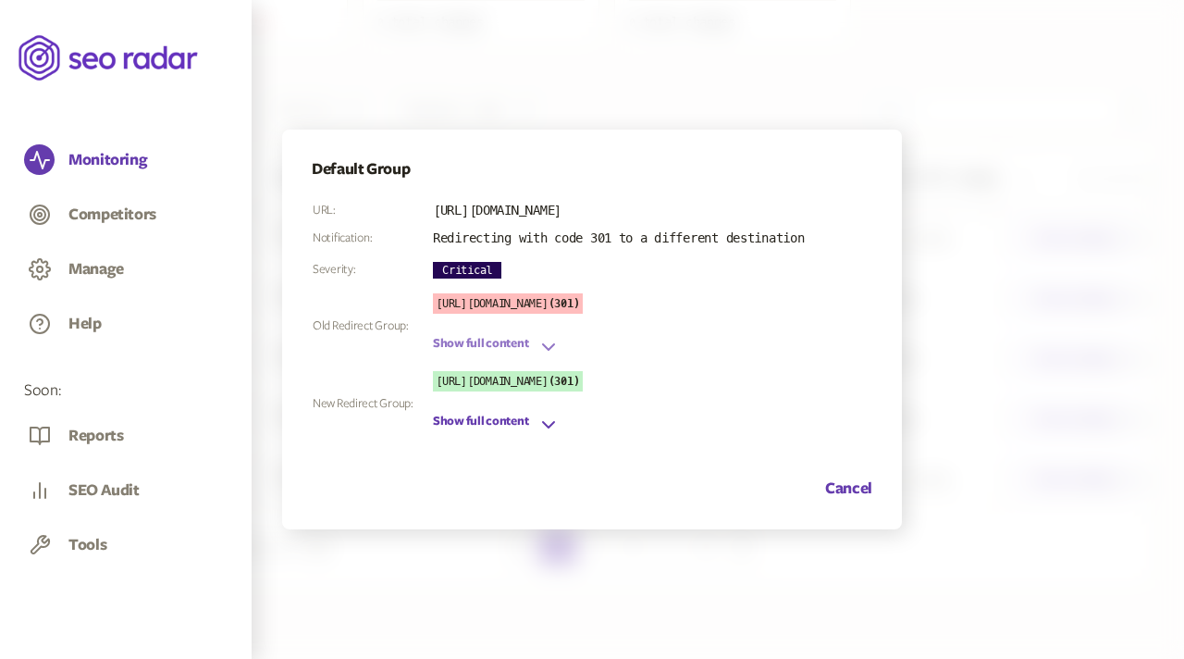
click at [545, 348] on icon "button" at bounding box center [549, 347] width 22 height 22
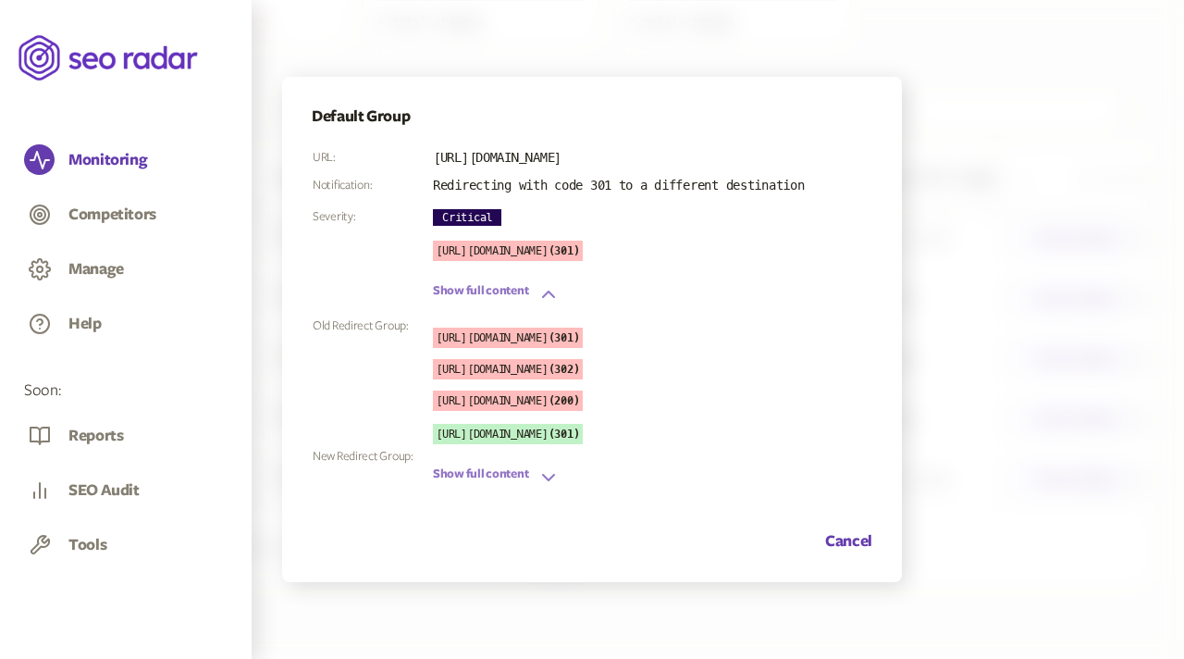
click at [545, 470] on icon "button" at bounding box center [549, 477] width 22 height 22
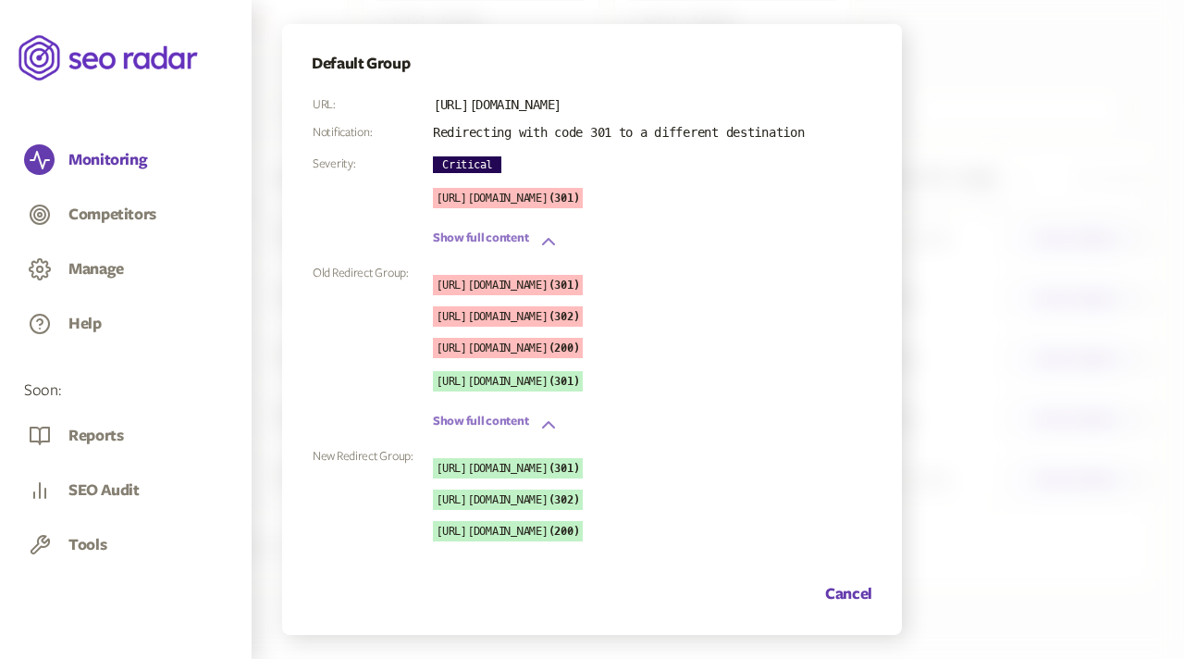
drag, startPoint x: 633, startPoint y: 284, endPoint x: 579, endPoint y: 285, distance: 53.7
click at [579, 285] on p "https://dropboxforum.com/ (301)" at bounding box center [508, 285] width 150 height 20
click at [583, 289] on p "https://dropboxforum.com/ (301)" at bounding box center [508, 285] width 150 height 20
click at [857, 589] on button "Cancel" at bounding box center [848, 594] width 47 height 22
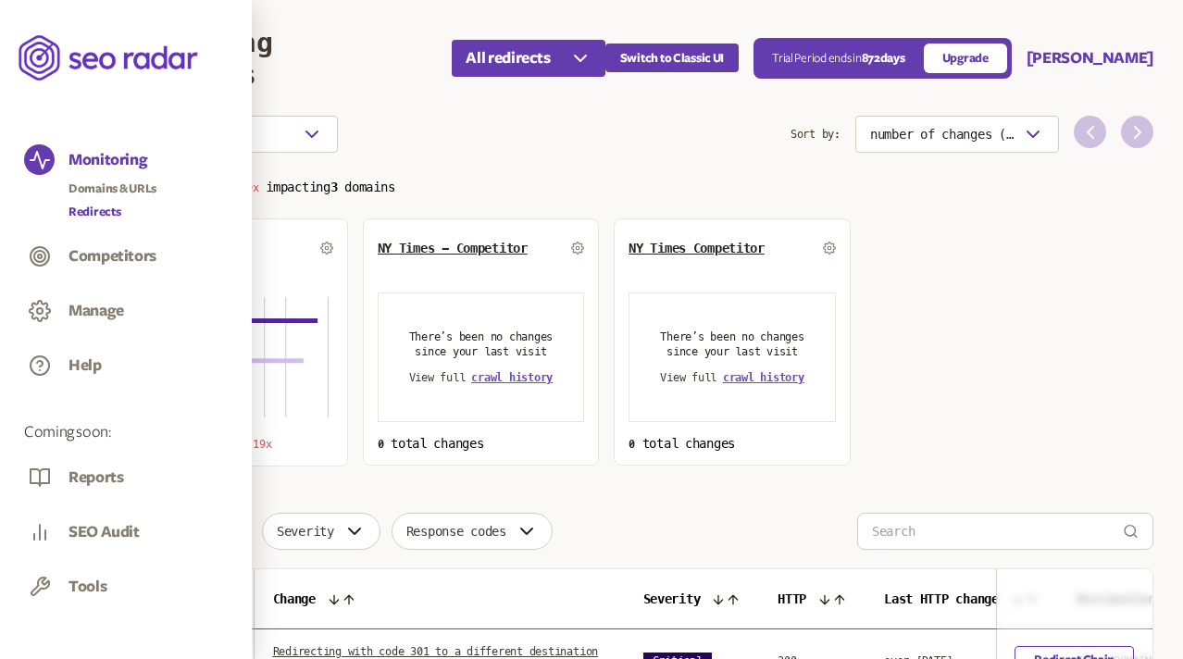
click at [90, 209] on link "Redirects" at bounding box center [112, 212] width 88 height 19
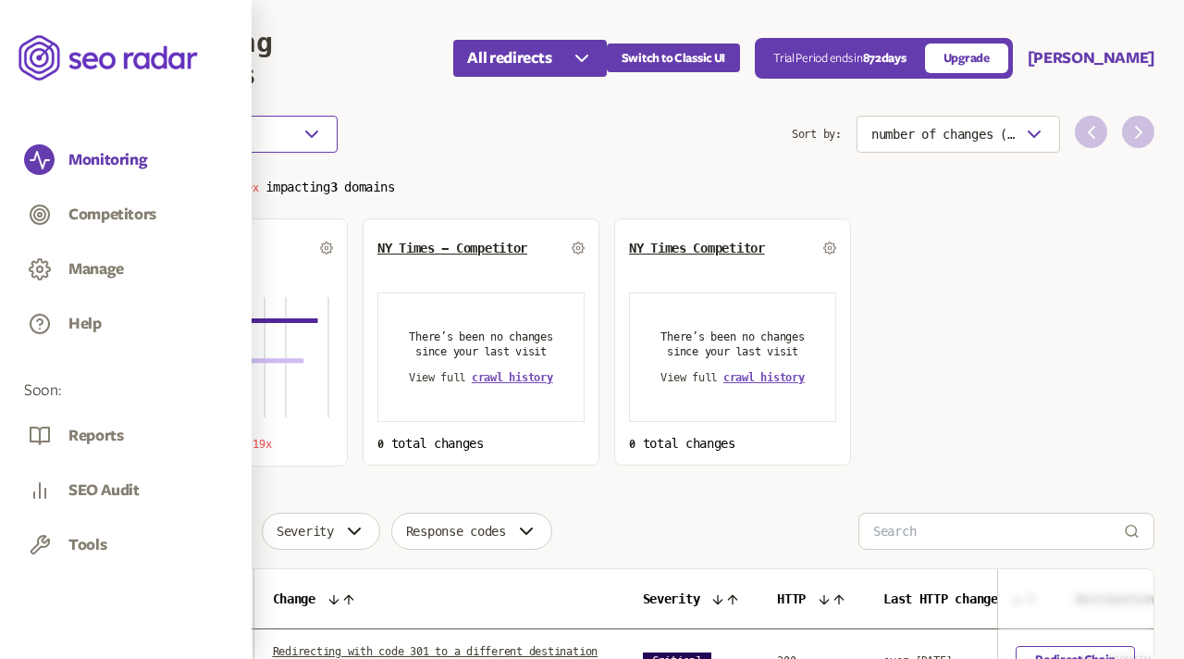
click at [301, 124] on div "button" at bounding box center [312, 134] width 22 height 22
click at [193, 200] on span "Select dates" at bounding box center [192, 195] width 75 height 15
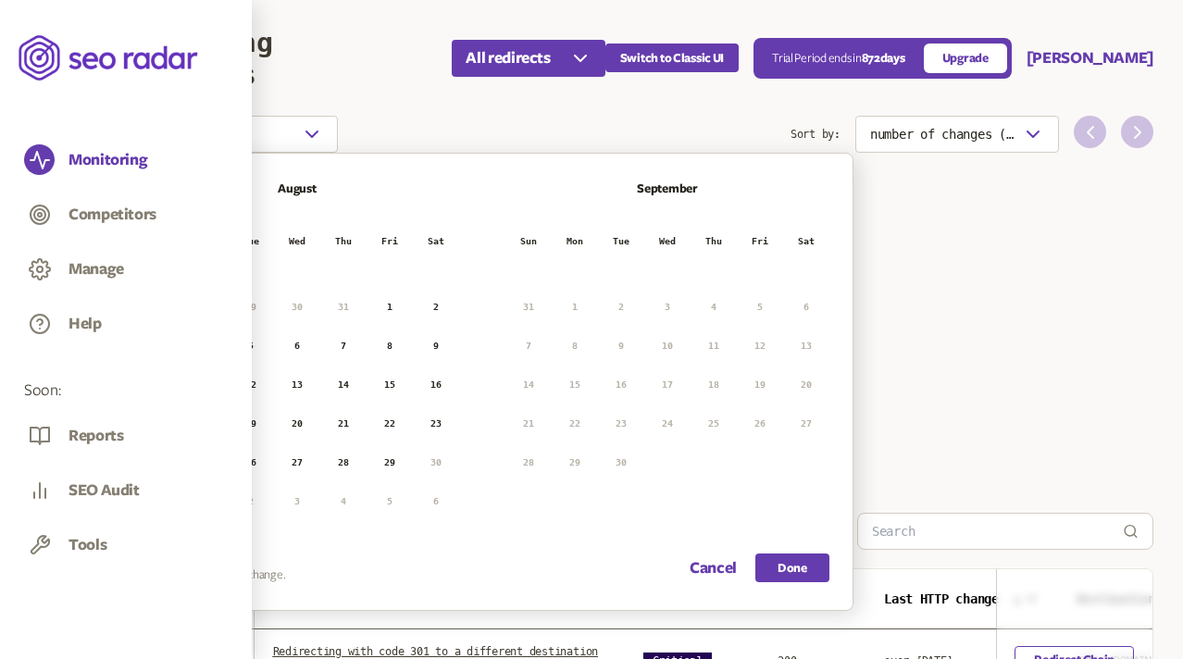
click at [391, 306] on button "1" at bounding box center [390, 307] width 28 height 28
click at [393, 343] on button "8" at bounding box center [390, 346] width 28 height 28
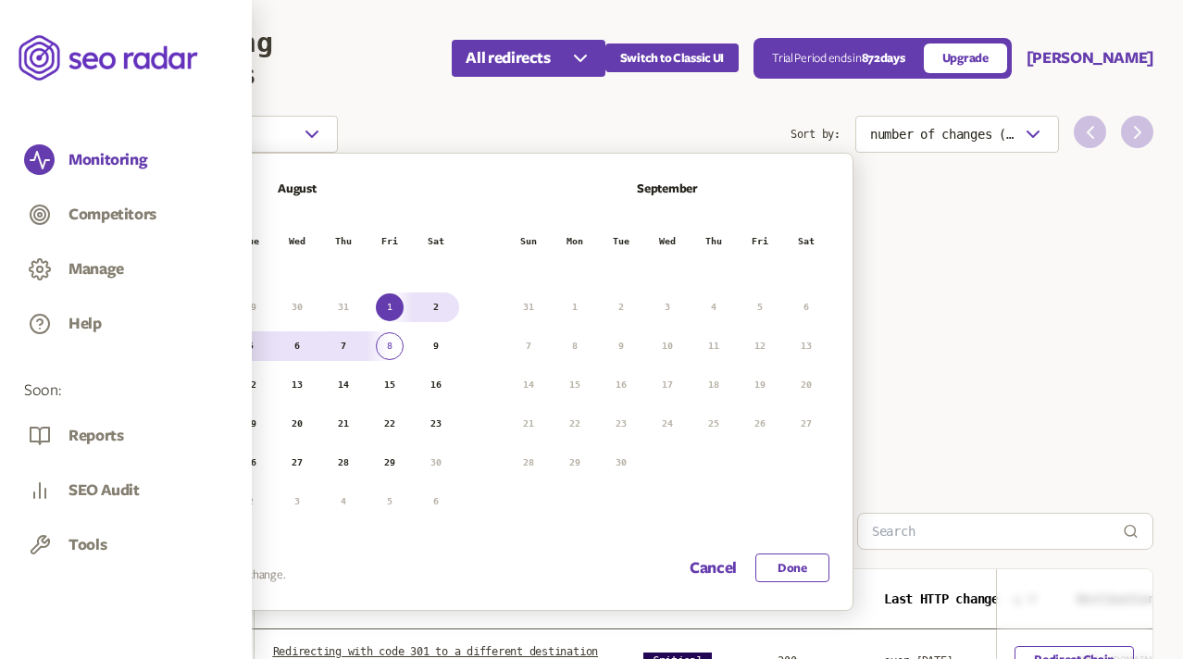
click at [802, 567] on button "Done" at bounding box center [792, 567] width 74 height 29
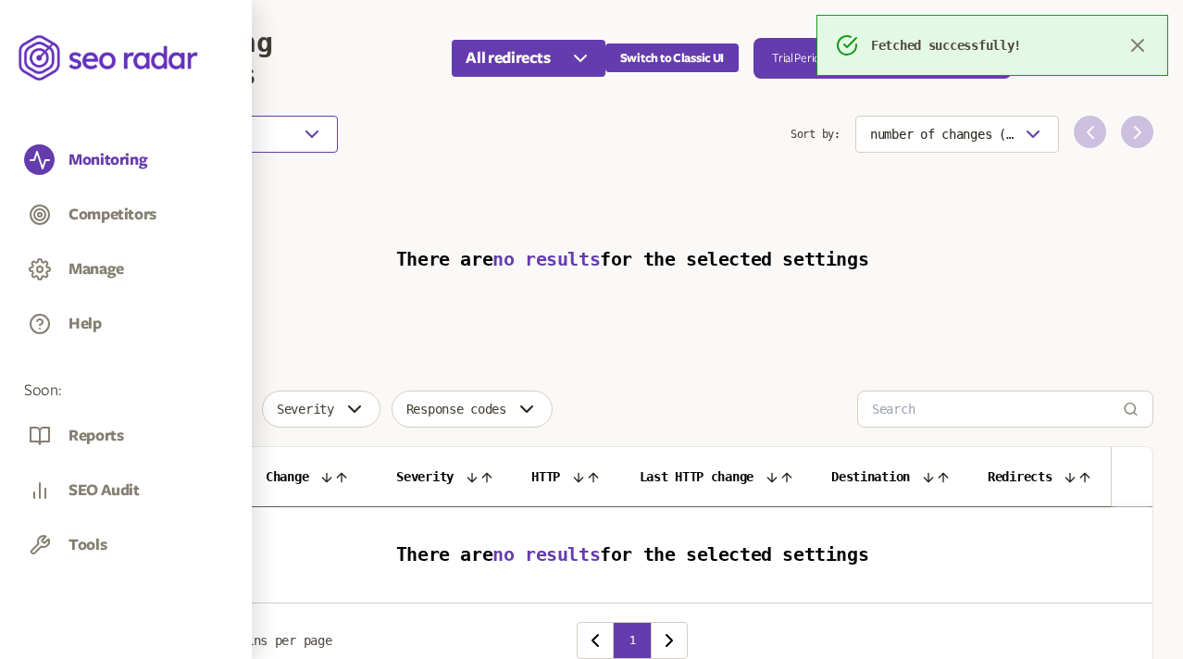
click at [265, 125] on button "1 Aug 2025 - 8 Aug 2025" at bounding box center [224, 134] width 227 height 37
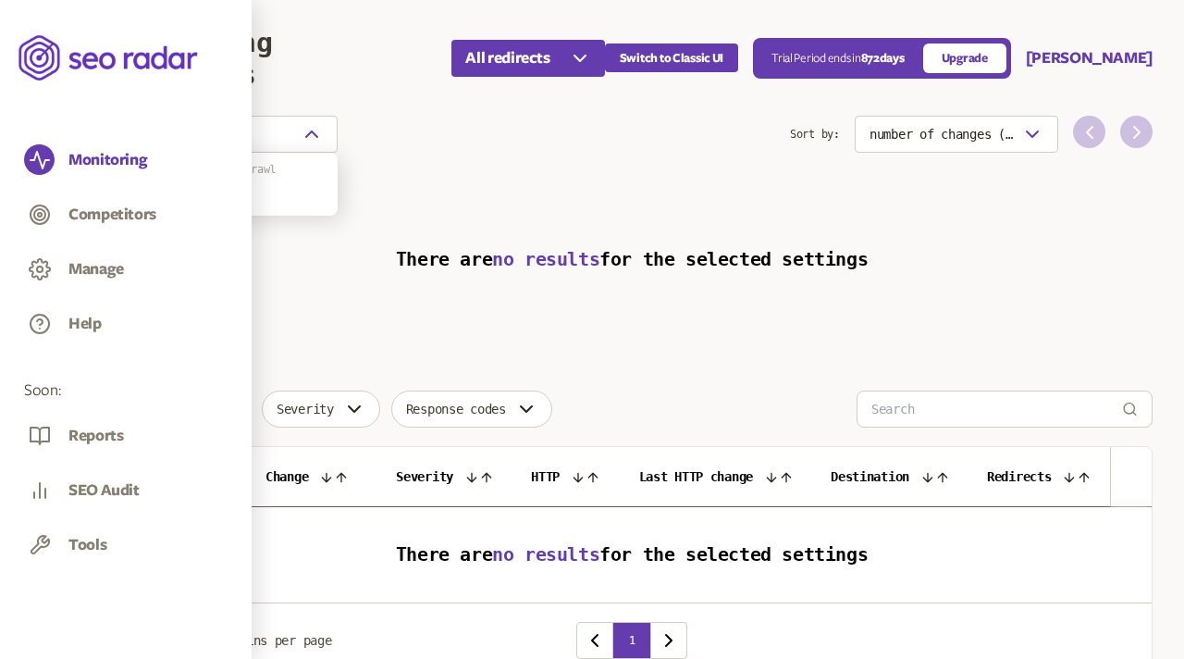
click at [233, 167] on span "last crawl" at bounding box center [245, 169] width 63 height 13
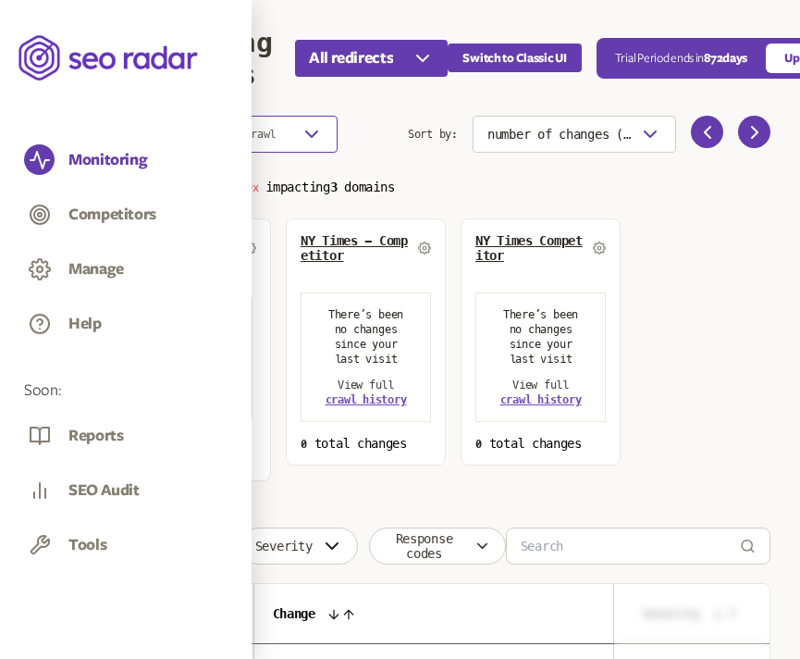
click at [277, 147] on button "Changes since last crawl" at bounding box center [224, 134] width 227 height 37
click at [217, 194] on span "Select dates" at bounding box center [192, 195] width 75 height 15
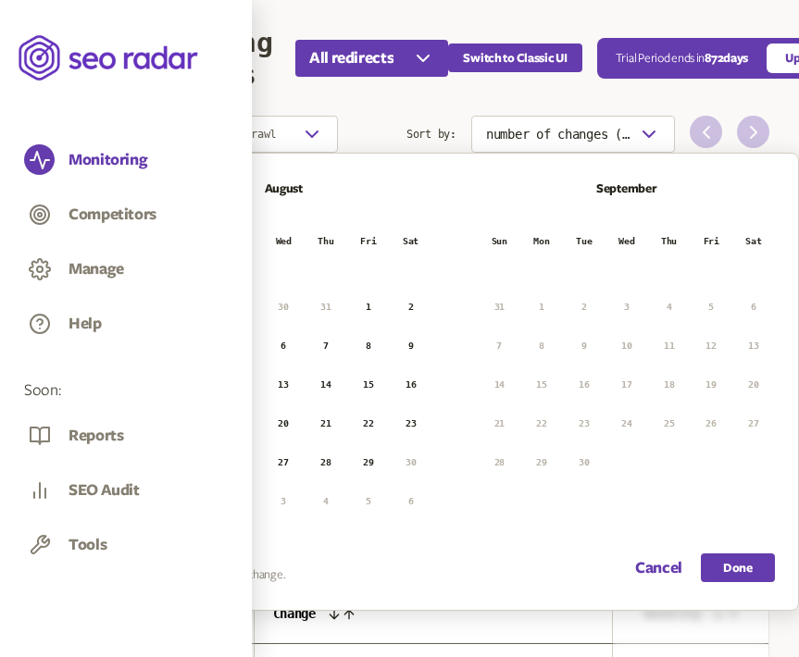
click at [367, 305] on button "1" at bounding box center [368, 307] width 28 height 28
click at [378, 340] on button "8" at bounding box center [368, 346] width 28 height 28
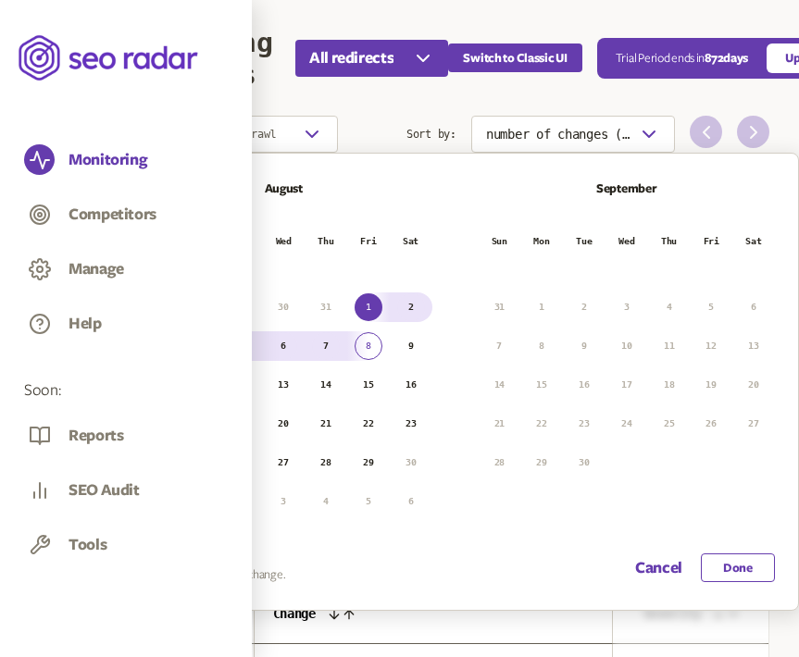
click at [723, 574] on button "Done" at bounding box center [738, 567] width 74 height 29
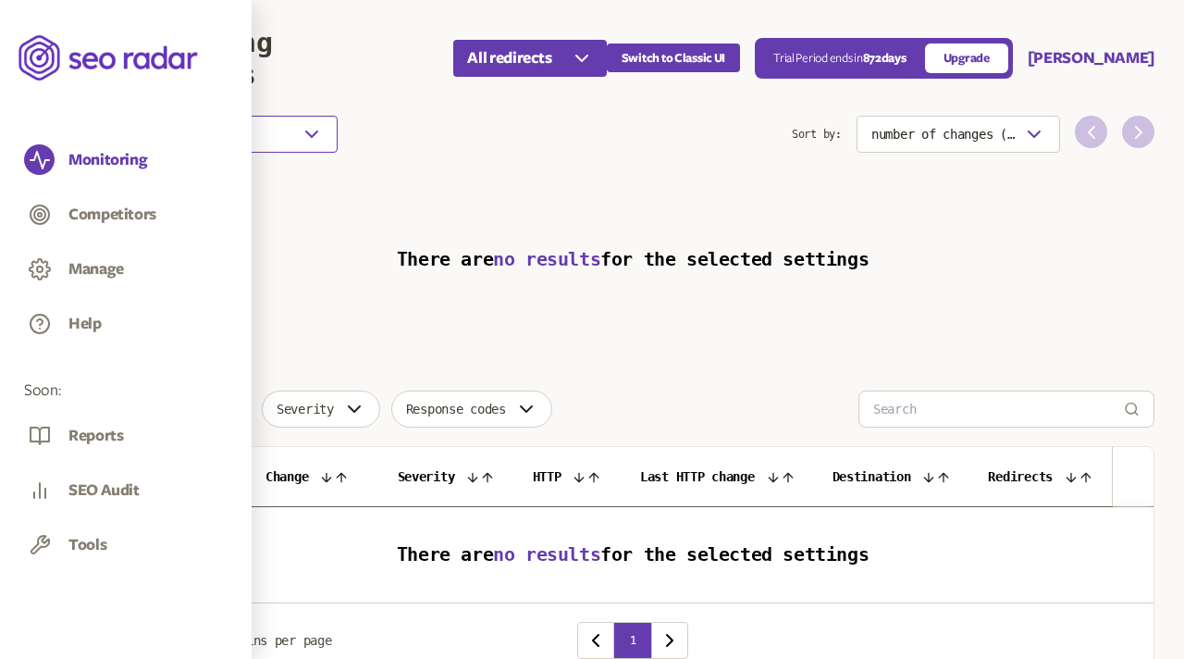
click at [214, 132] on span "1 Aug 2025 - 8 Aug 2025" at bounding box center [170, 135] width 88 height 13
click at [230, 167] on span "last crawl" at bounding box center [245, 169] width 63 height 13
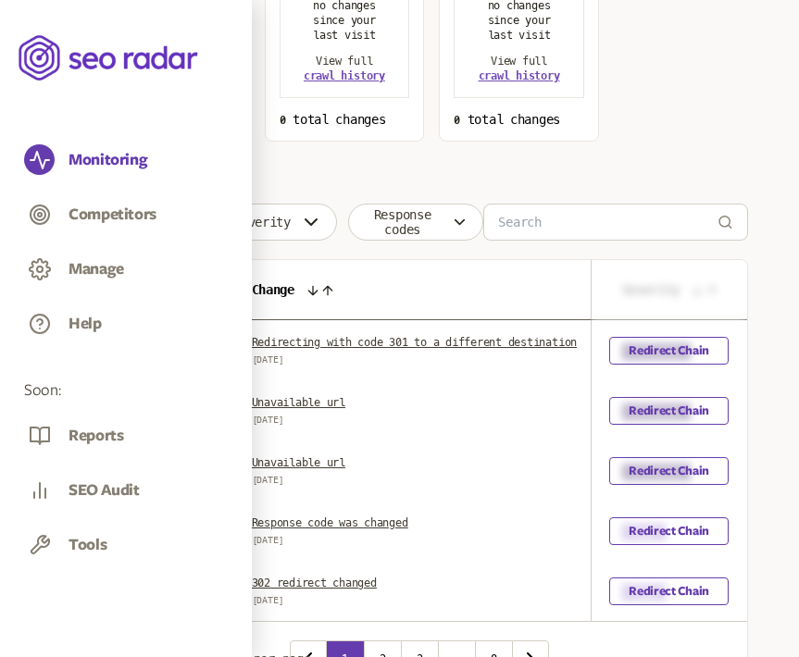
scroll to position [324, 25]
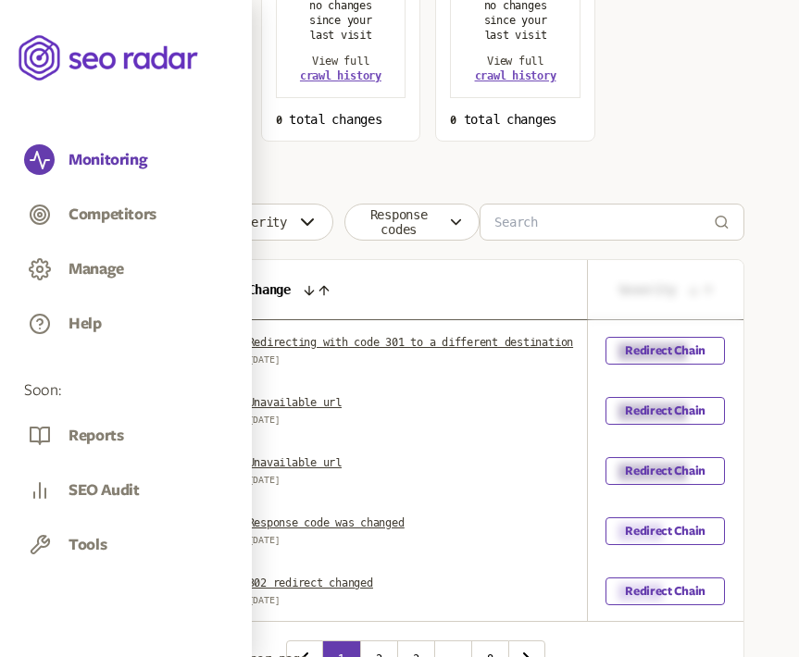
click at [316, 289] on icon at bounding box center [309, 290] width 15 height 15
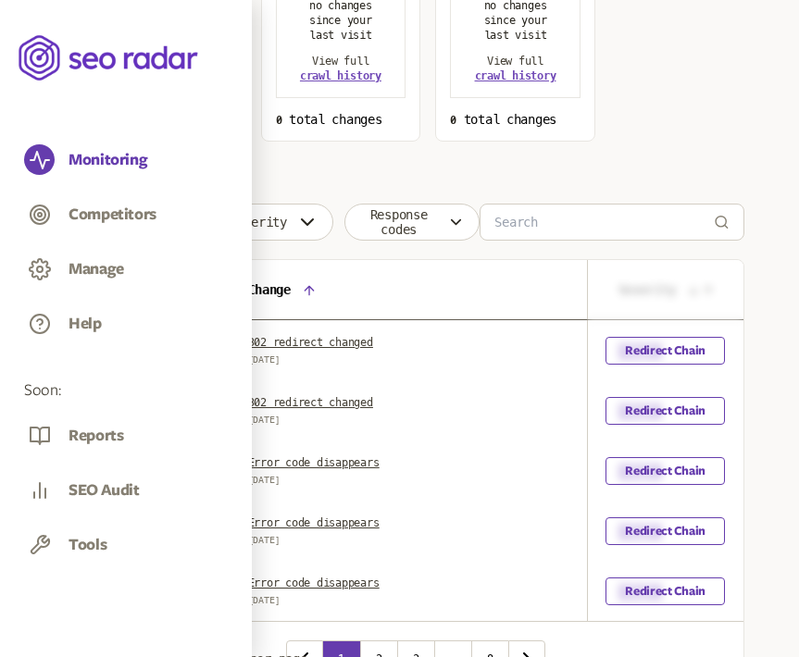
click at [313, 289] on icon at bounding box center [308, 290] width 8 height 8
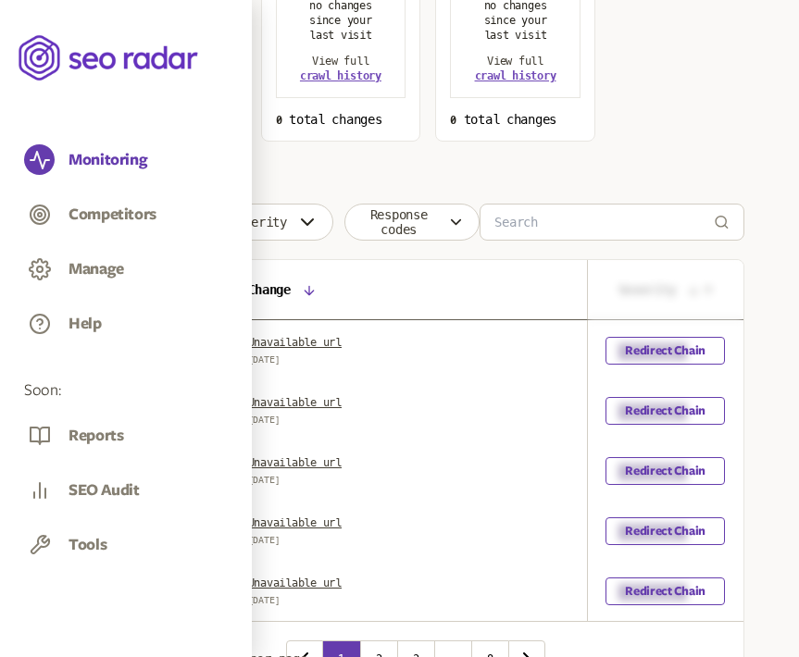
click at [316, 286] on icon at bounding box center [309, 290] width 15 height 15
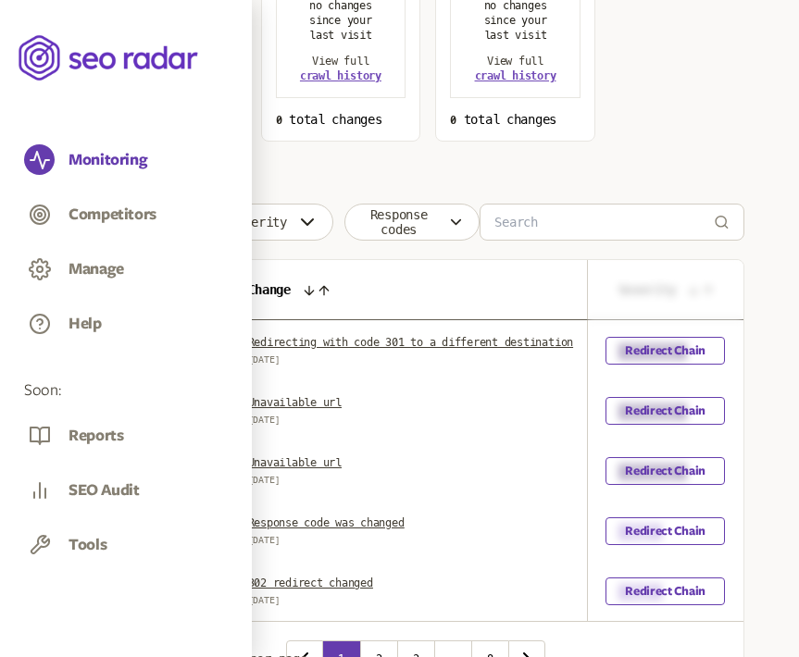
click at [391, 282] on th "Change" at bounding box center [414, 290] width 370 height 60
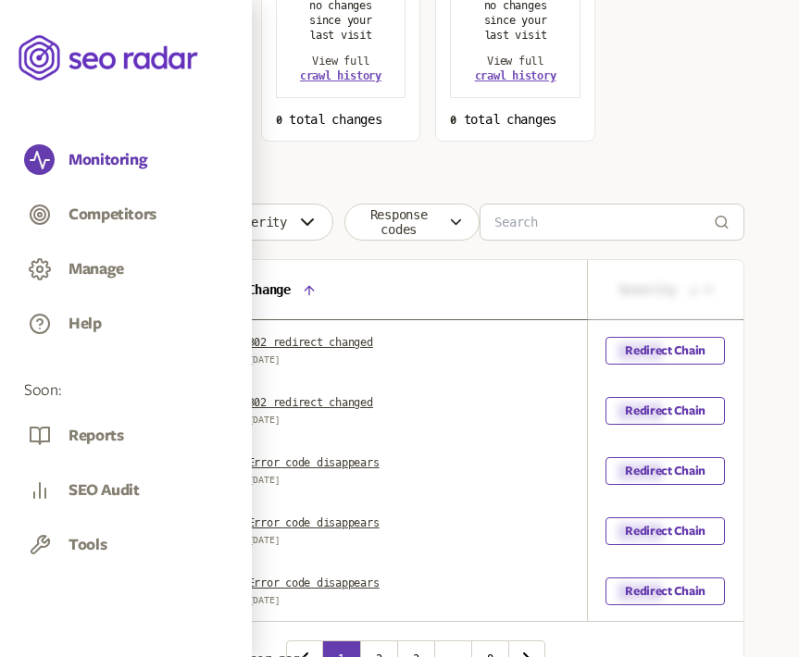
click at [316, 284] on icon at bounding box center [309, 290] width 15 height 15
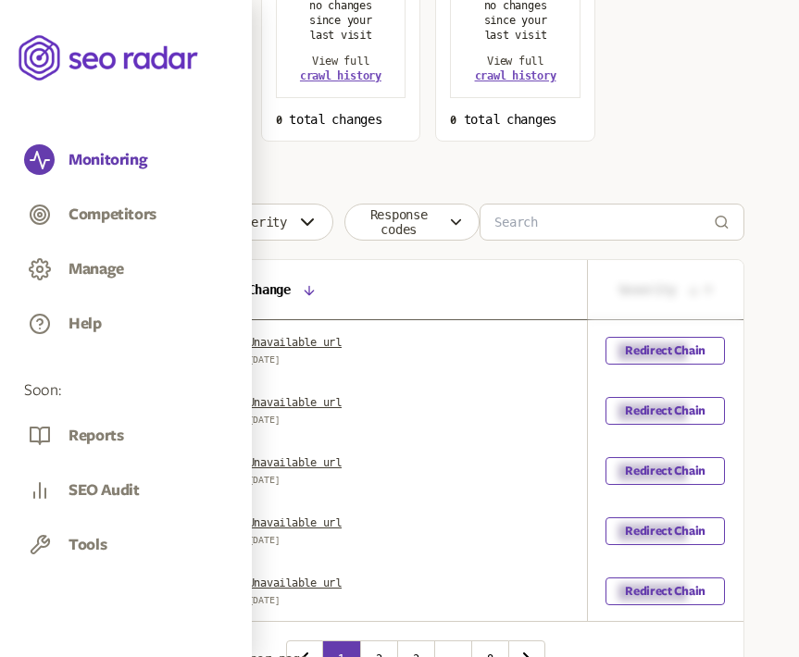
click at [316, 291] on icon at bounding box center [309, 290] width 15 height 15
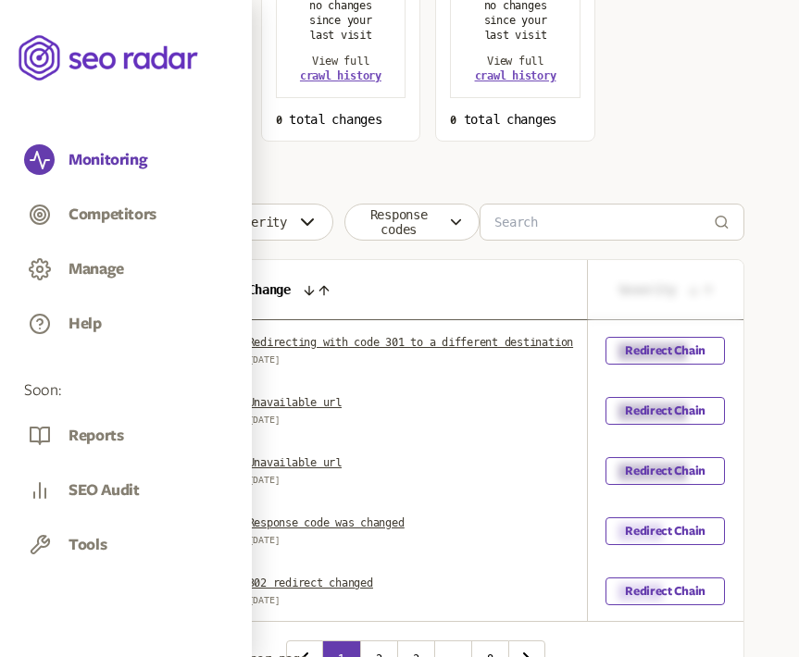
click at [193, 294] on icon at bounding box center [188, 290] width 15 height 15
click at [192, 291] on icon at bounding box center [188, 290] width 8 height 8
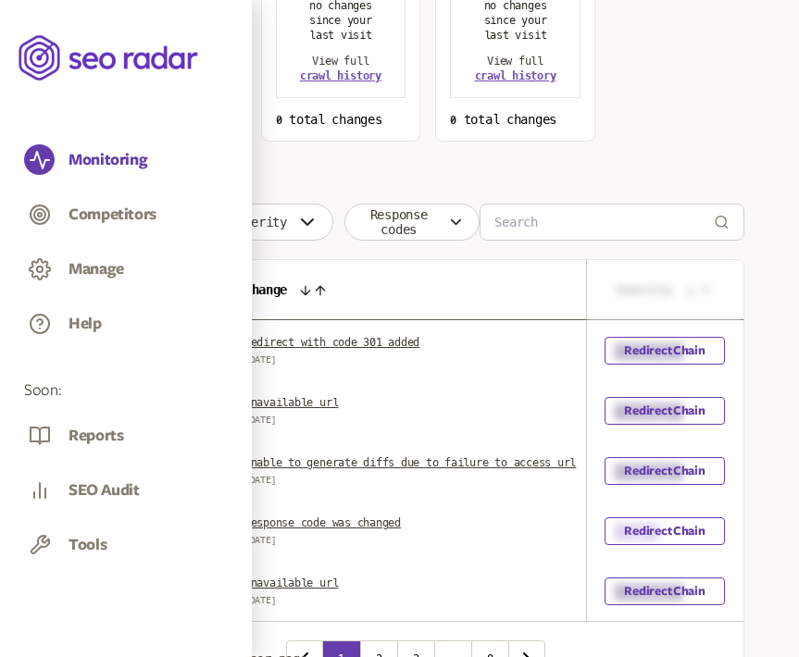
click at [192, 291] on icon at bounding box center [188, 290] width 8 height 8
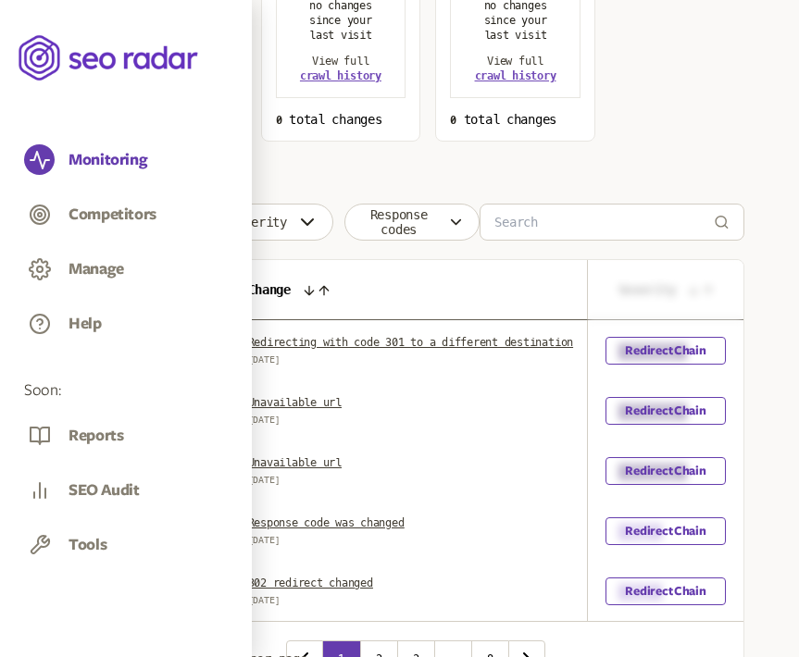
click at [194, 291] on icon at bounding box center [188, 290] width 15 height 15
click at [192, 291] on icon at bounding box center [188, 290] width 8 height 8
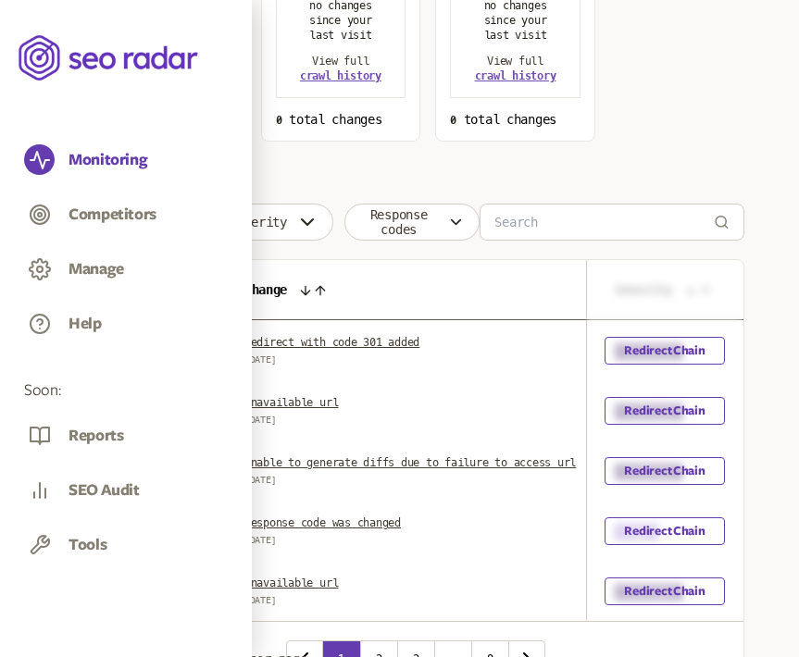
click at [194, 291] on icon at bounding box center [188, 290] width 15 height 15
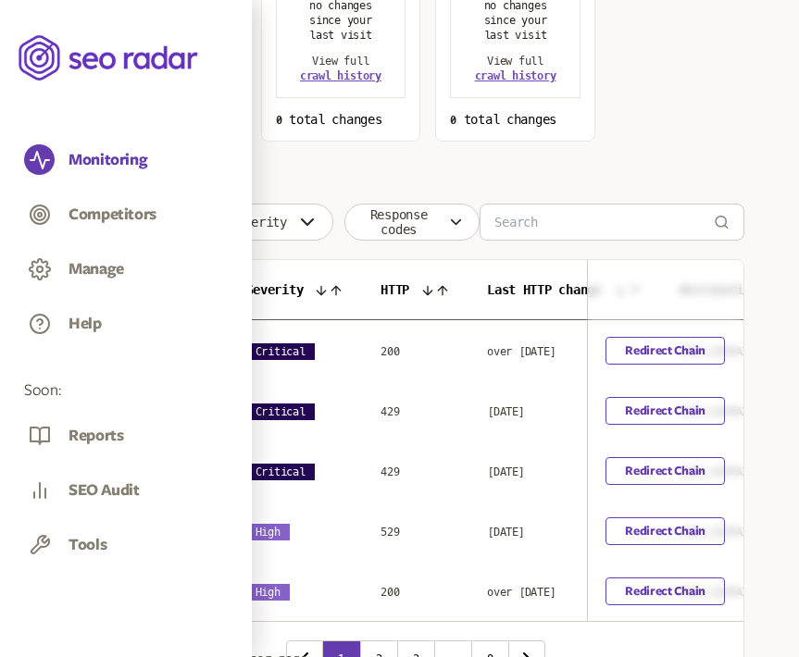
scroll to position [0, 371]
click at [344, 290] on icon at bounding box center [336, 290] width 15 height 15
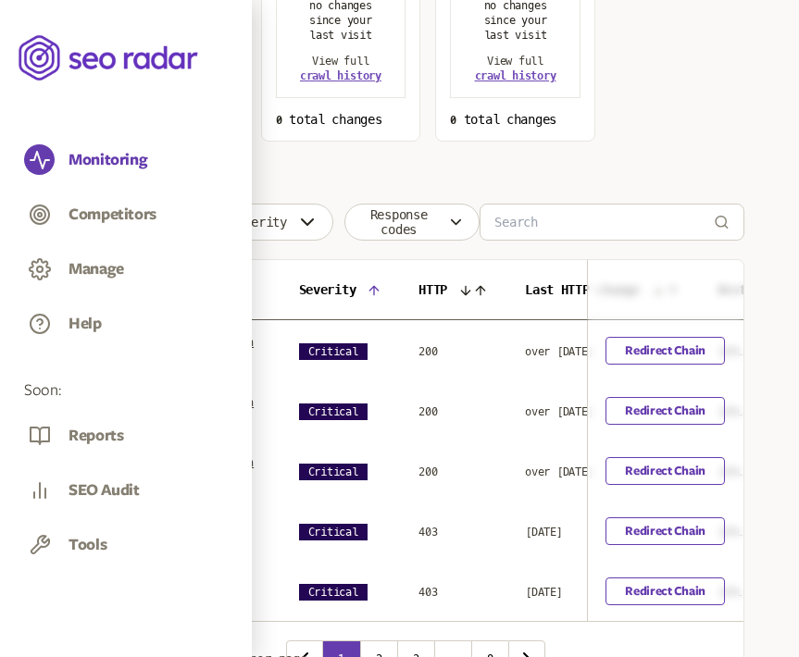
scroll to position [0, 317]
click at [383, 291] on icon at bounding box center [375, 290] width 15 height 15
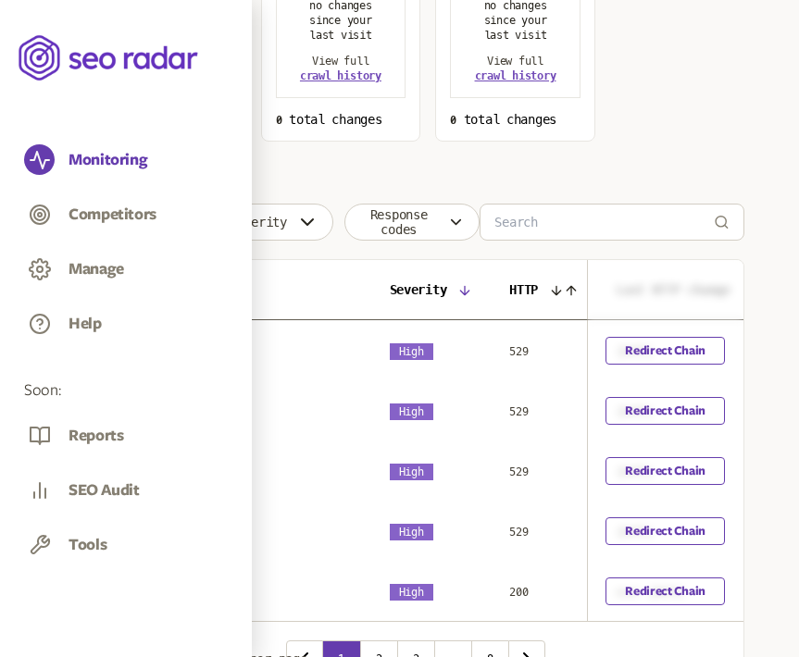
scroll to position [0, 279]
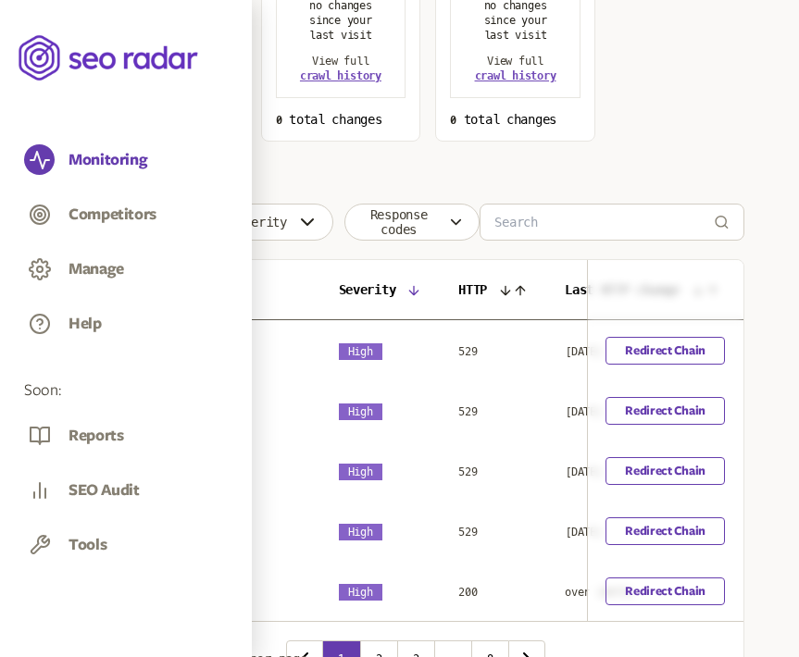
click at [421, 293] on icon at bounding box center [413, 290] width 15 height 15
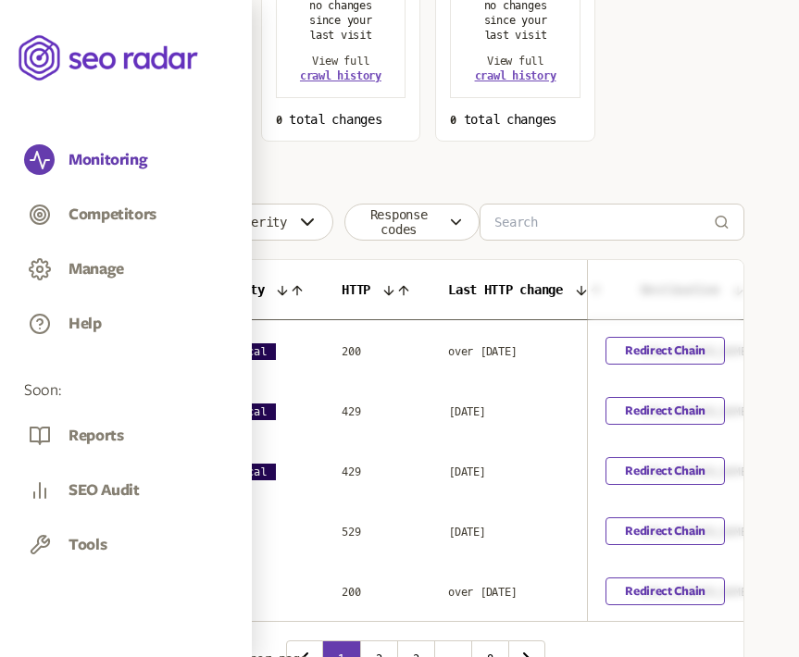
scroll to position [0, 416]
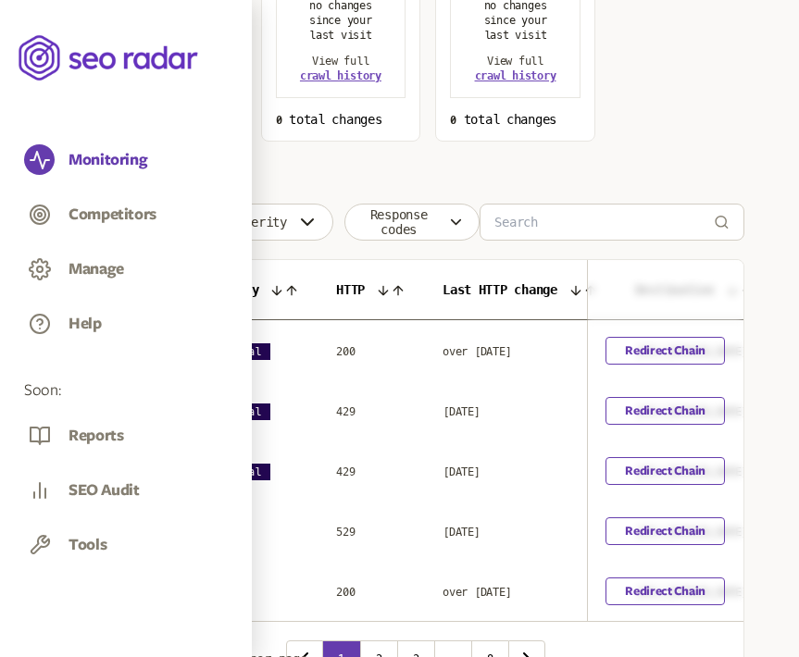
click at [391, 288] on icon at bounding box center [383, 290] width 15 height 15
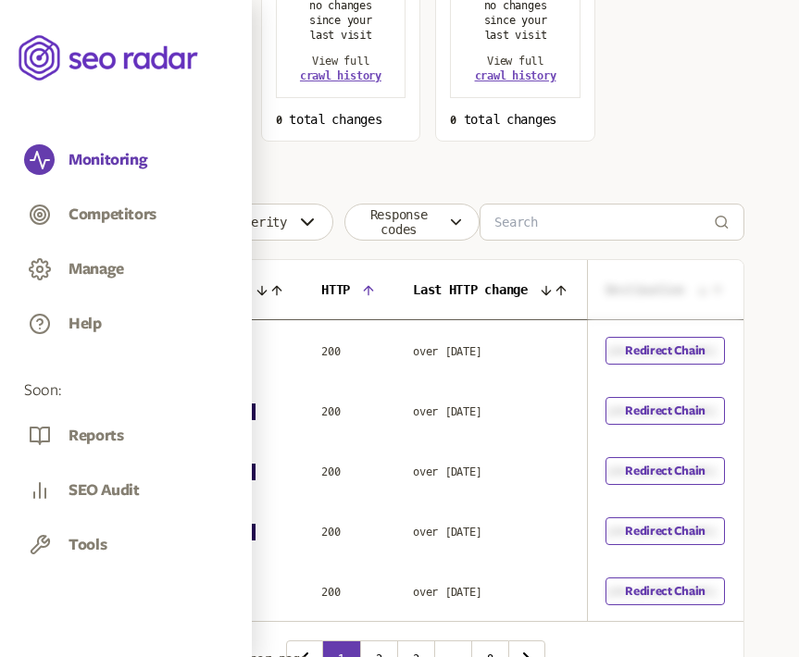
scroll to position [0, 436]
click at [371, 292] on icon at bounding box center [363, 290] width 15 height 15
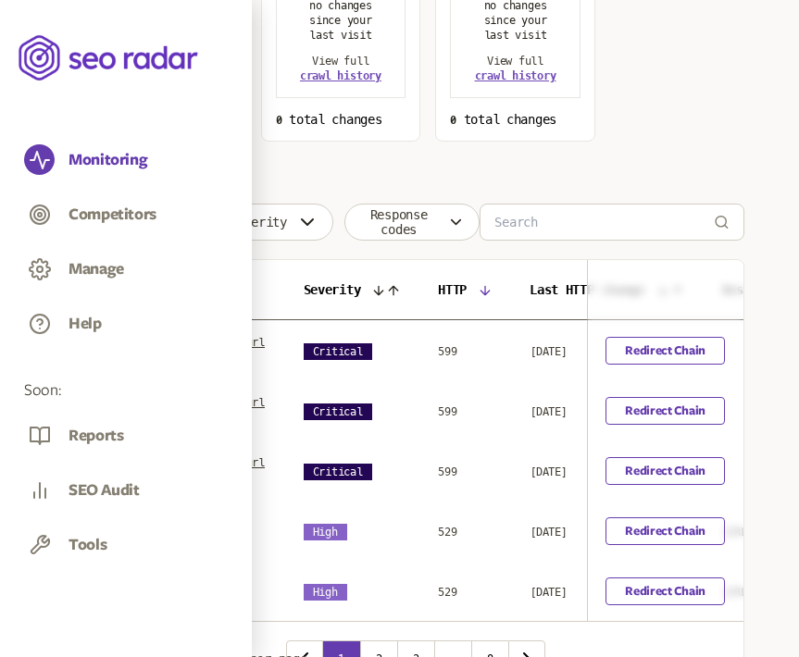
scroll to position [0, 382]
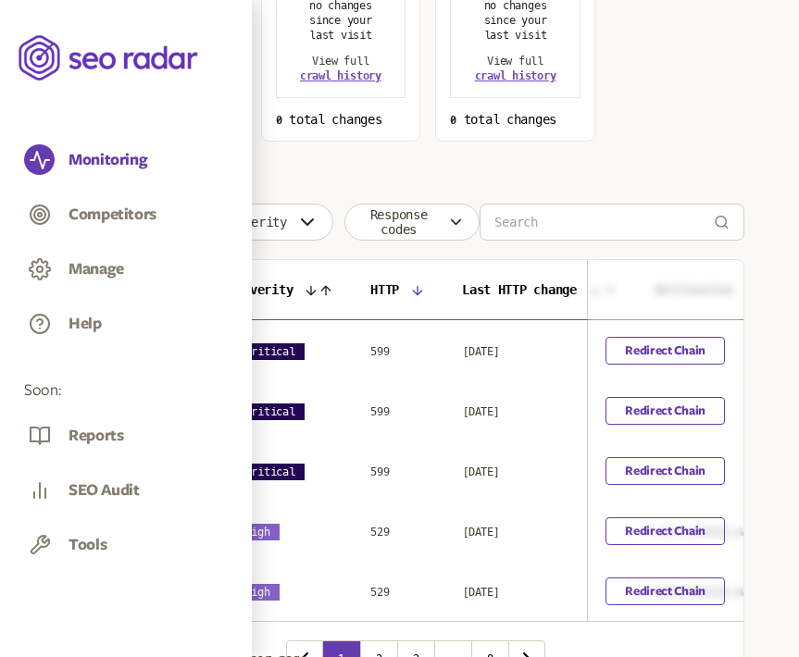
click at [422, 294] on icon at bounding box center [418, 290] width 8 height 8
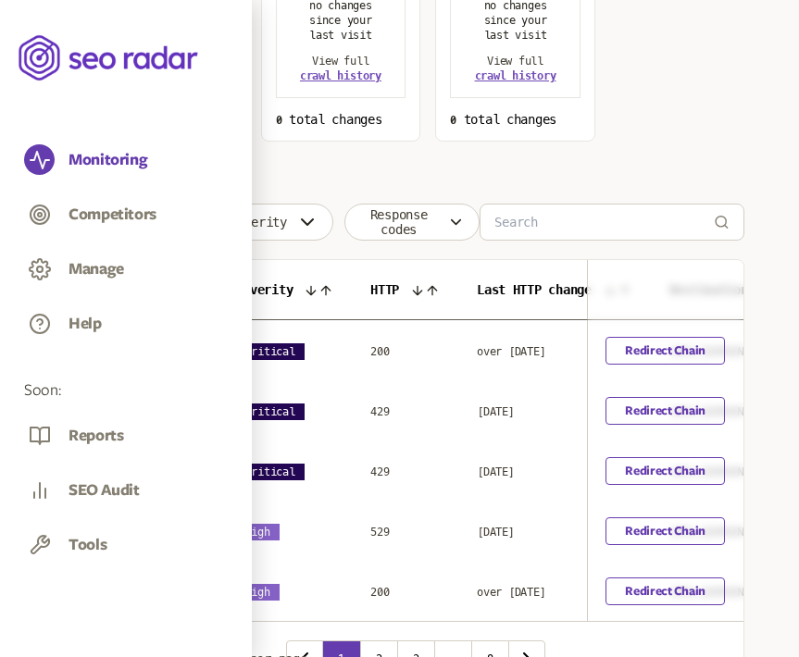
click at [440, 289] on icon at bounding box center [432, 290] width 15 height 15
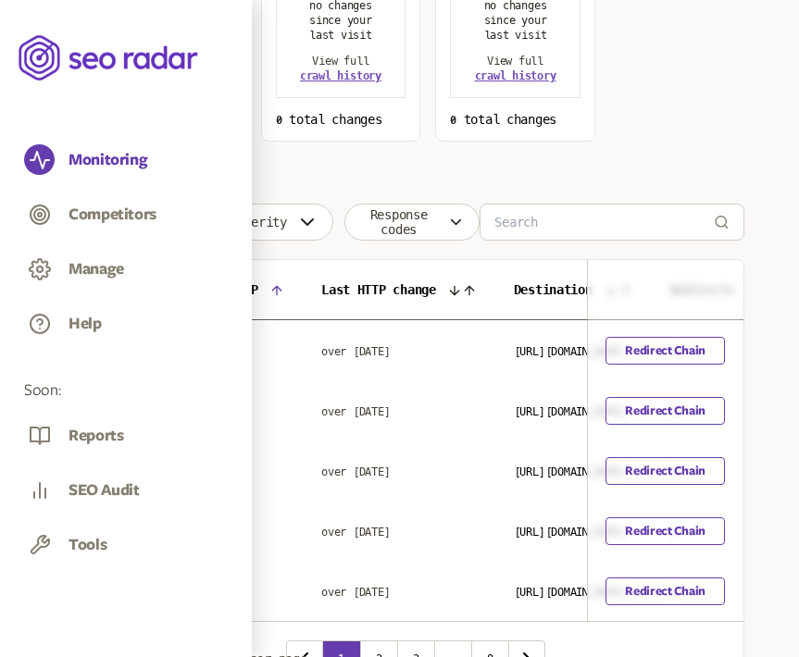
scroll to position [0, 533]
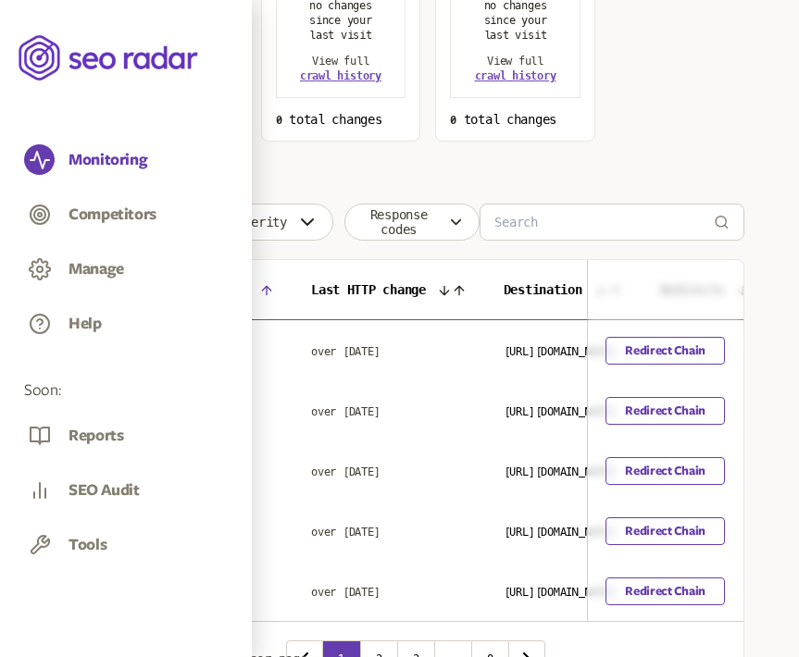
click at [466, 288] on icon at bounding box center [459, 290] width 15 height 15
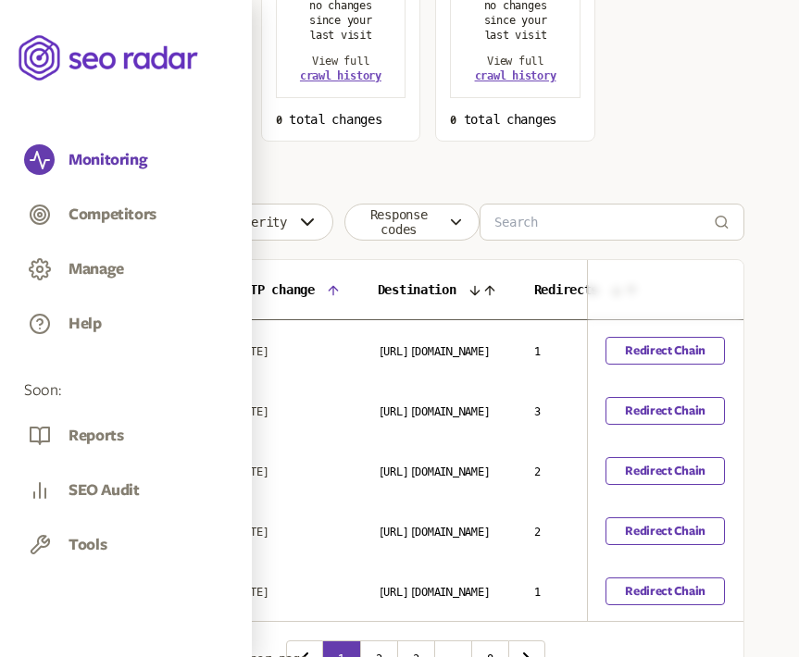
scroll to position [0, 645]
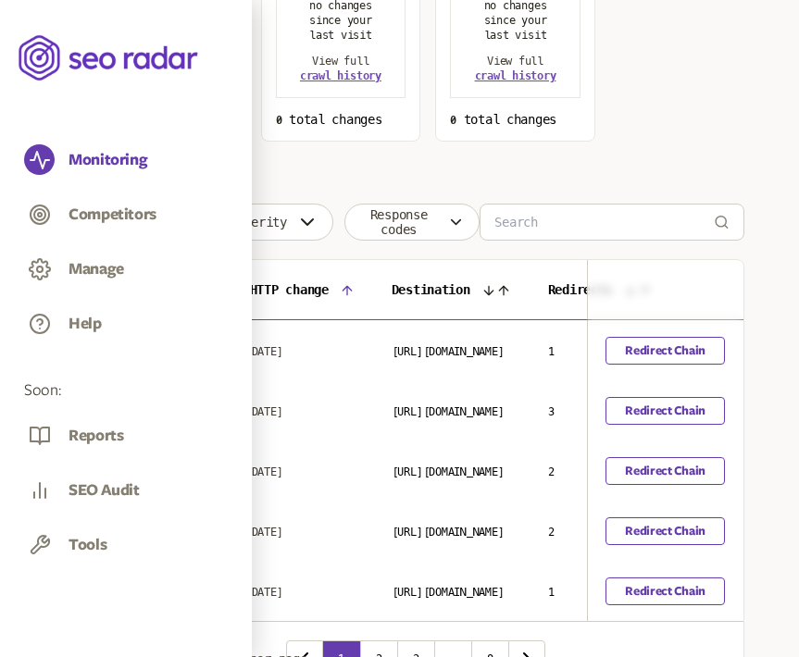
click at [354, 294] on icon at bounding box center [347, 290] width 15 height 15
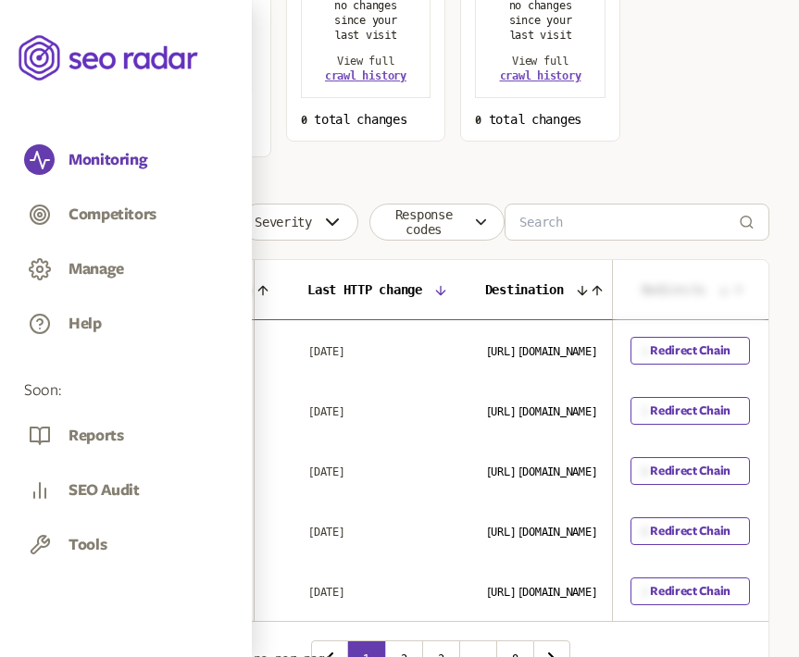
scroll to position [0, 574]
click at [447, 294] on icon at bounding box center [443, 290] width 8 height 8
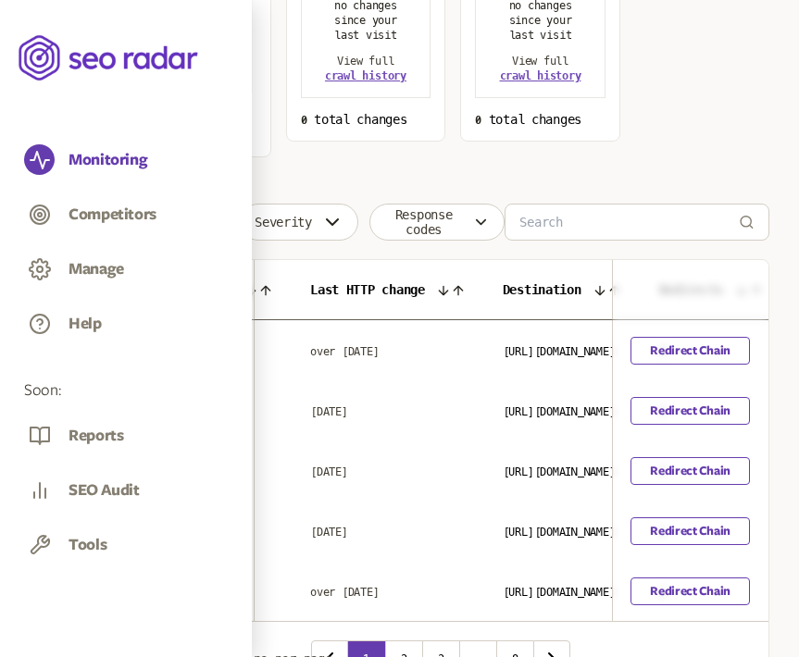
click at [465, 285] on icon at bounding box center [458, 290] width 15 height 15
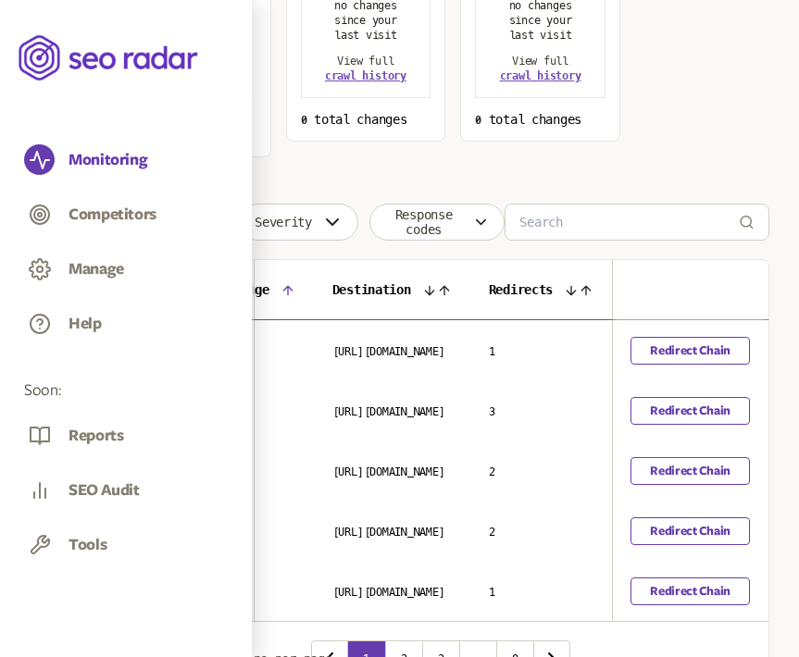
scroll to position [0, 799]
click at [452, 289] on icon at bounding box center [444, 290] width 15 height 15
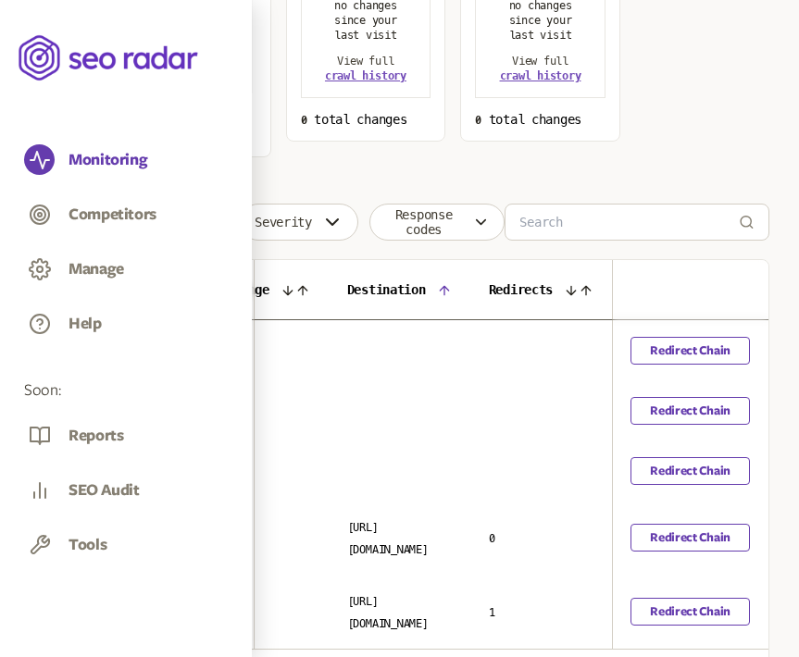
scroll to position [0, 757]
click at [448, 289] on icon at bounding box center [444, 290] width 8 height 8
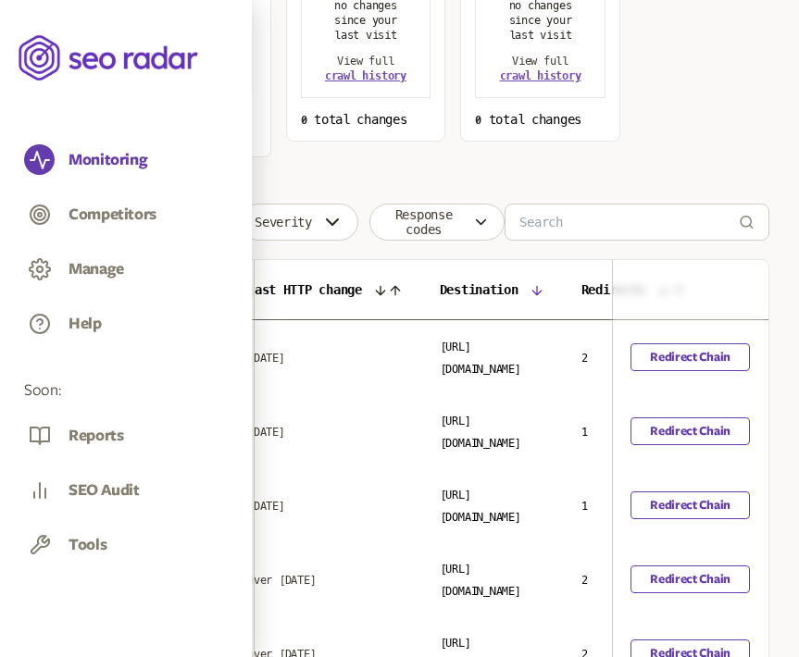
scroll to position [0, 725]
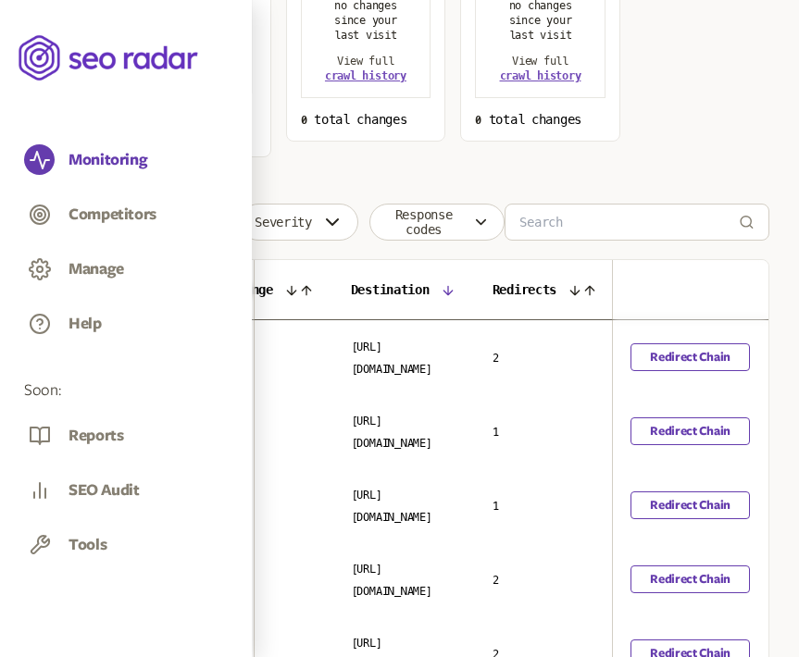
click at [455, 291] on icon at bounding box center [447, 290] width 15 height 15
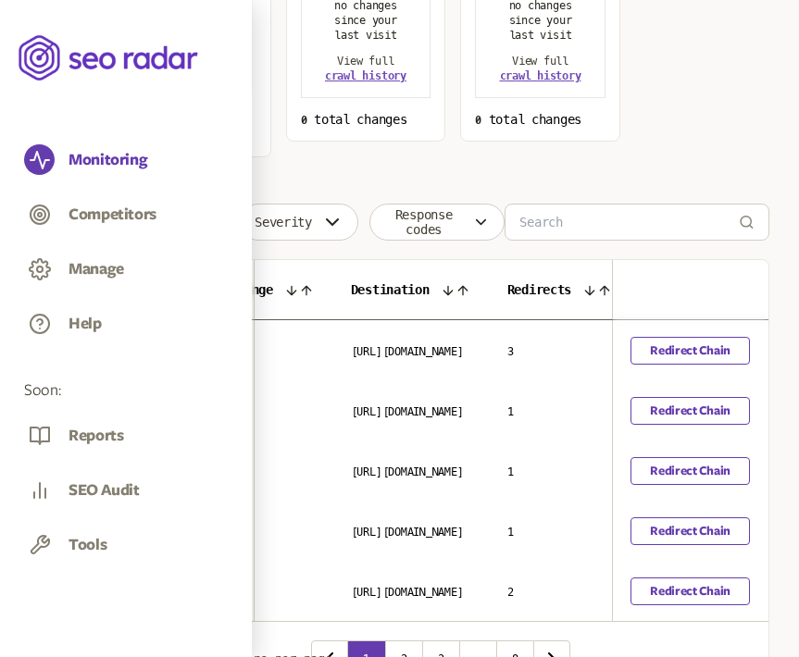
click at [455, 290] on icon at bounding box center [447, 290] width 15 height 15
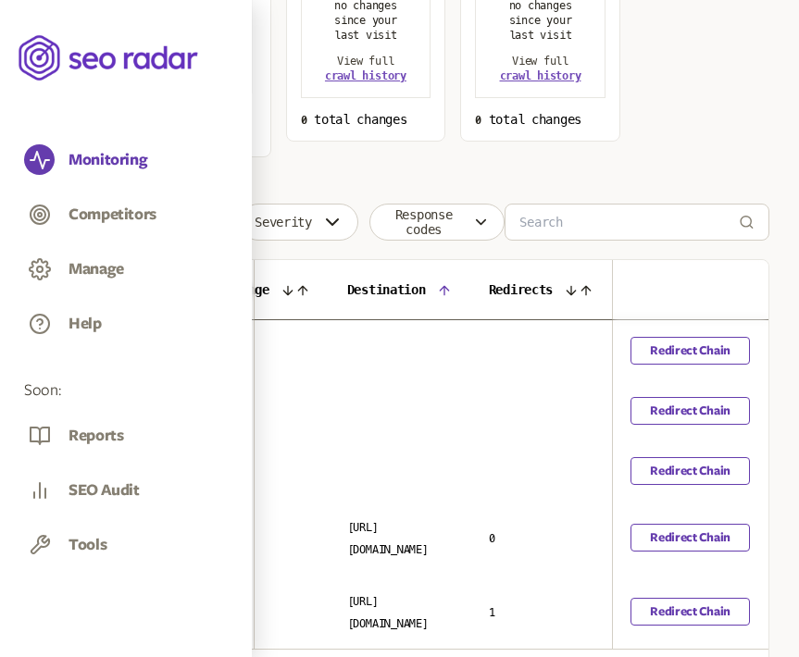
scroll to position [0, 889]
click at [691, 359] on link "Redirect Chain" at bounding box center [689, 351] width 119 height 28
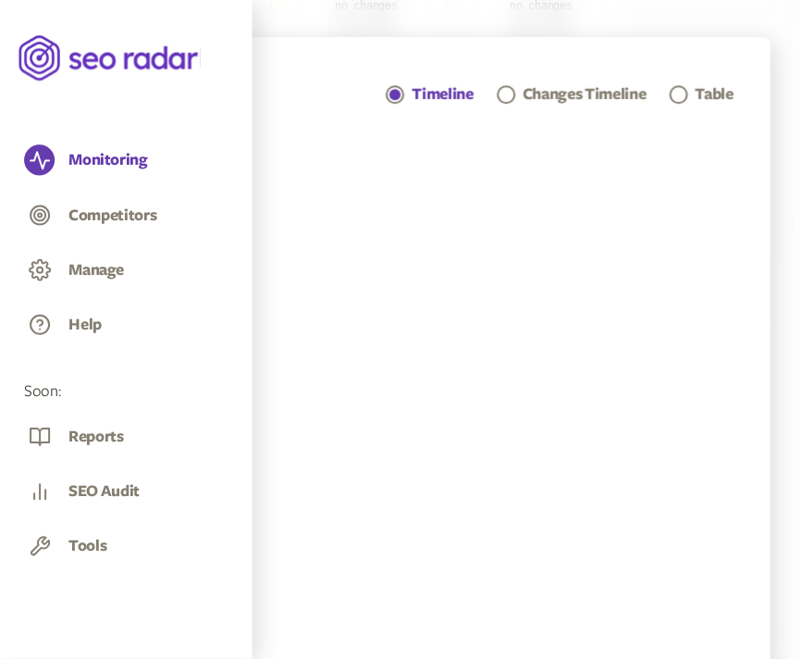
scroll to position [453, 0]
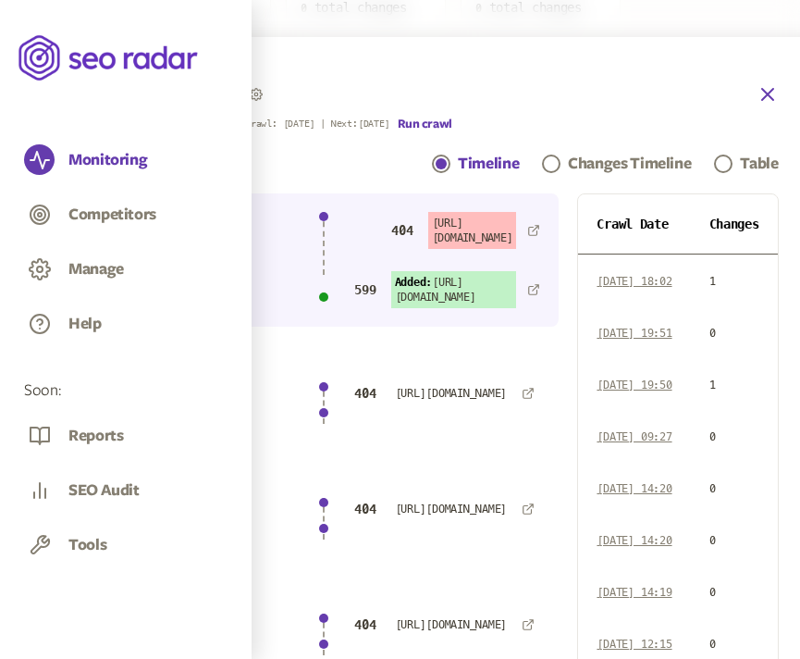
click at [774, 93] on icon "button" at bounding box center [768, 94] width 11 height 11
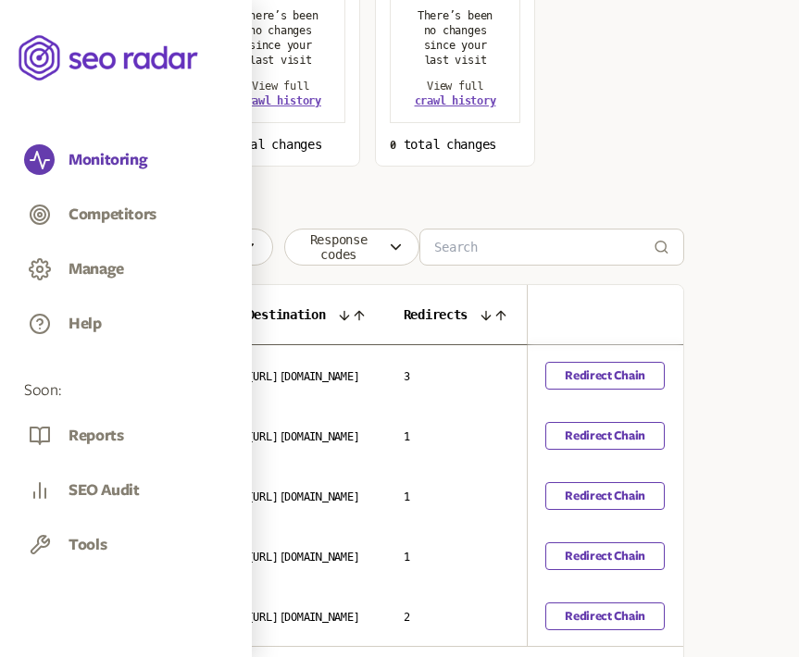
scroll to position [0, 816]
click at [363, 316] on icon at bounding box center [358, 315] width 8 height 8
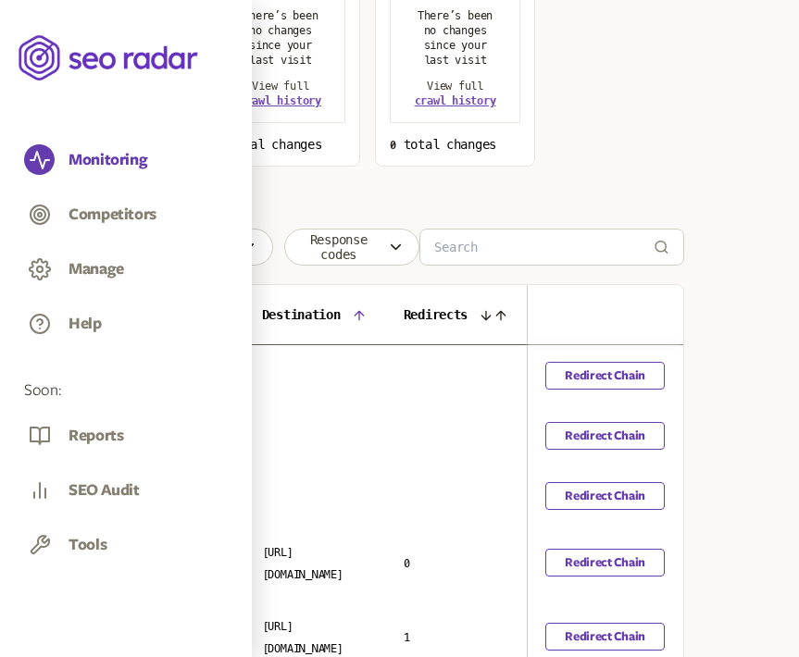
click at [385, 321] on th "Destination" at bounding box center [314, 315] width 142 height 60
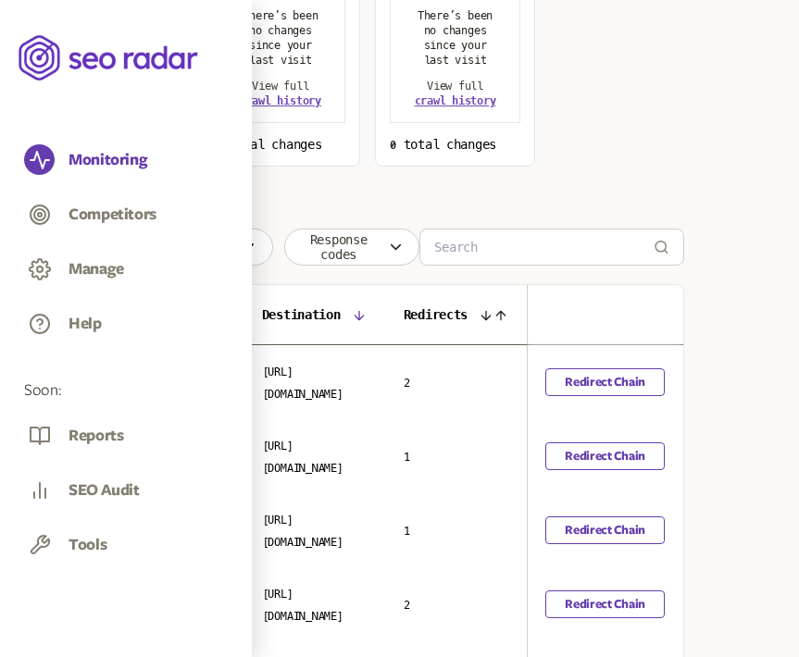
click at [352, 312] on icon at bounding box center [359, 315] width 15 height 15
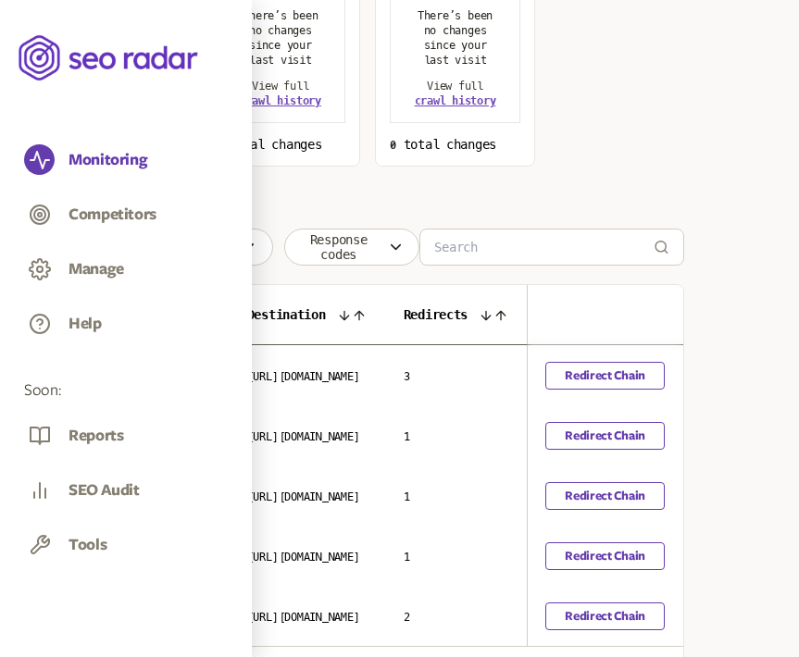
scroll to position [0, 999]
click at [496, 312] on icon at bounding box center [500, 315] width 15 height 15
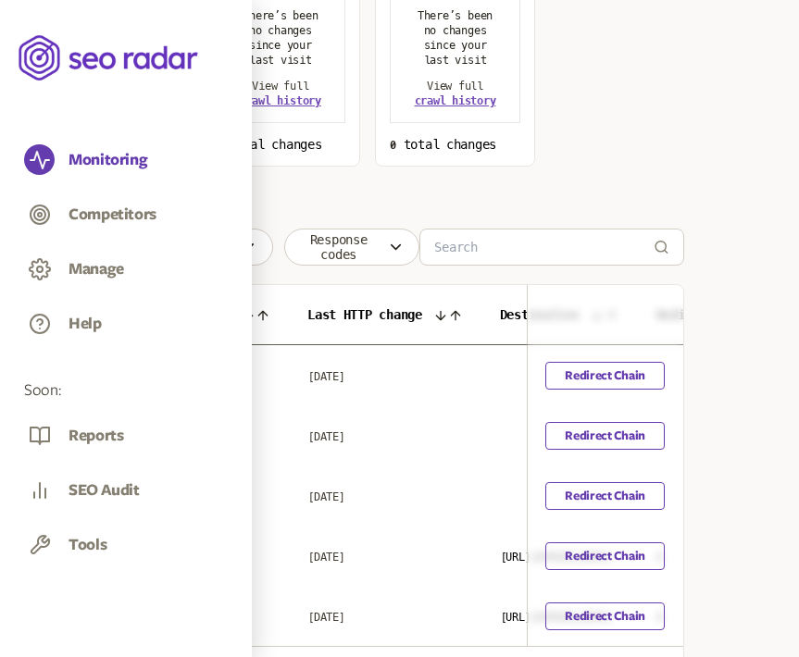
scroll to position [0, 881]
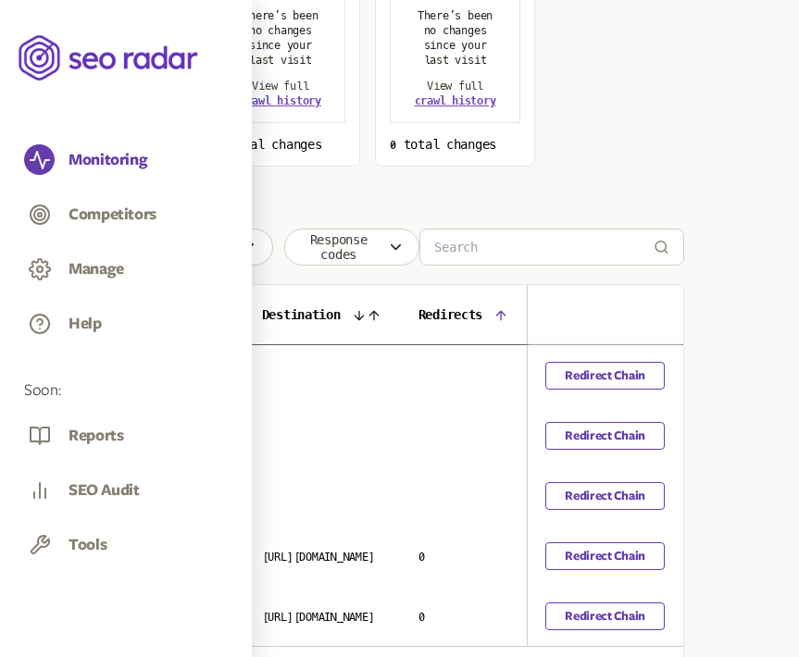
click at [500, 312] on icon at bounding box center [500, 315] width 15 height 15
click at [499, 312] on icon at bounding box center [500, 315] width 15 height 15
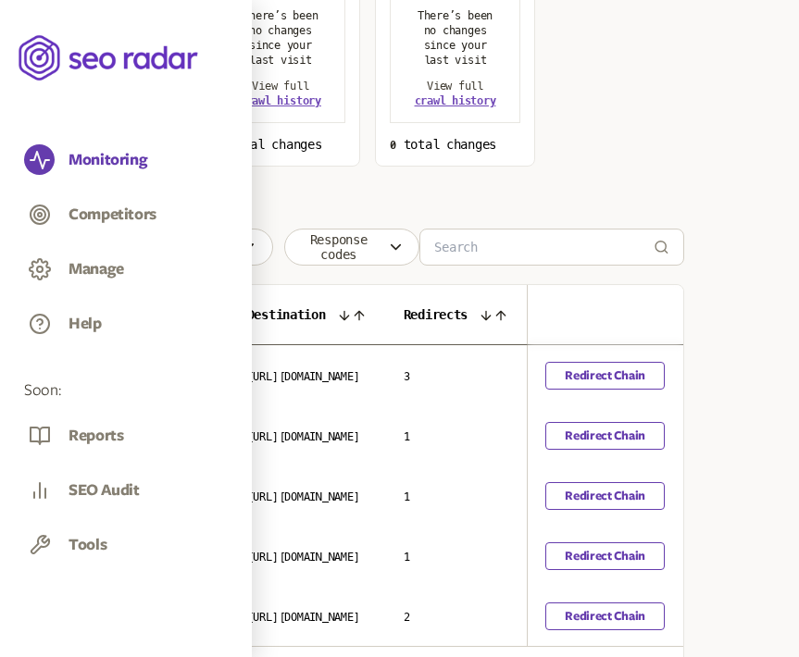
click at [493, 315] on icon at bounding box center [485, 315] width 15 height 15
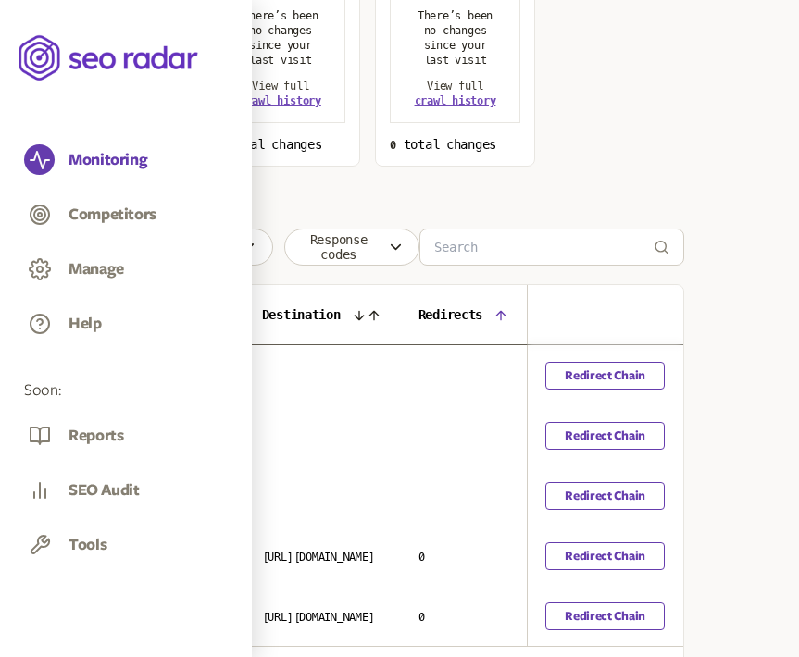
click at [506, 315] on icon at bounding box center [500, 315] width 15 height 15
click at [506, 315] on th "Redirects" at bounding box center [463, 315] width 127 height 60
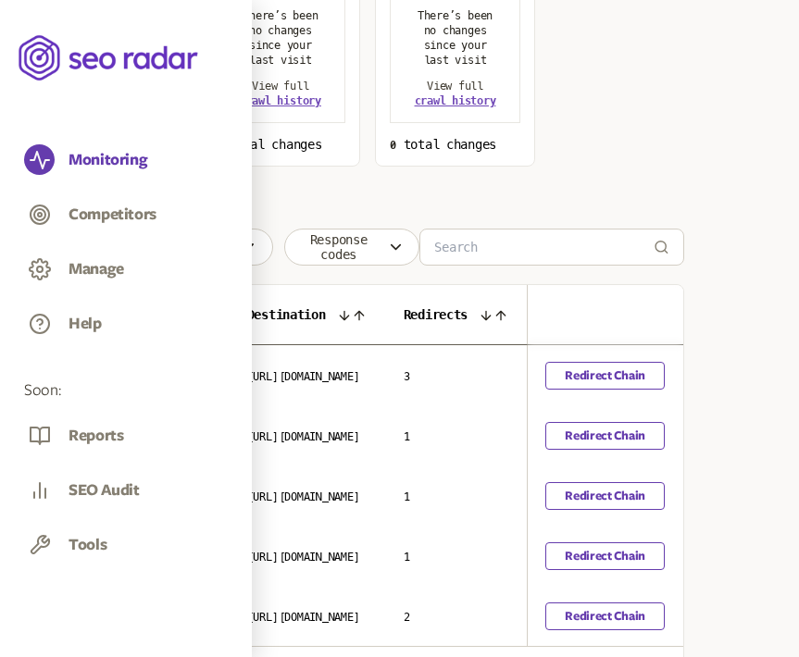
scroll to position [299, 147]
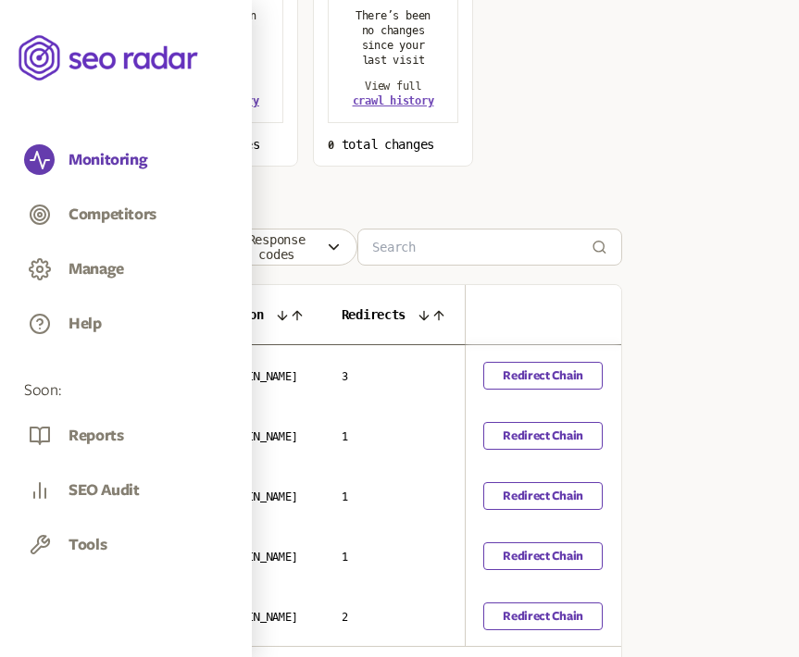
click at [428, 316] on icon at bounding box center [423, 315] width 8 height 8
click at [441, 316] on icon at bounding box center [438, 315] width 15 height 15
click at [440, 318] on icon at bounding box center [438, 315] width 8 height 8
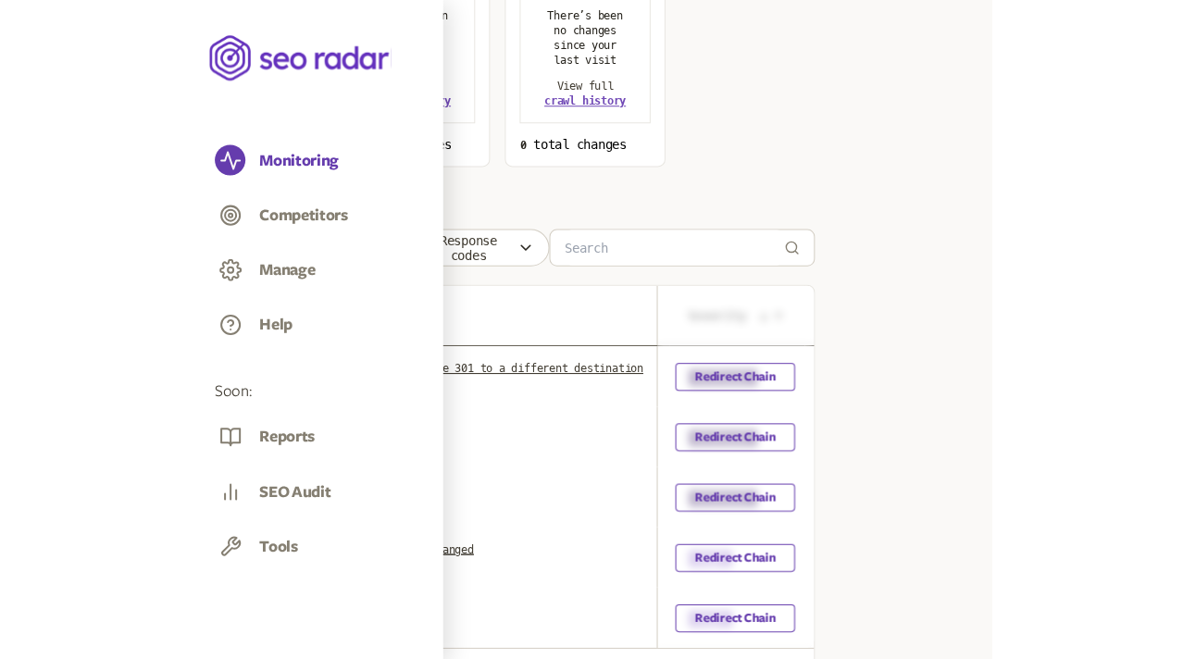
scroll to position [299, 0]
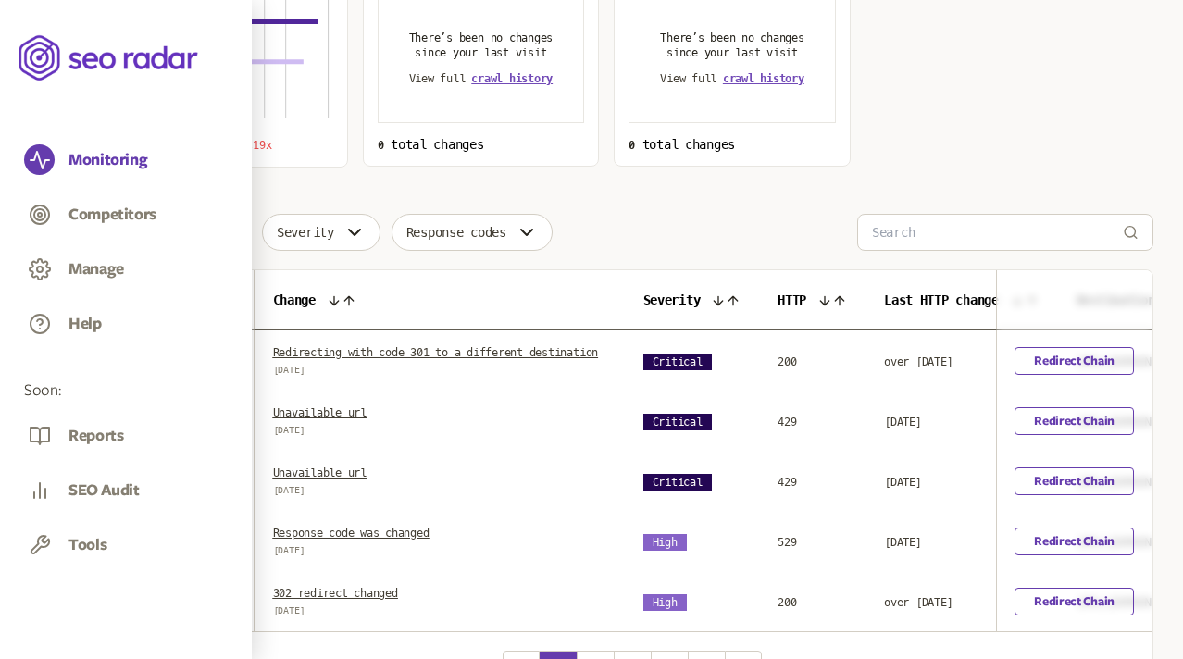
click at [597, 204] on div "Choose an option Sort by: number of changes (high-low) Total changes 38 19x imp…" at bounding box center [632, 262] width 1042 height 890
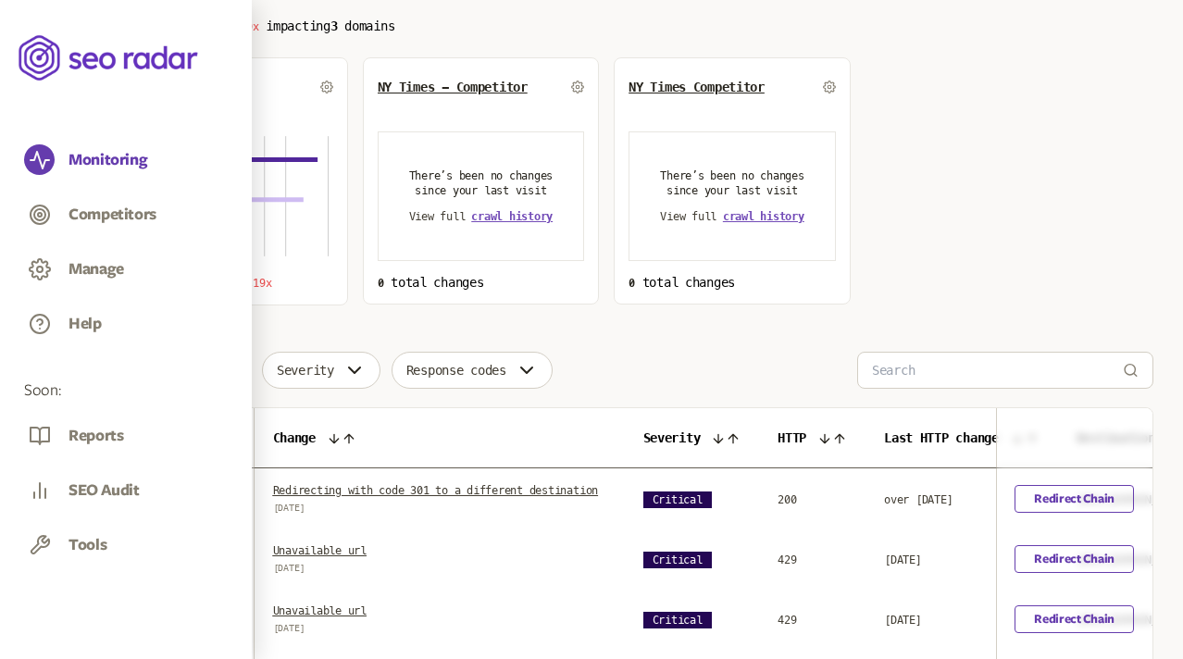
scroll to position [154, 0]
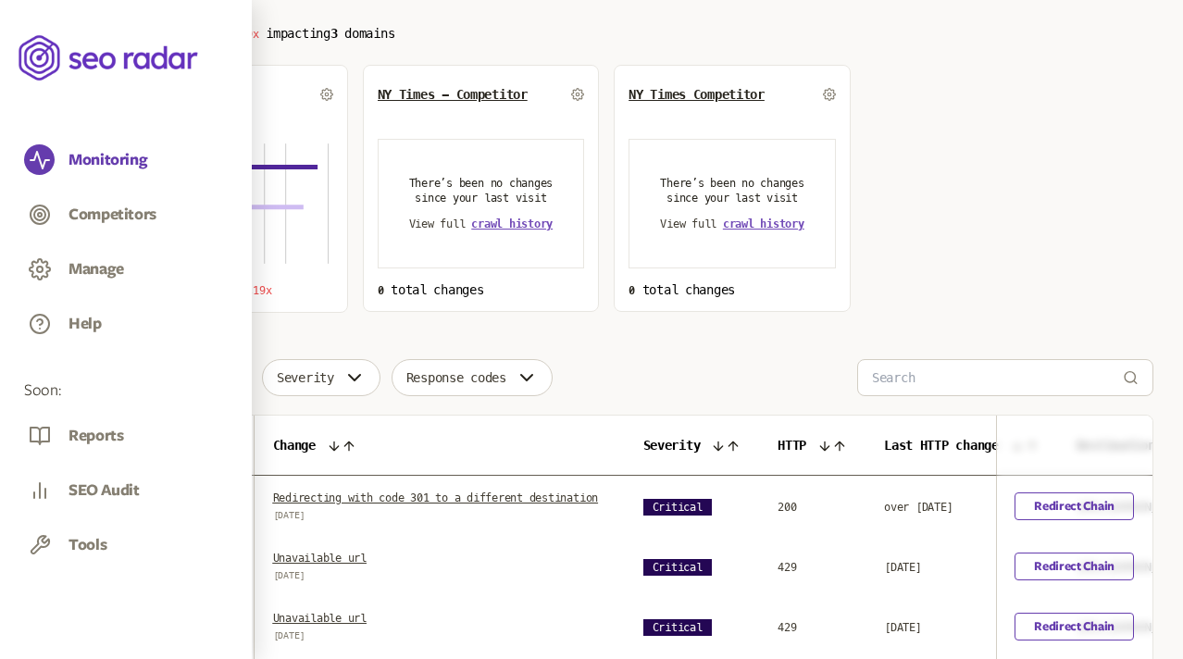
click at [182, 93] on span "Default Group" at bounding box center [172, 94] width 93 height 15
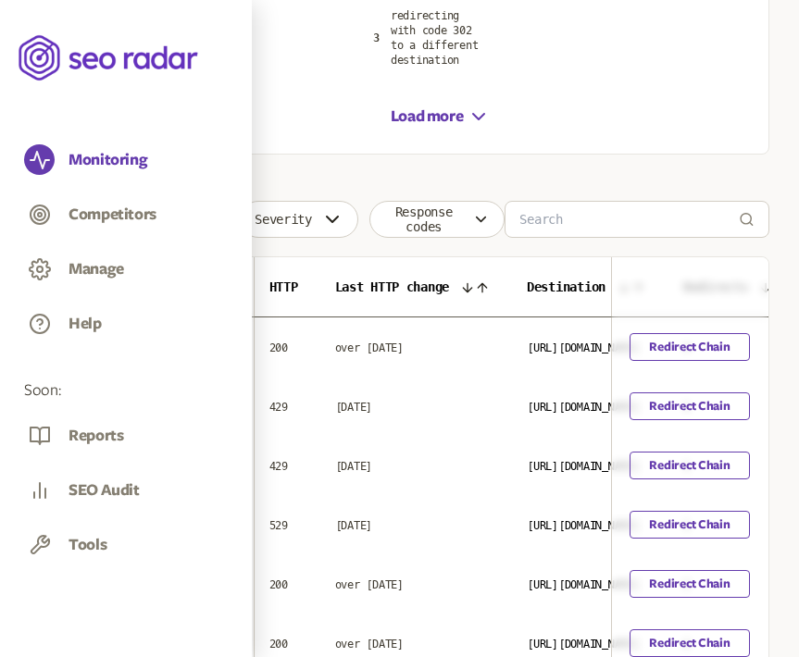
scroll to position [0, 954]
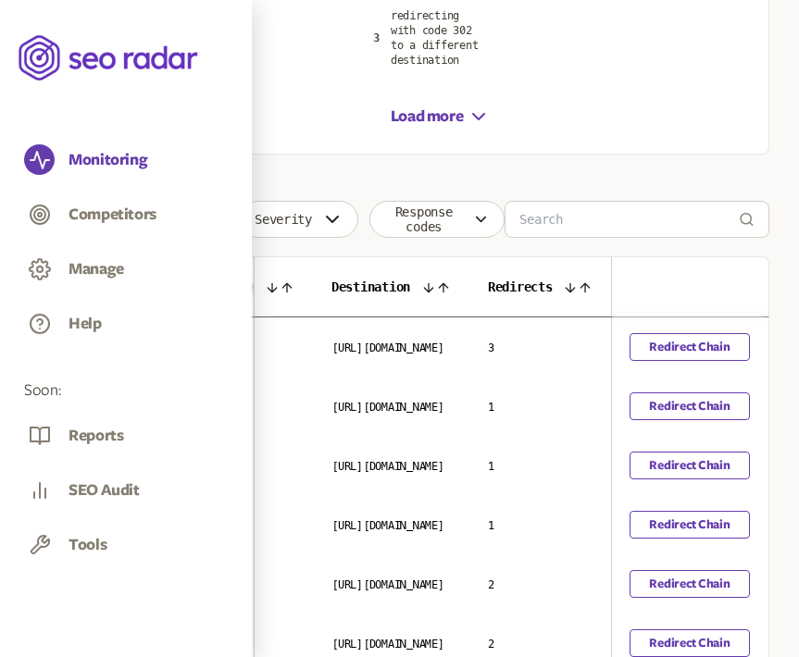
click at [574, 288] on icon at bounding box center [570, 287] width 15 height 15
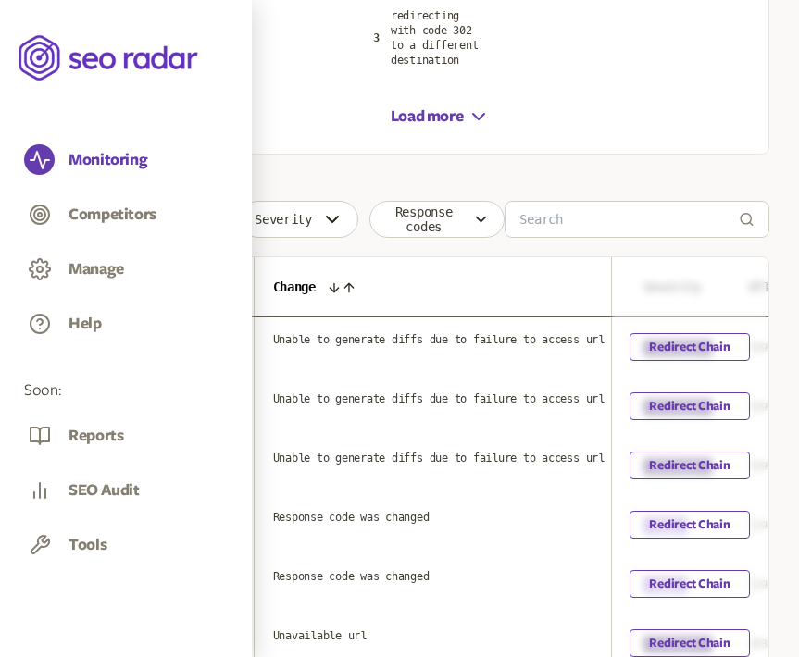
scroll to position [0, 816]
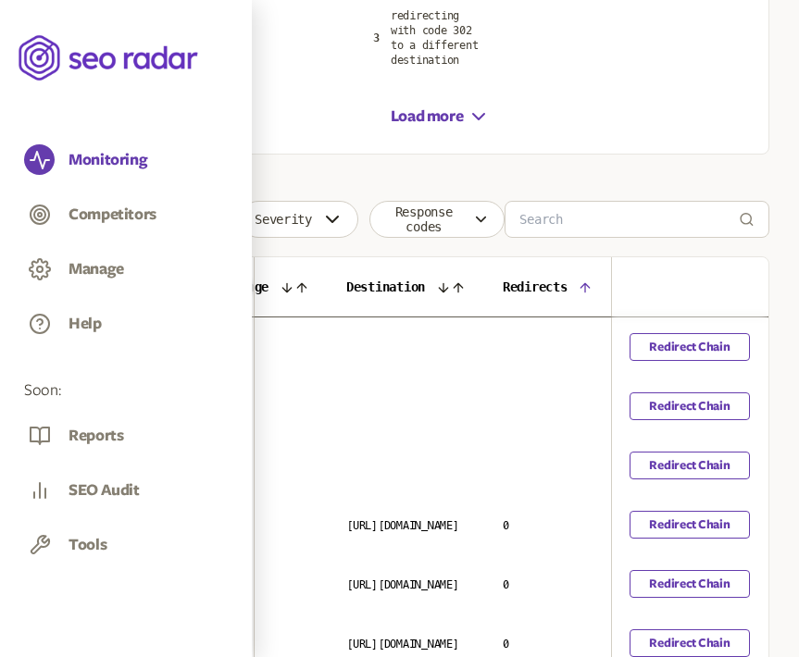
click at [582, 286] on icon at bounding box center [584, 287] width 15 height 15
click at [462, 287] on icon at bounding box center [457, 287] width 8 height 8
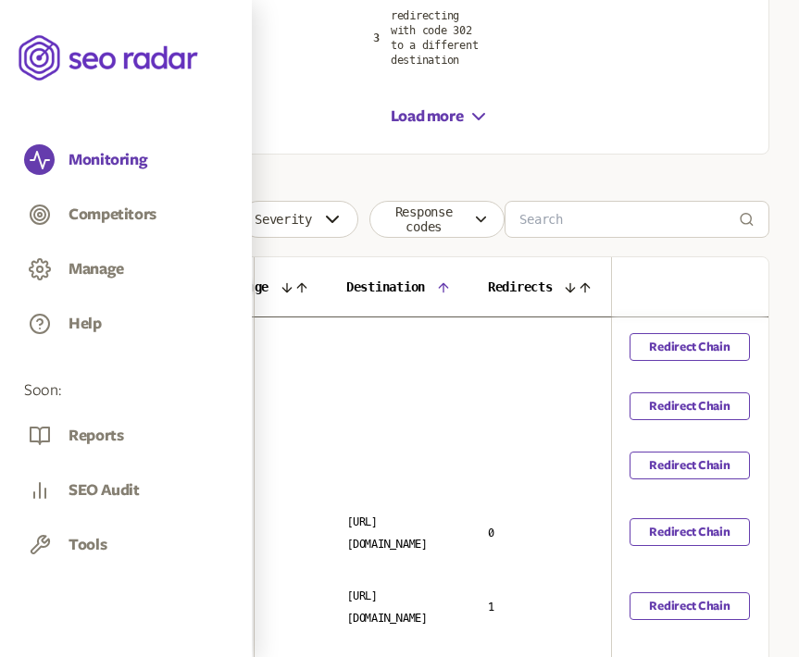
scroll to position [0, 722]
click at [451, 289] on icon at bounding box center [443, 287] width 15 height 15
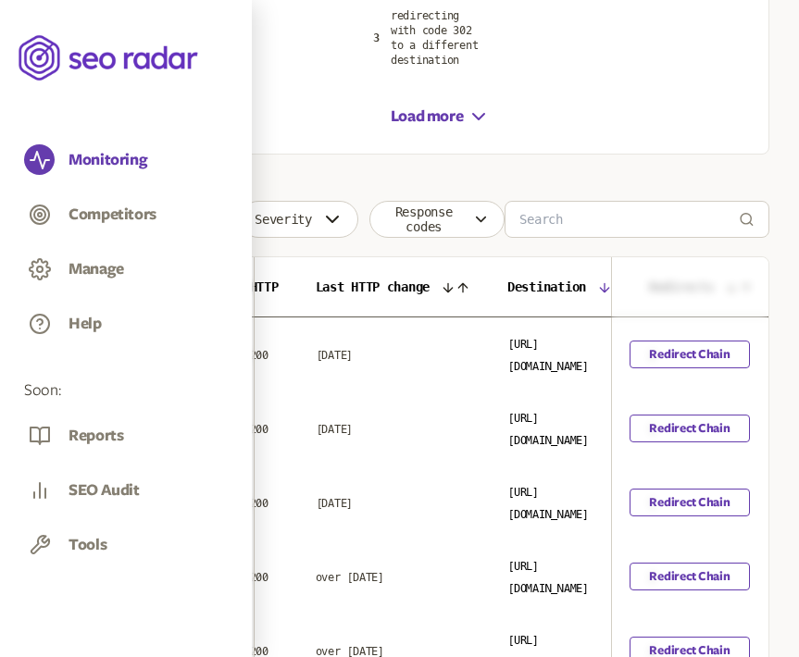
scroll to position [0, 799]
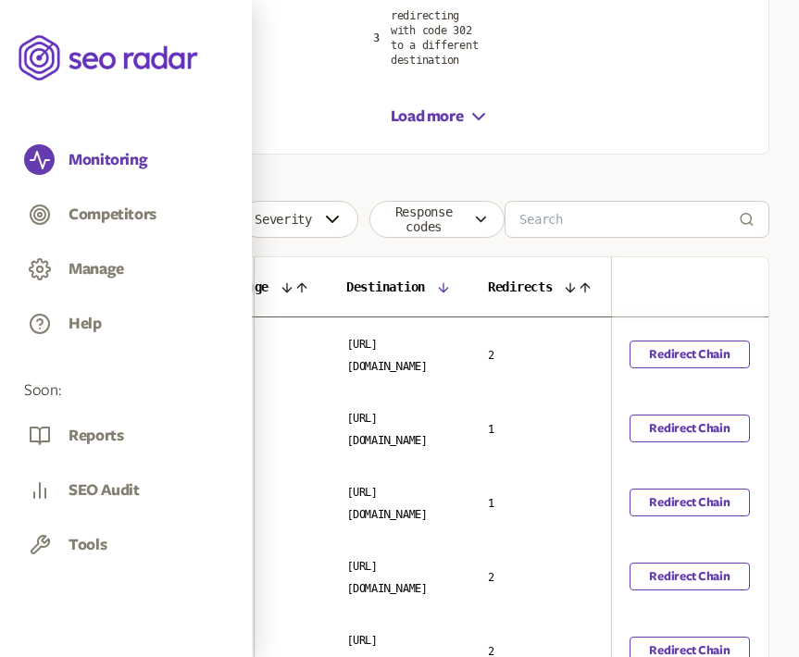
click at [439, 285] on icon at bounding box center [443, 287] width 8 height 8
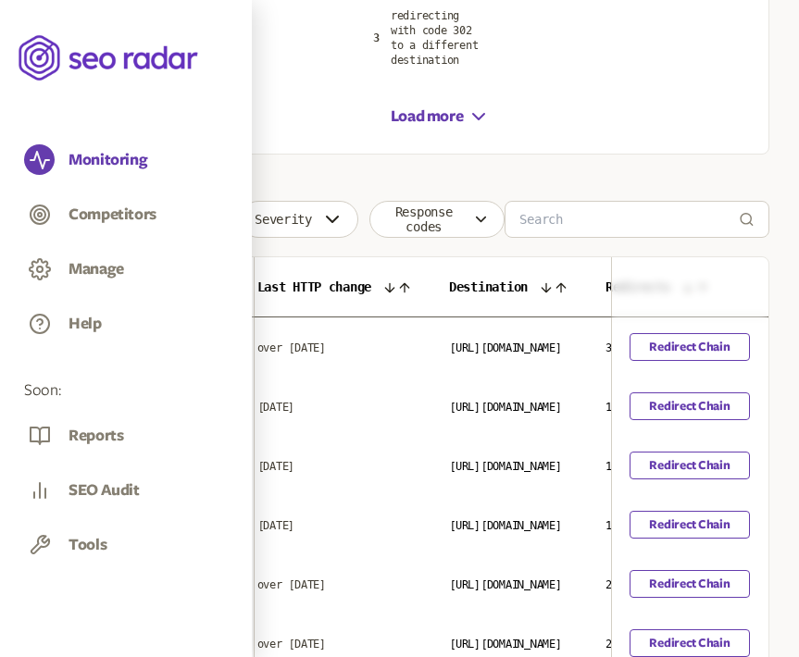
scroll to position [0, 554]
click at [400, 288] on icon at bounding box center [392, 287] width 15 height 15
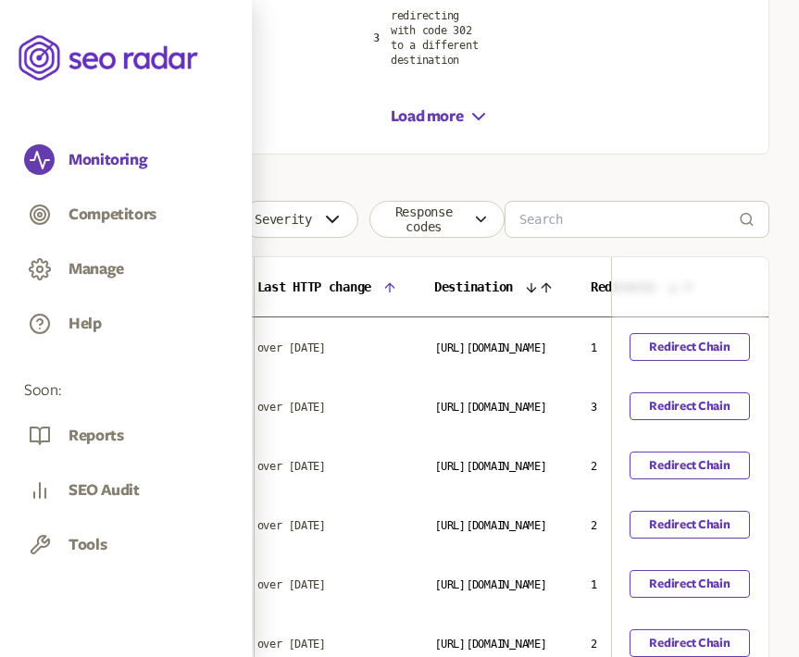
scroll to position [0, 550]
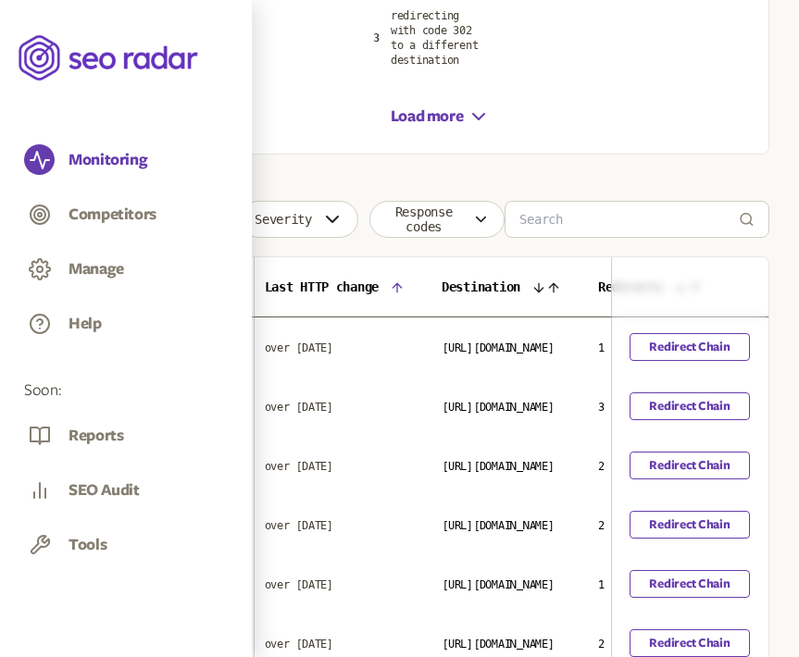
click at [424, 275] on th "Last HTTP change" at bounding box center [335, 287] width 178 height 60
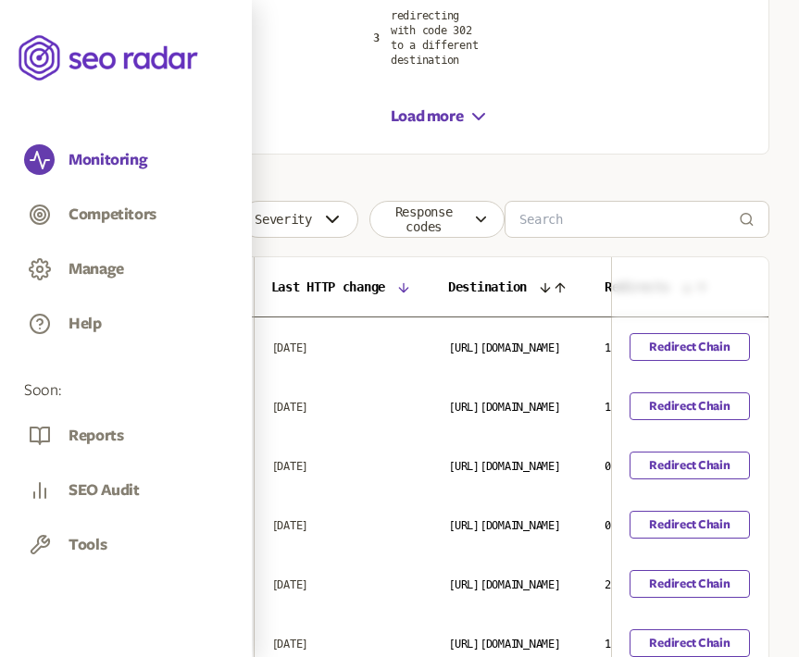
scroll to position [0, 542]
click at [408, 285] on icon at bounding box center [404, 287] width 8 height 8
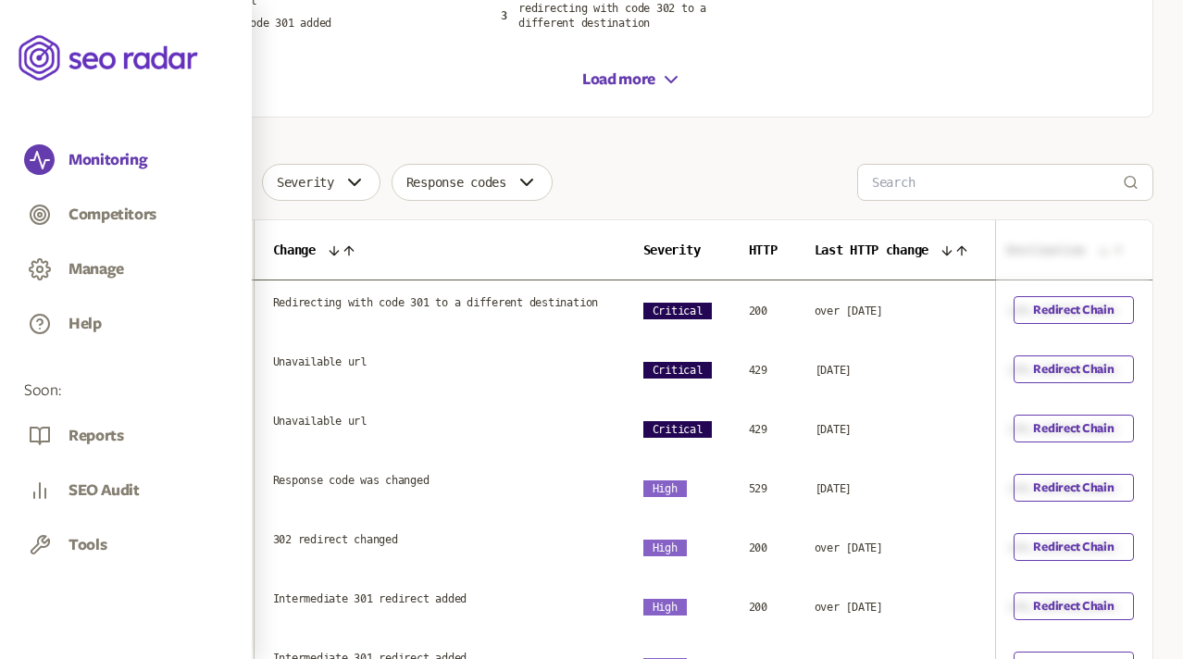
click at [341, 256] on icon at bounding box center [334, 250] width 15 height 15
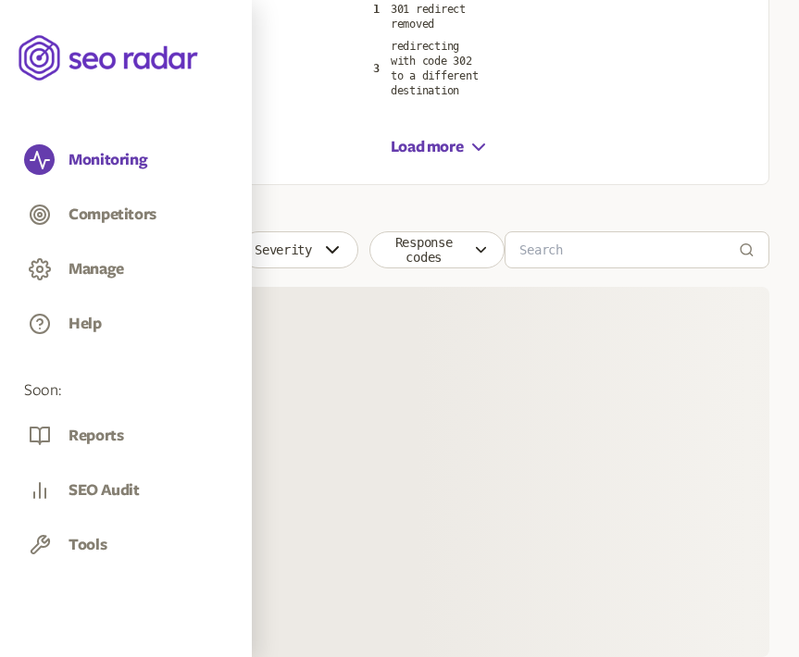
scroll to position [438, 0]
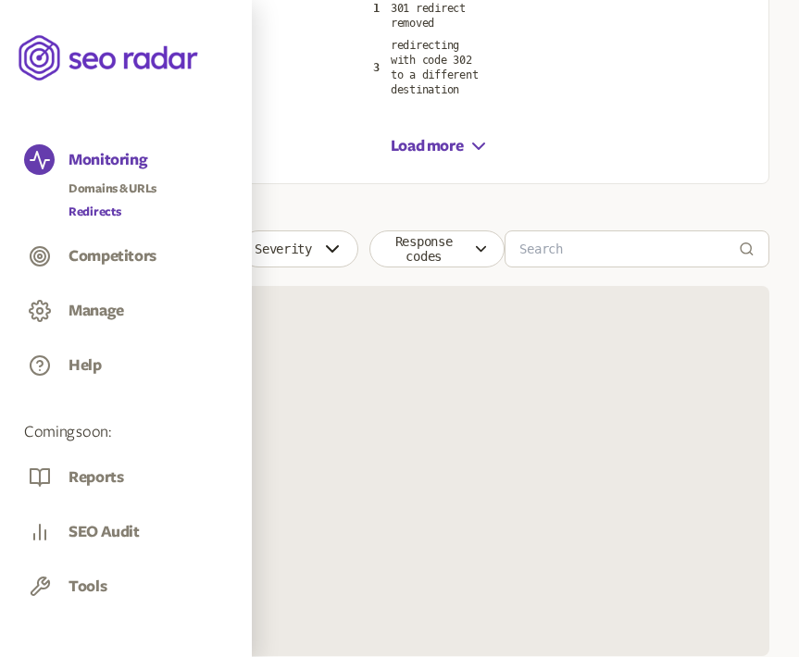
click at [89, 210] on link "Redirects" at bounding box center [112, 212] width 88 height 19
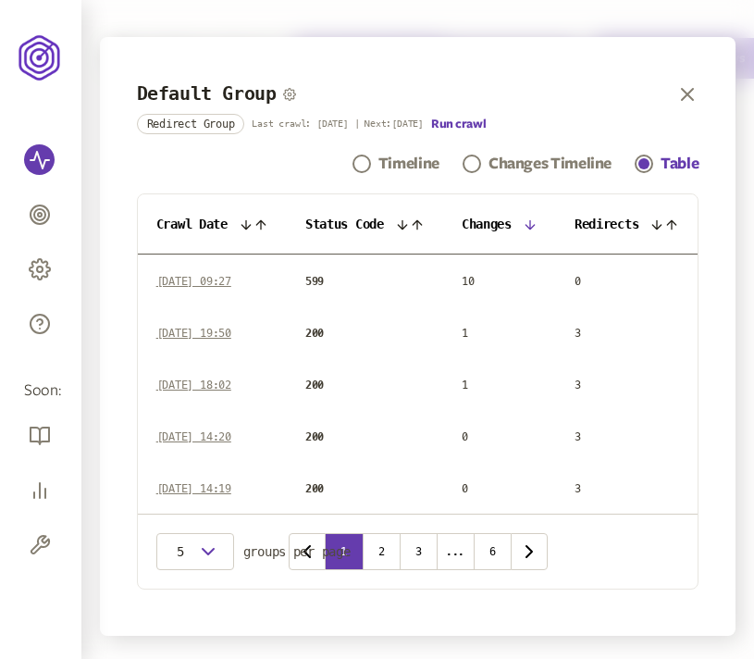
click at [532, 222] on icon at bounding box center [530, 224] width 8 height 8
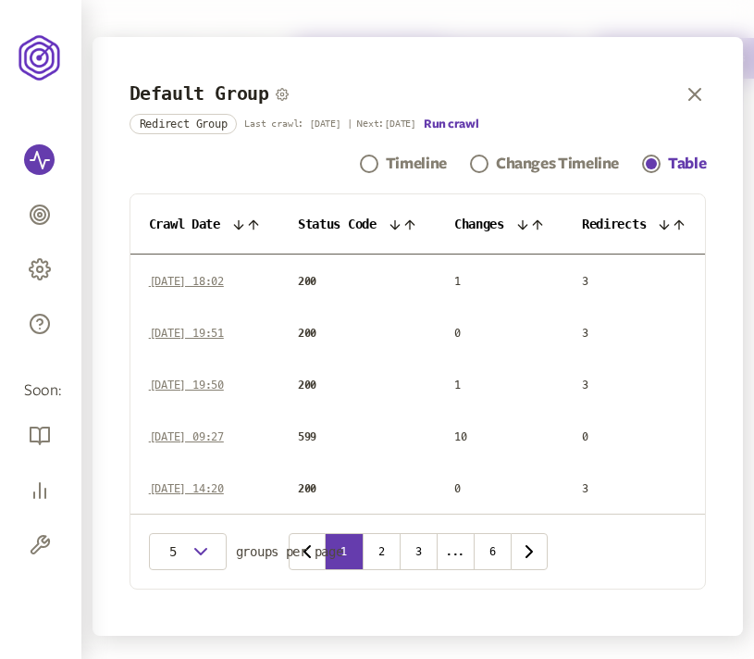
click at [532, 222] on icon at bounding box center [537, 224] width 15 height 15
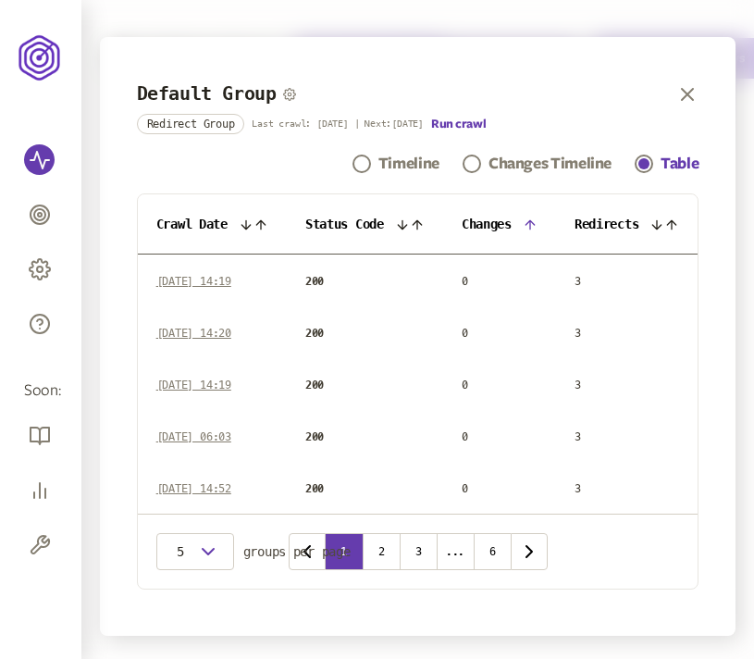
click at [532, 222] on icon at bounding box center [530, 224] width 8 height 8
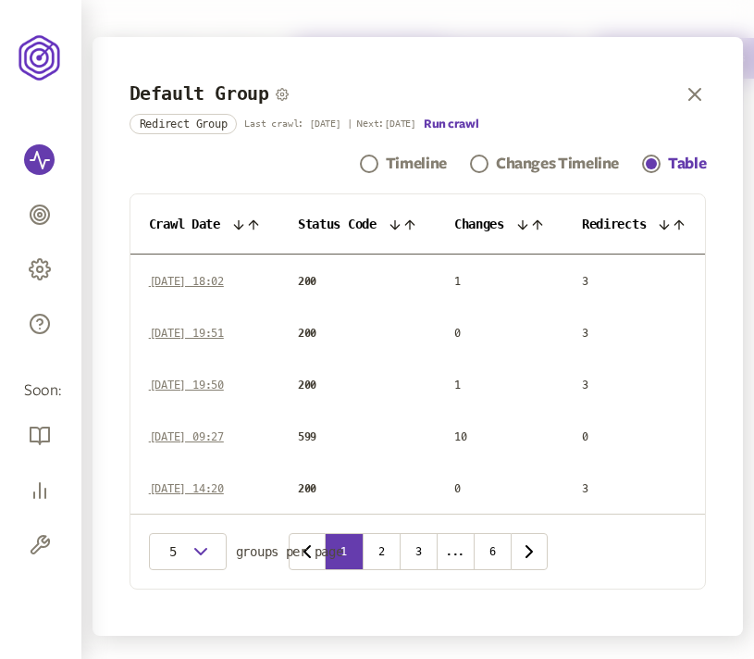
click at [391, 215] on th "Status Code" at bounding box center [357, 224] width 156 height 60
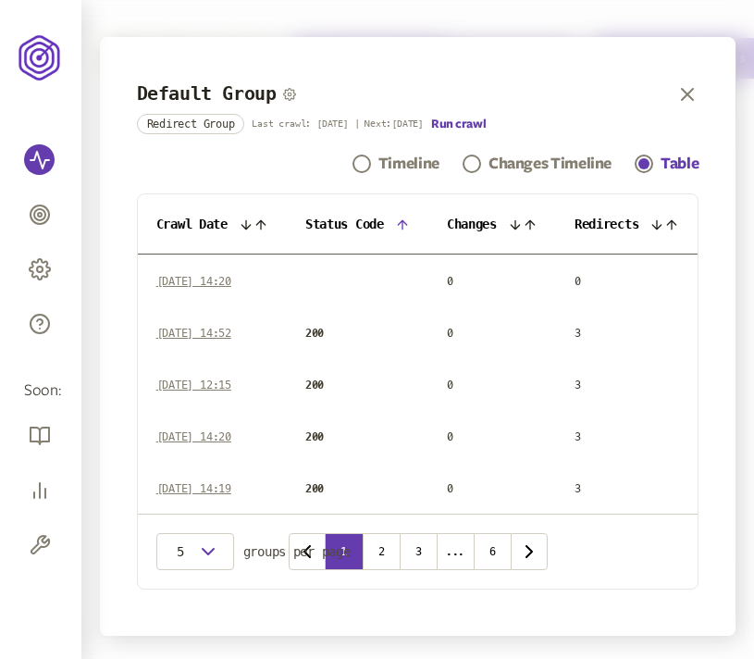
click at [400, 222] on icon at bounding box center [402, 224] width 8 height 8
click at [400, 222] on icon at bounding box center [402, 224] width 15 height 15
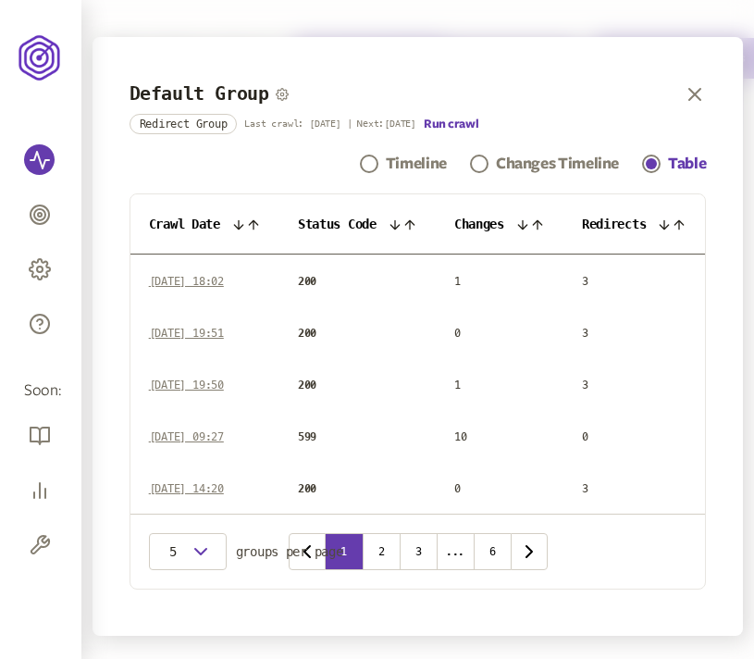
click at [672, 222] on icon at bounding box center [664, 224] width 15 height 15
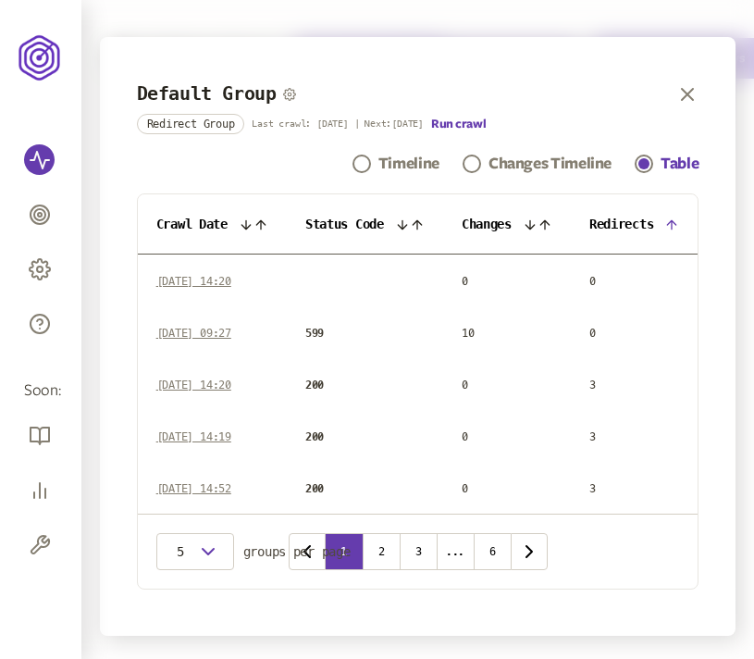
click at [676, 226] on icon at bounding box center [672, 224] width 8 height 8
click at [538, 226] on icon at bounding box center [530, 224] width 15 height 15
click at [537, 226] on icon at bounding box center [530, 224] width 15 height 15
click at [534, 226] on icon at bounding box center [530, 224] width 8 height 8
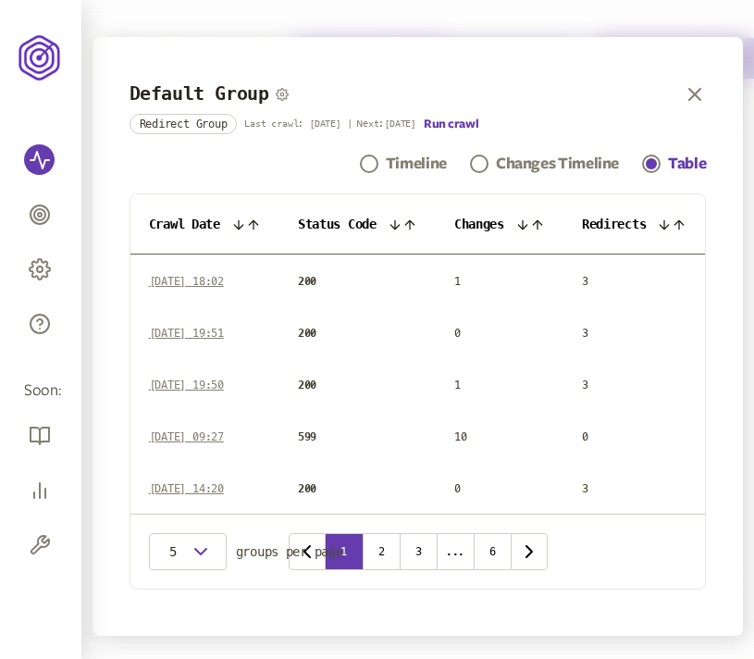
click at [672, 224] on icon at bounding box center [664, 224] width 15 height 15
click at [539, 223] on icon at bounding box center [537, 224] width 8 height 8
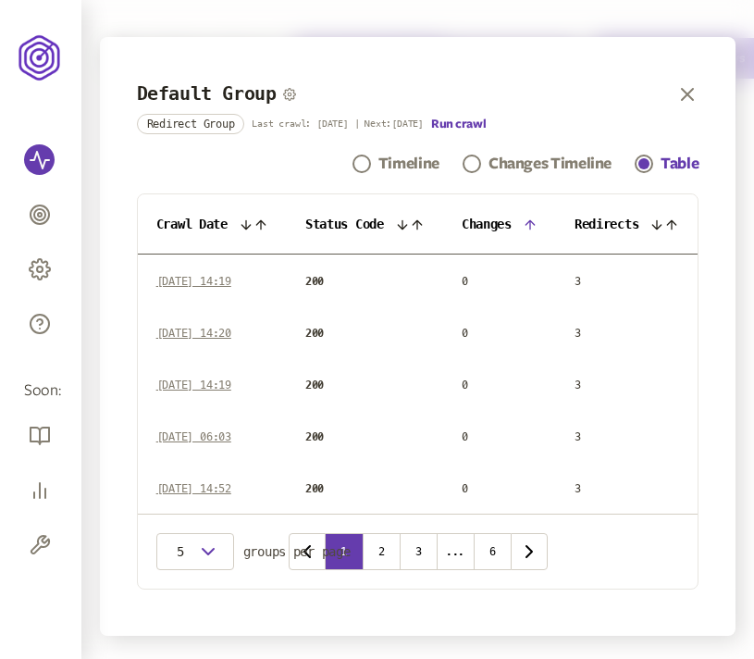
click at [533, 221] on icon at bounding box center [530, 224] width 8 height 8
click at [533, 221] on icon at bounding box center [530, 224] width 15 height 15
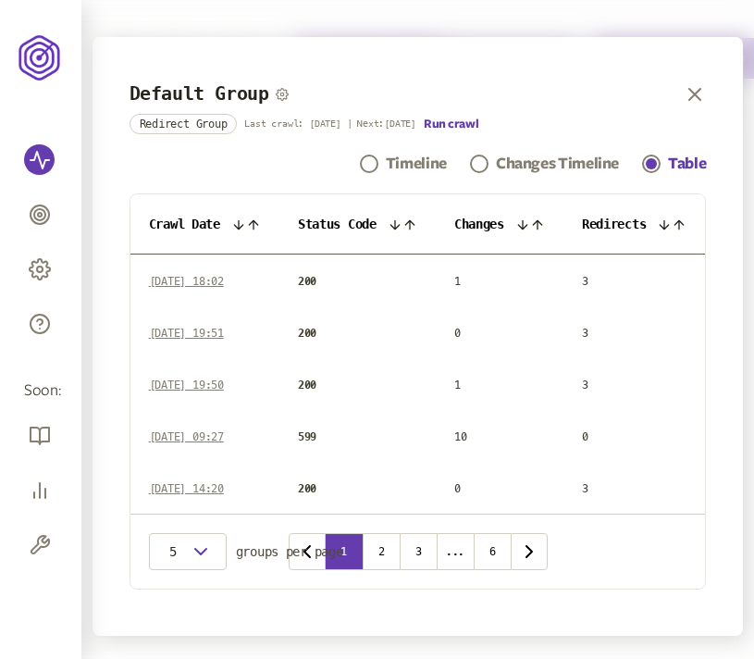
click at [533, 221] on icon at bounding box center [537, 224] width 15 height 15
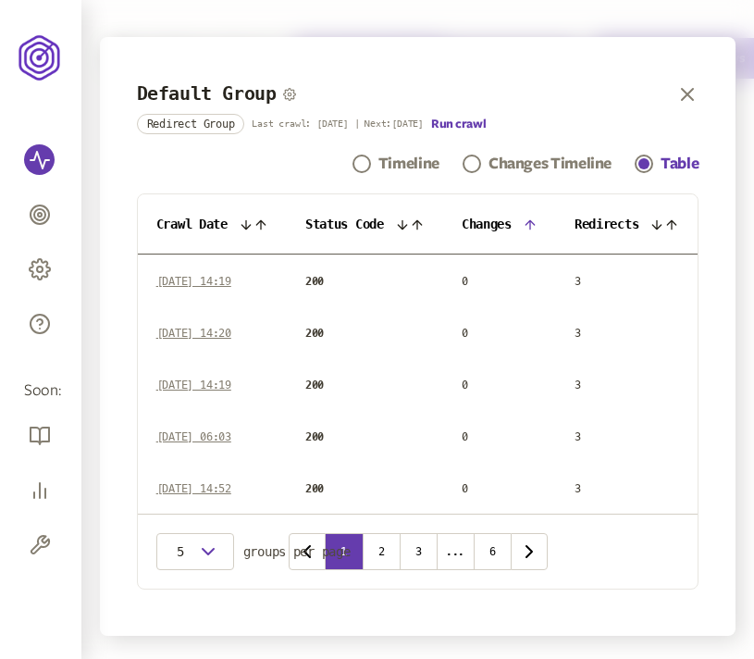
click at [533, 221] on icon at bounding box center [530, 224] width 8 height 8
click at [413, 226] on icon at bounding box center [417, 224] width 8 height 8
click at [414, 226] on th "Status Code" at bounding box center [358, 224] width 142 height 60
click at [403, 225] on icon at bounding box center [402, 224] width 15 height 15
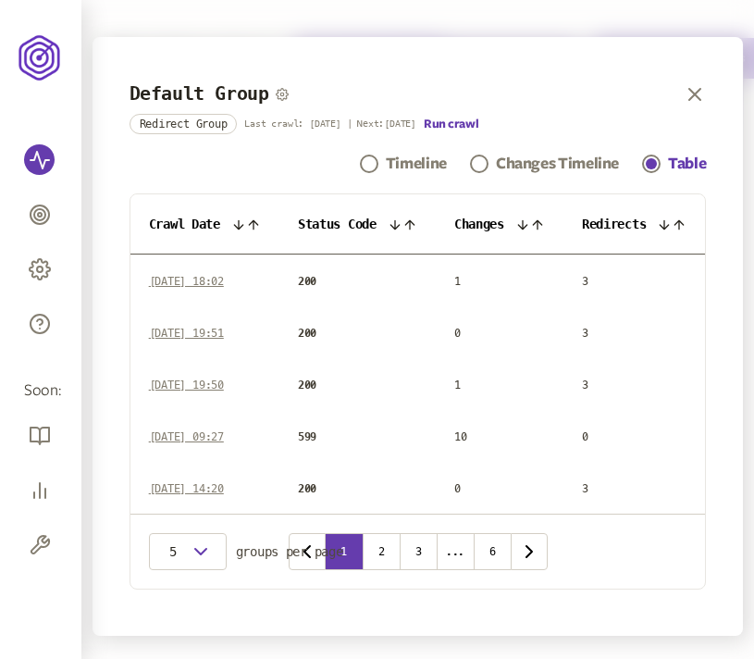
click at [679, 228] on icon at bounding box center [679, 224] width 15 height 15
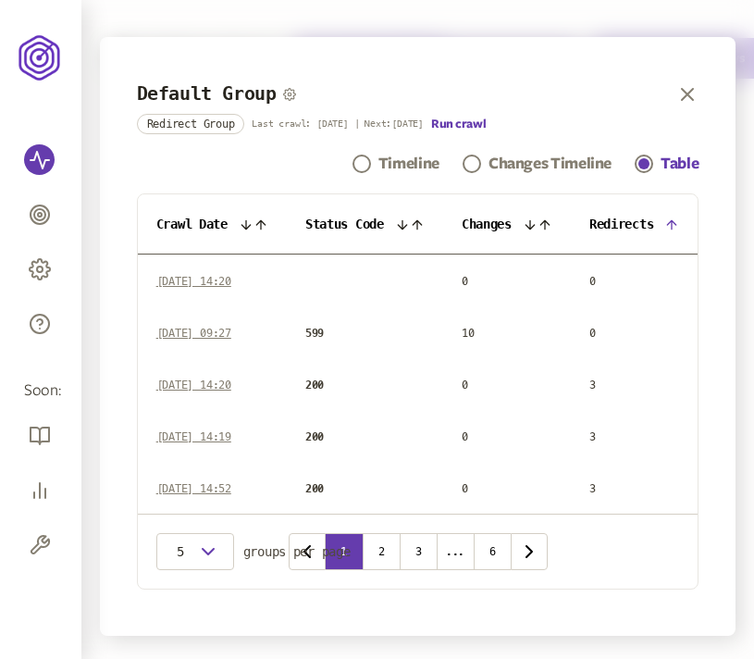
click at [679, 228] on icon at bounding box center [671, 224] width 15 height 15
click at [679, 225] on icon at bounding box center [671, 224] width 15 height 15
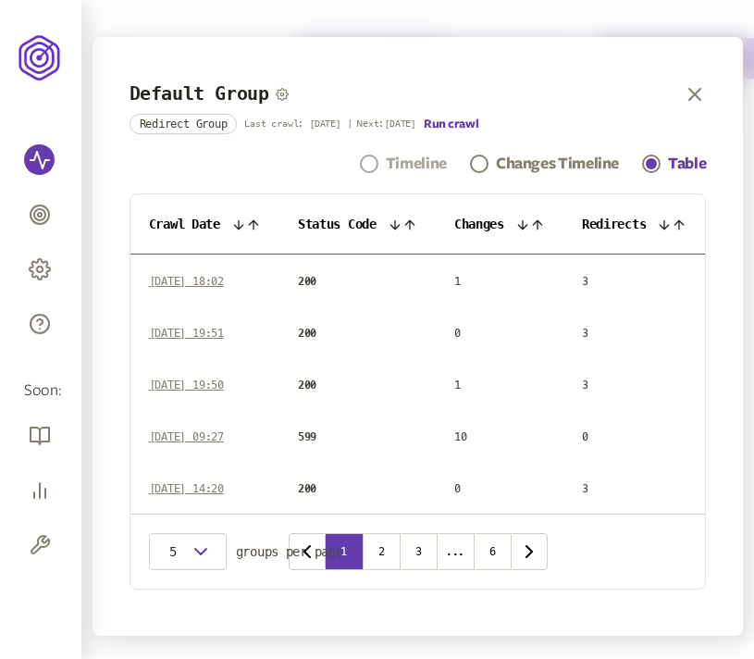
click at [442, 157] on div "Timeline" at bounding box center [416, 164] width 61 height 22
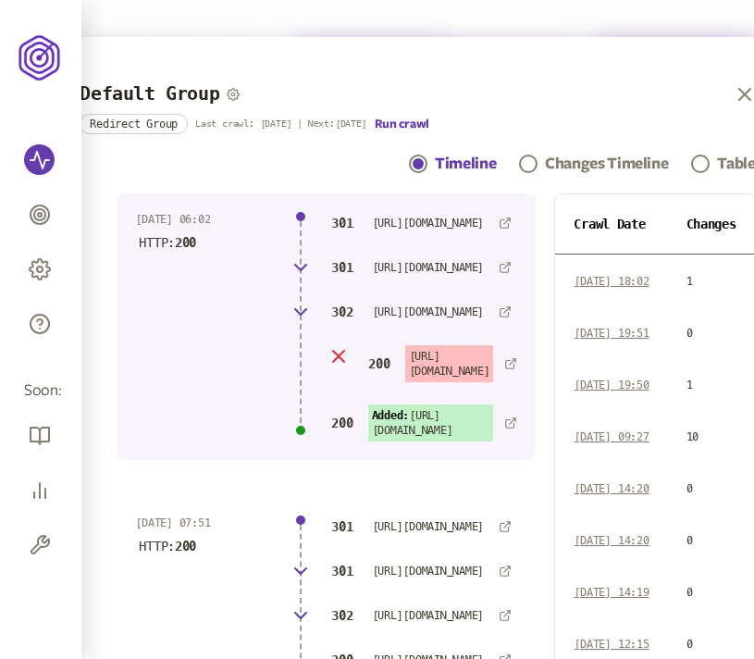
click at [583, 165] on div "Changes Timeline" at bounding box center [606, 164] width 123 height 22
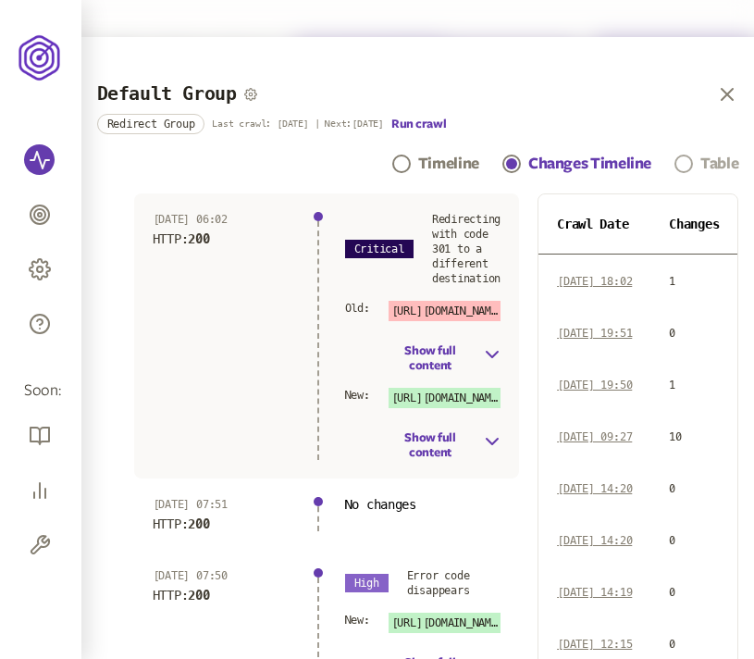
click at [720, 160] on div "Table" at bounding box center [720, 164] width 38 height 22
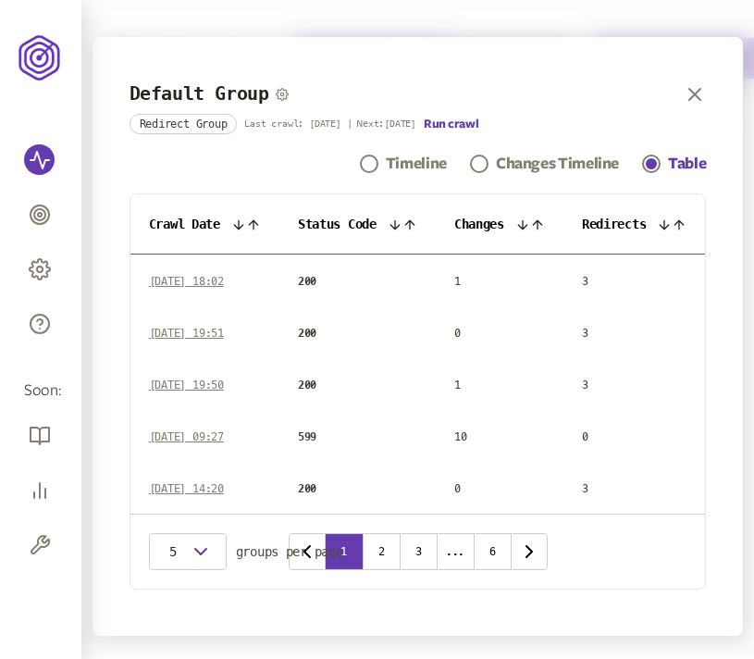
click at [530, 220] on icon at bounding box center [522, 224] width 15 height 15
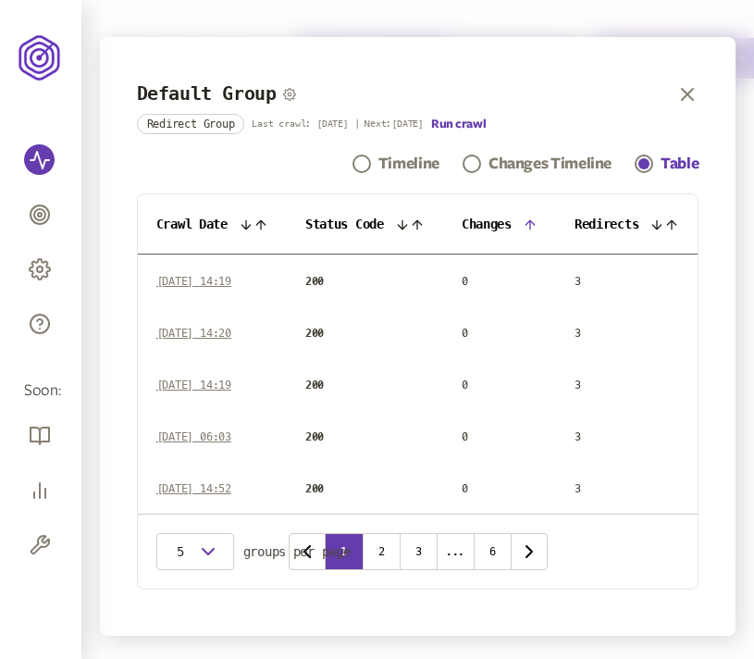
click at [534, 220] on icon at bounding box center [530, 224] width 15 height 15
click at [529, 223] on icon at bounding box center [530, 224] width 15 height 15
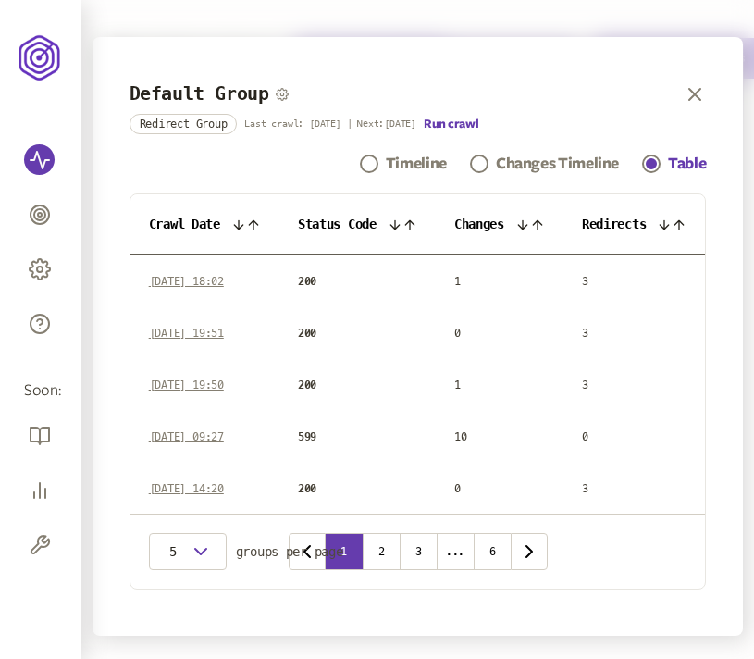
click at [525, 227] on icon at bounding box center [522, 224] width 15 height 15
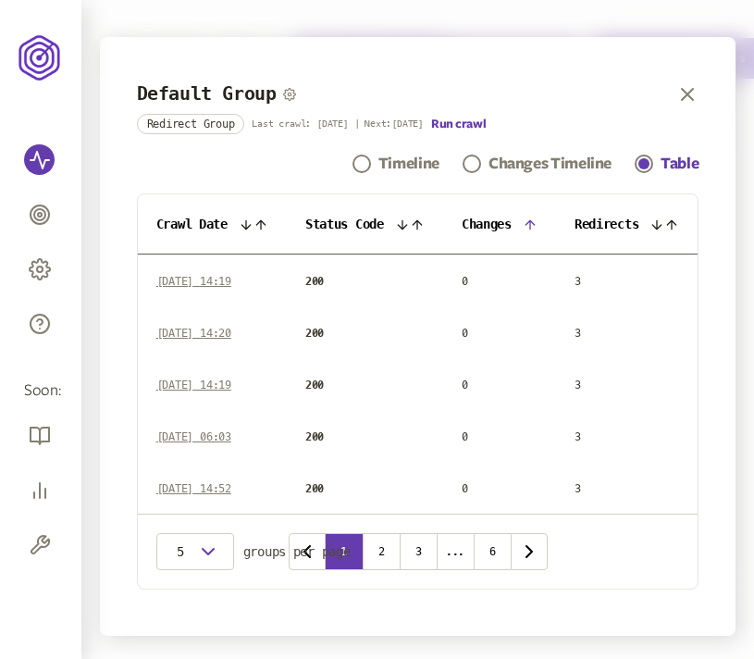
click at [527, 225] on icon at bounding box center [530, 224] width 15 height 15
click at [527, 224] on icon at bounding box center [530, 224] width 15 height 15
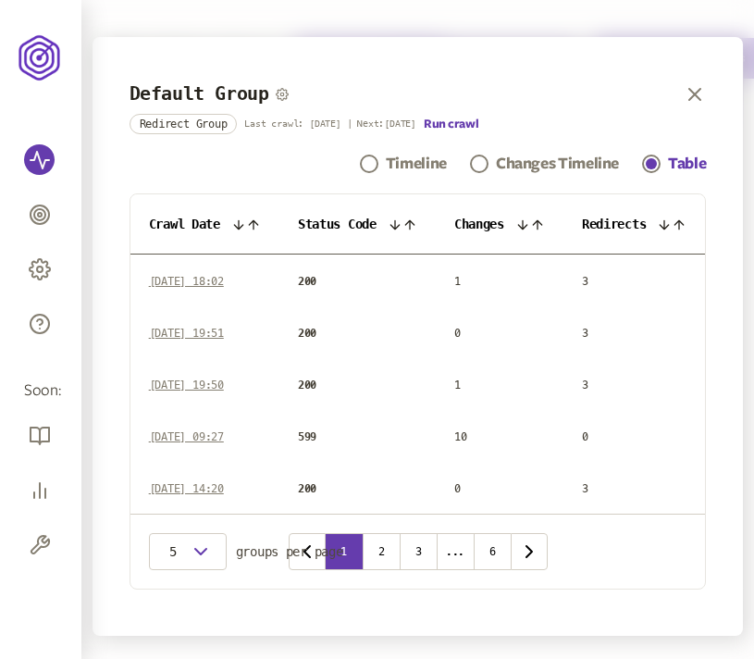
click at [669, 223] on icon at bounding box center [665, 224] width 8 height 8
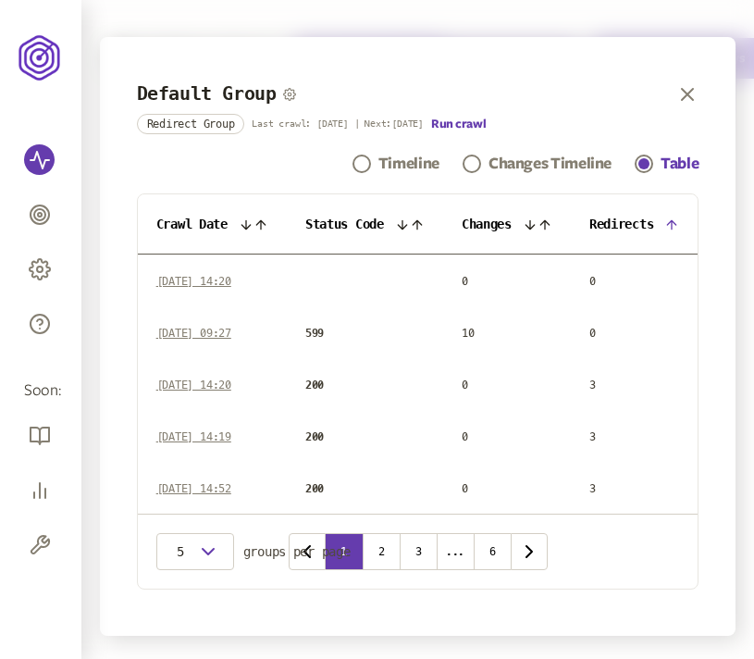
click at [673, 224] on icon at bounding box center [671, 224] width 15 height 15
click at [546, 217] on icon at bounding box center [545, 224] width 15 height 15
click at [533, 222] on icon at bounding box center [530, 224] width 8 height 8
click at [404, 222] on icon at bounding box center [402, 224] width 15 height 15
click at [393, 225] on th "Status Code" at bounding box center [358, 224] width 142 height 60
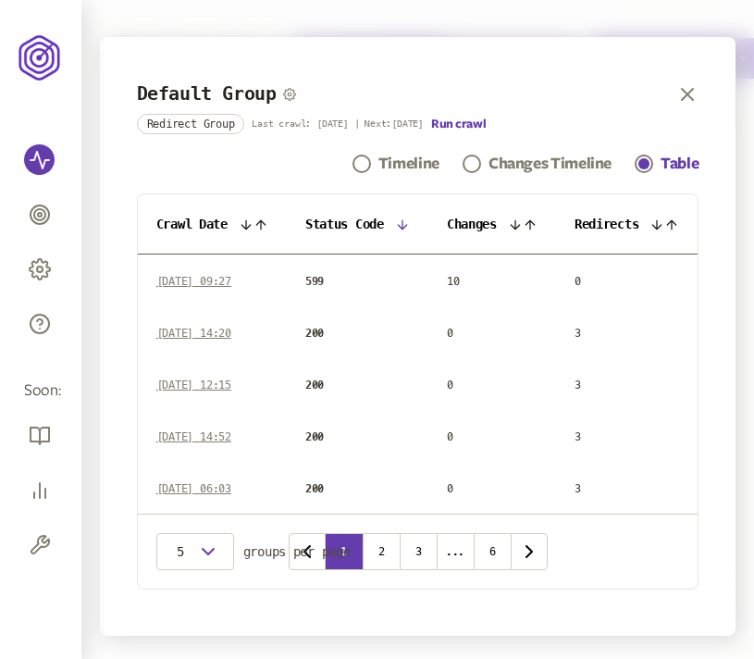
click at [247, 217] on th "Crawl Date" at bounding box center [212, 224] width 149 height 60
click at [249, 224] on th "Crawl Date" at bounding box center [205, 224] width 134 height 60
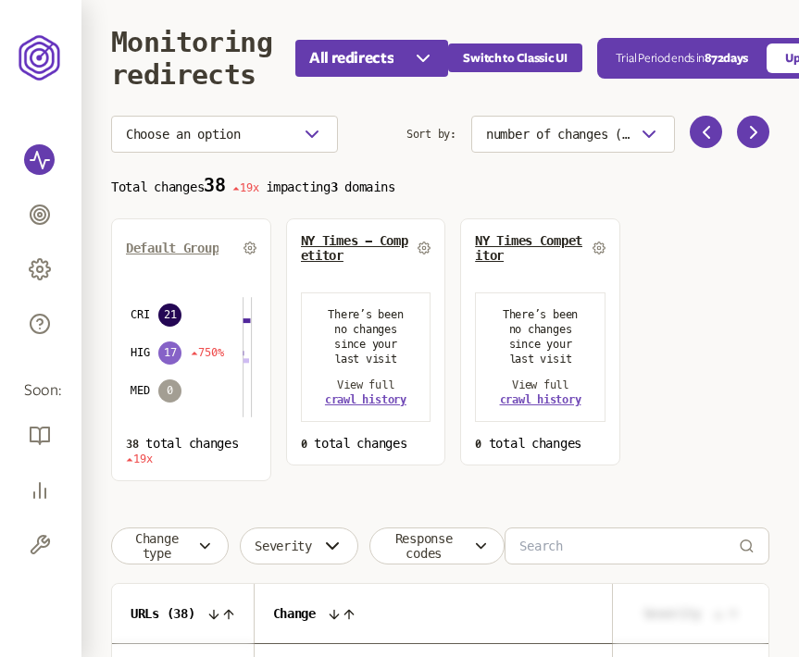
click at [187, 246] on span "Default Group" at bounding box center [172, 248] width 93 height 15
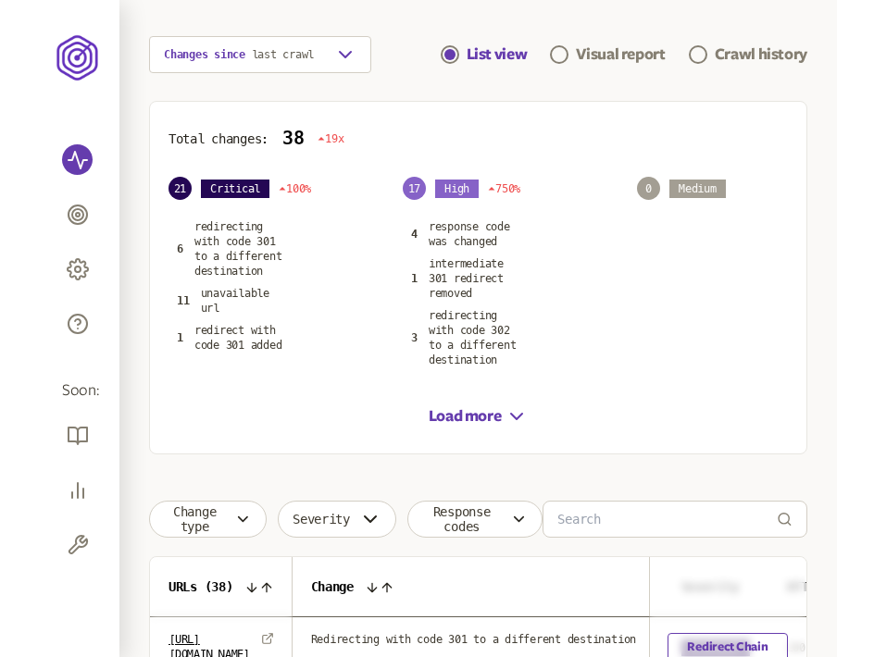
scroll to position [169, 0]
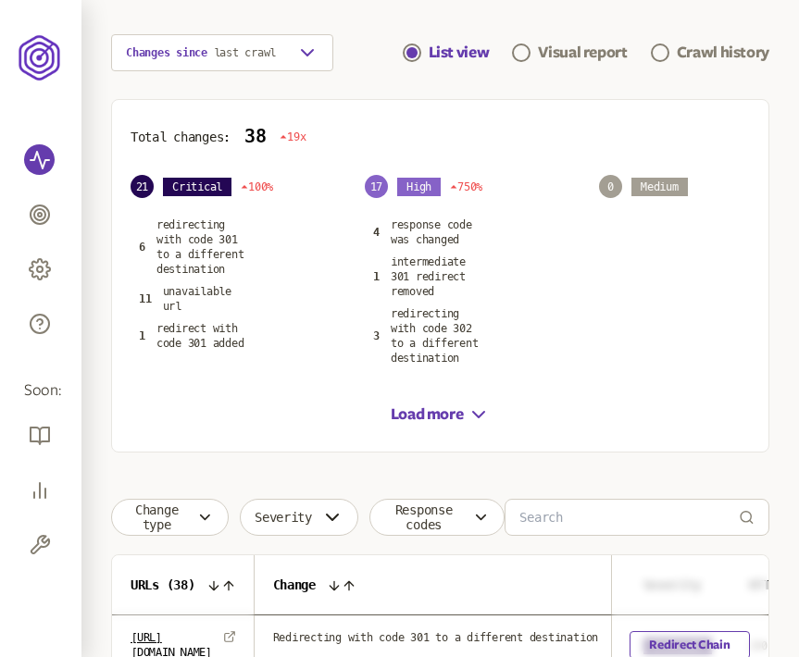
click at [798, 188] on html "Monitoring Competitors Manage Help Soon: Reports SEO Audit Tools Monitoring red…" at bounding box center [399, 594] width 799 height 1527
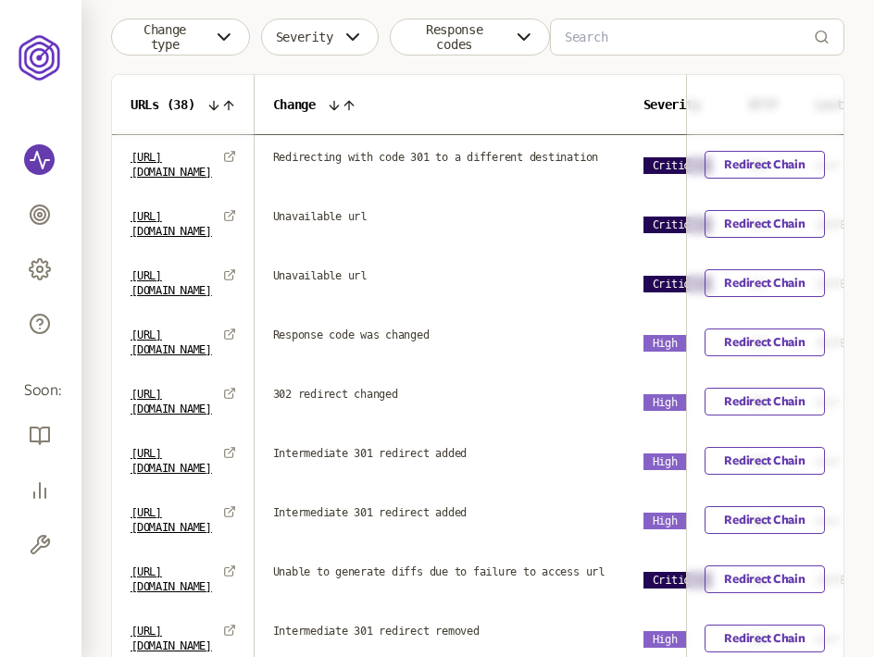
scroll to position [634, 0]
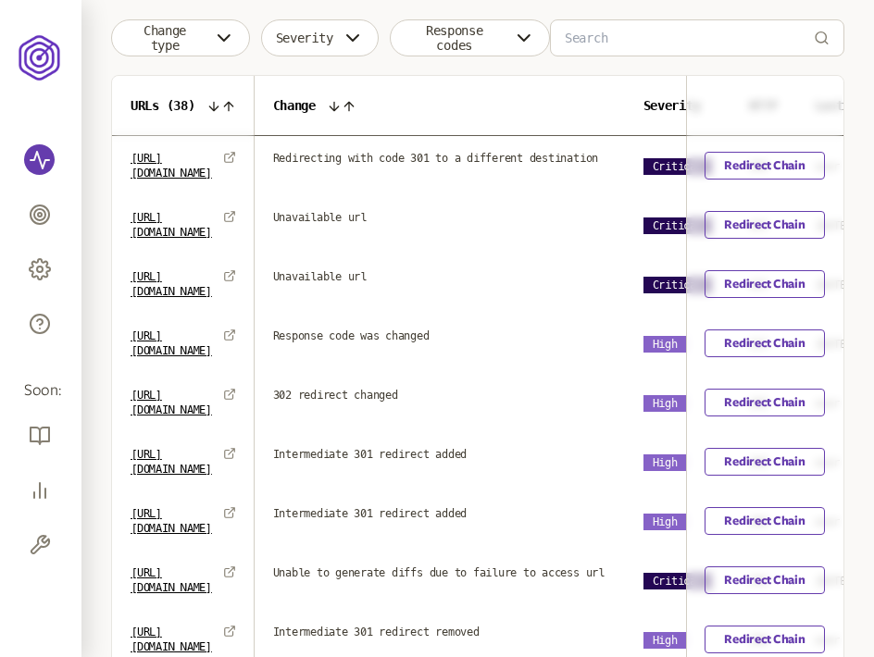
click at [341, 100] on icon at bounding box center [334, 106] width 15 height 15
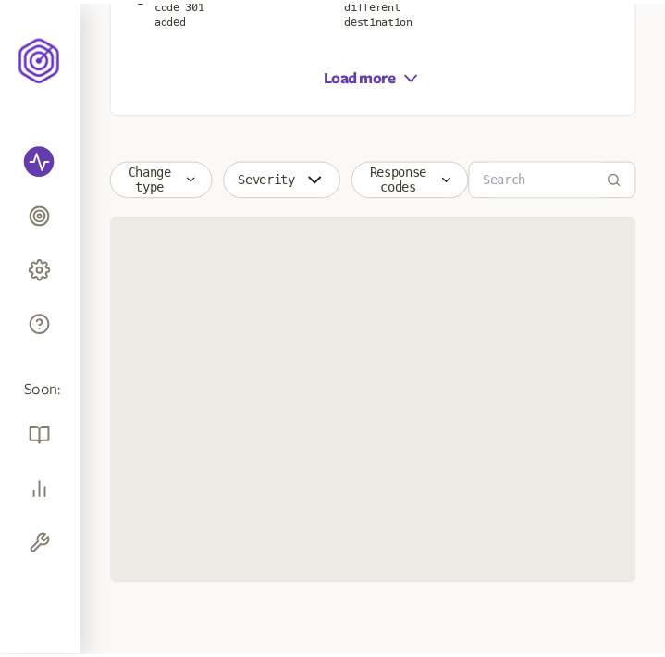
scroll to position [548, 0]
